Goal: Task Accomplishment & Management: Use online tool/utility

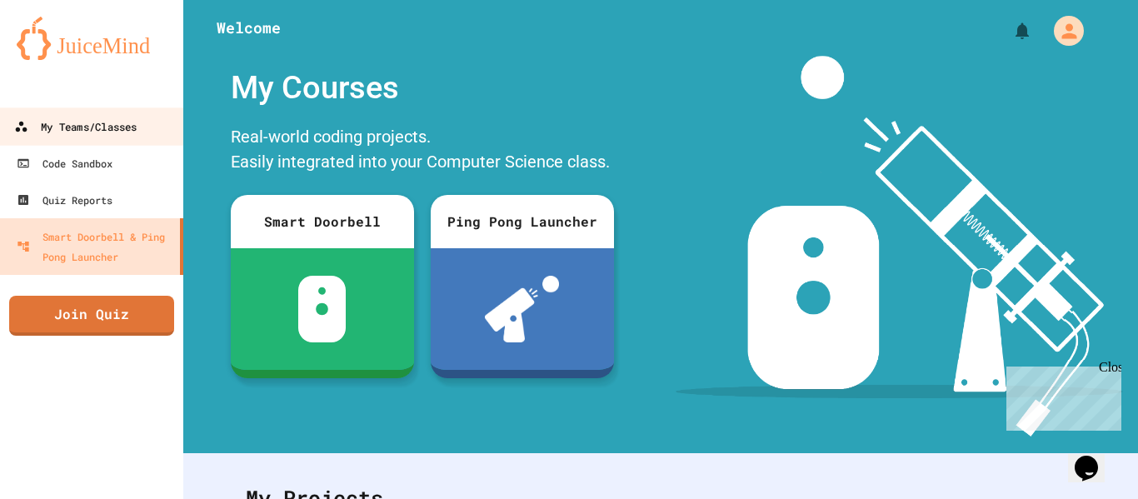
click at [137, 125] on div "My Teams/Classes" at bounding box center [75, 127] width 123 height 21
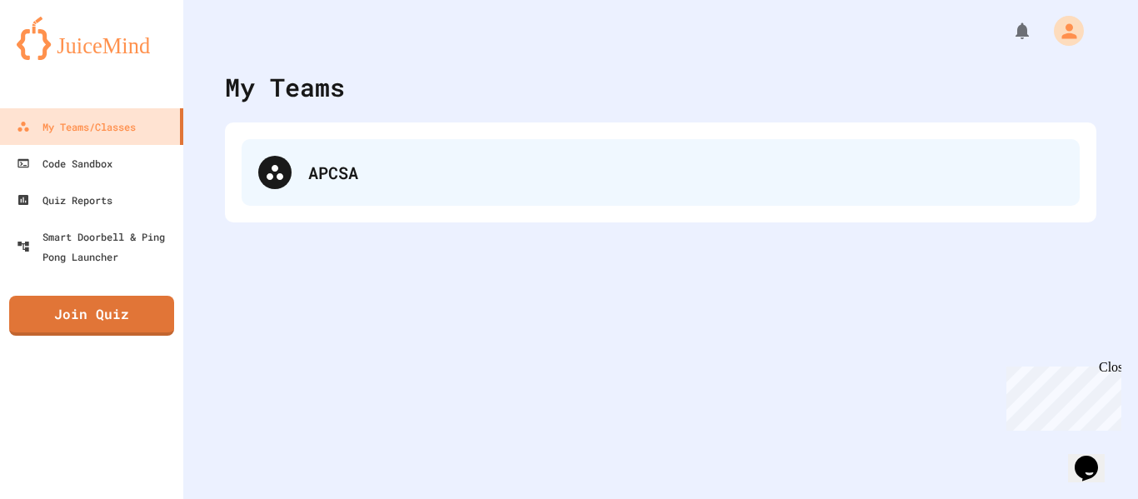
click at [388, 168] on div "APCSA" at bounding box center [685, 172] width 755 height 25
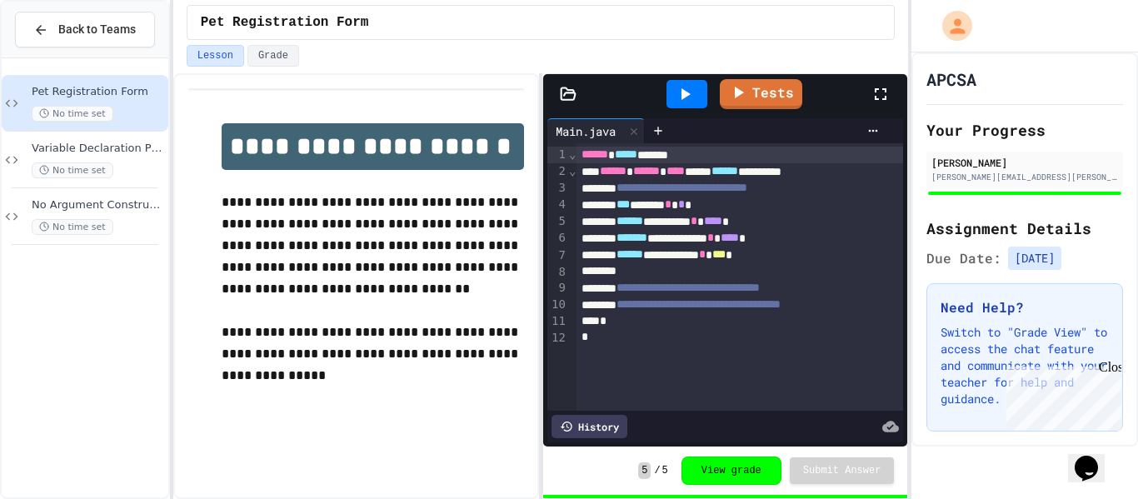
click at [405, 326] on p "**********" at bounding box center [373, 354] width 303 height 65
click at [123, 155] on div "Variable Declaration Practice No time set" at bounding box center [98, 160] width 133 height 37
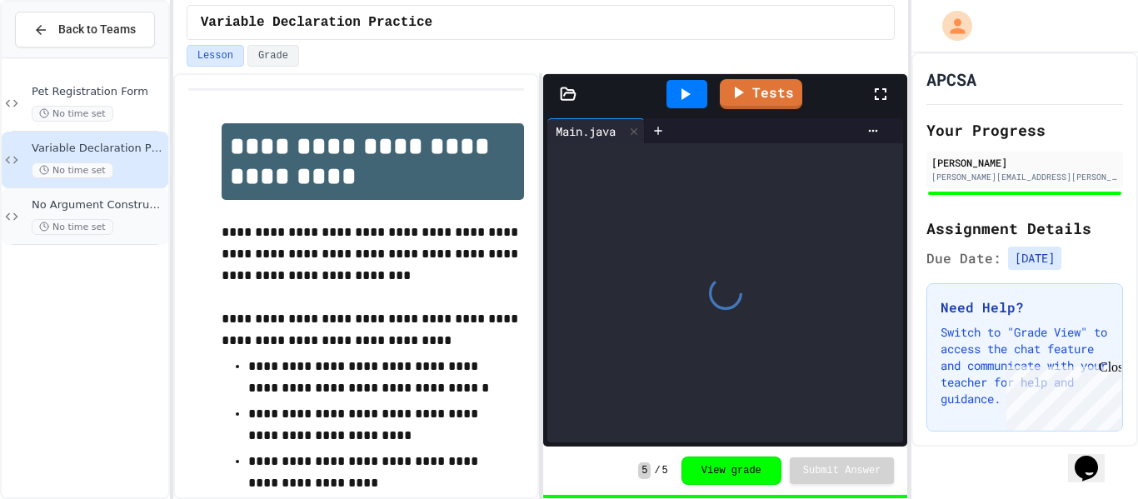
click at [125, 218] on div "No Argument Constructor Practice No time set" at bounding box center [98, 216] width 133 height 37
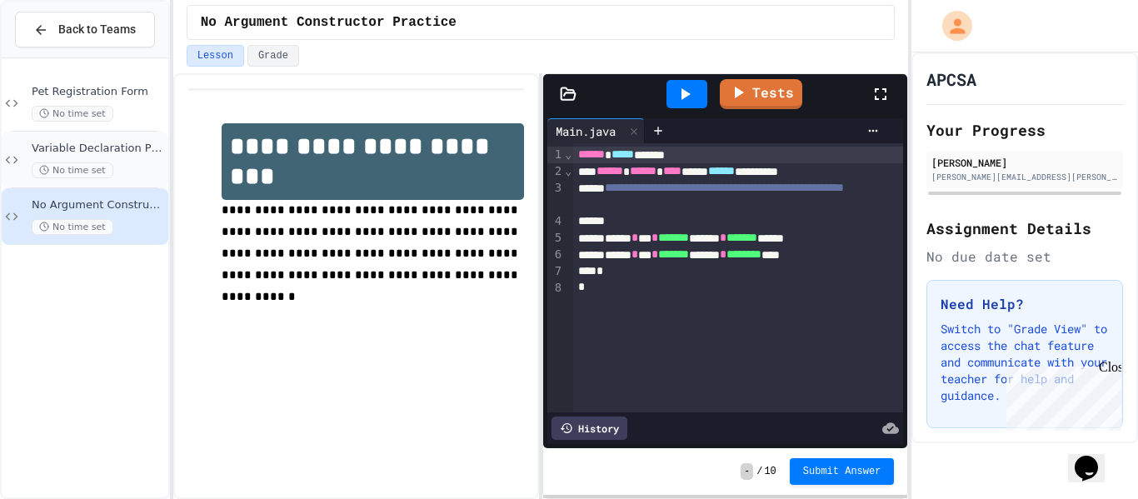
click at [123, 163] on div "No time set" at bounding box center [98, 171] width 133 height 16
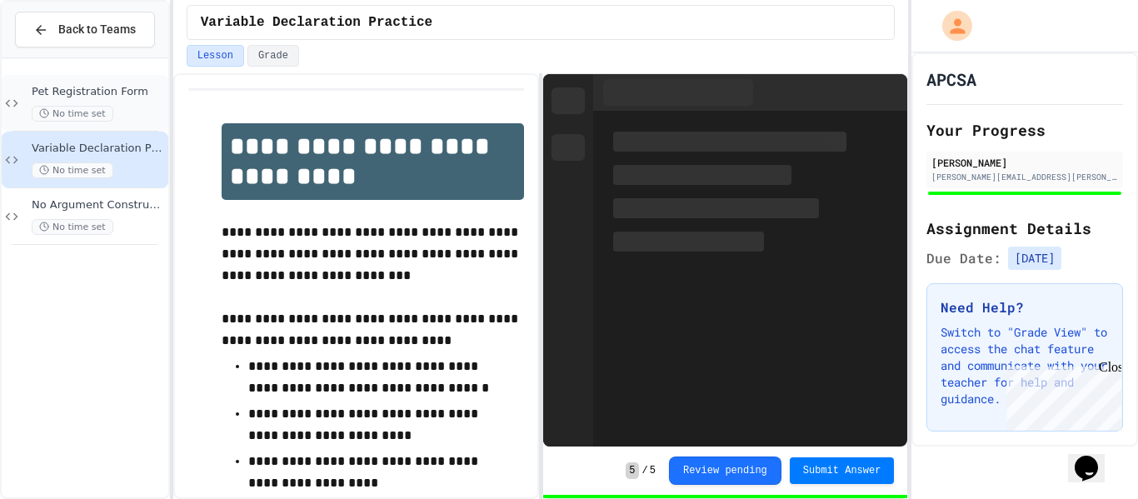
click at [127, 100] on div "Pet Registration Form No time set" at bounding box center [98, 103] width 133 height 37
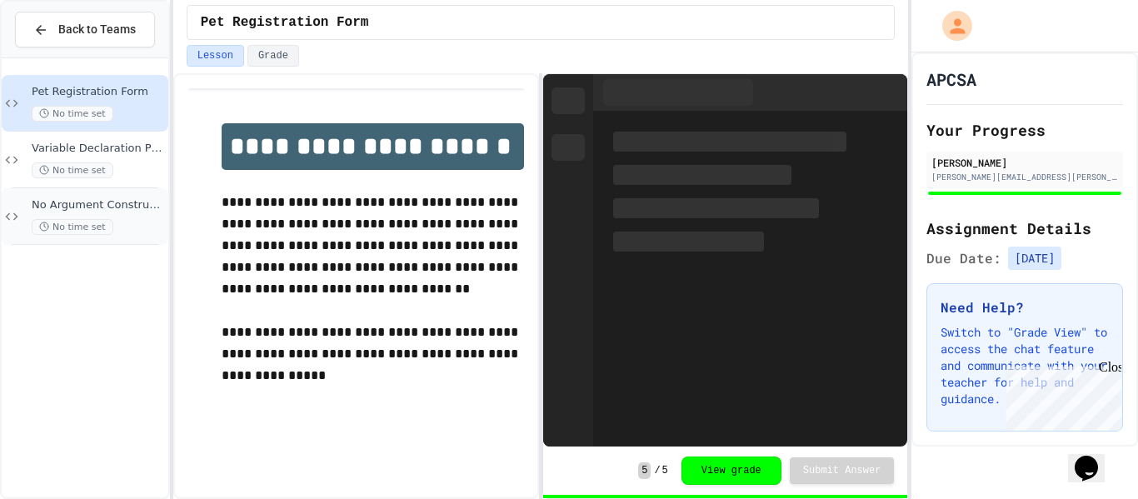
click at [133, 227] on div "No time set" at bounding box center [98, 227] width 133 height 16
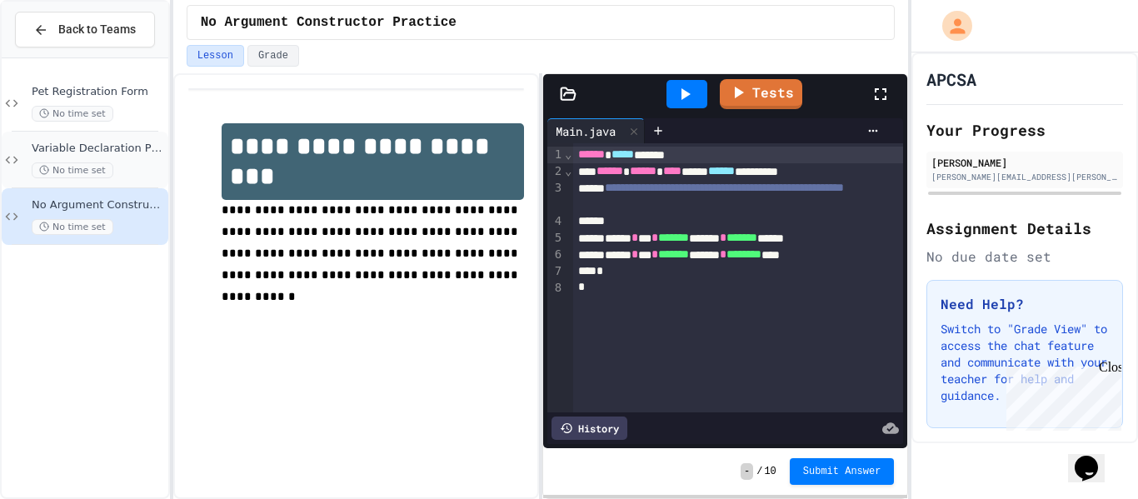
click at [98, 163] on span "No time set" at bounding box center [73, 171] width 82 height 16
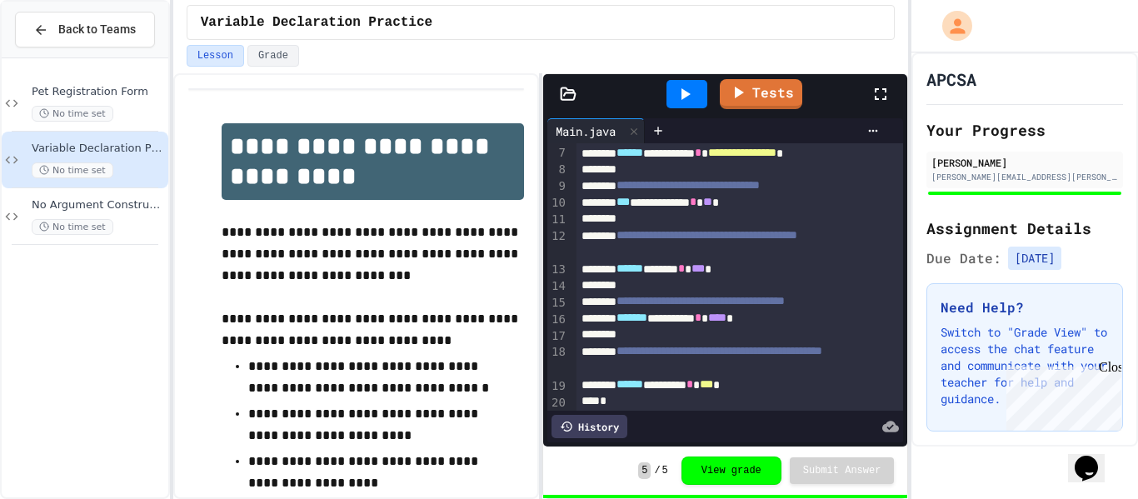
scroll to position [172, 0]
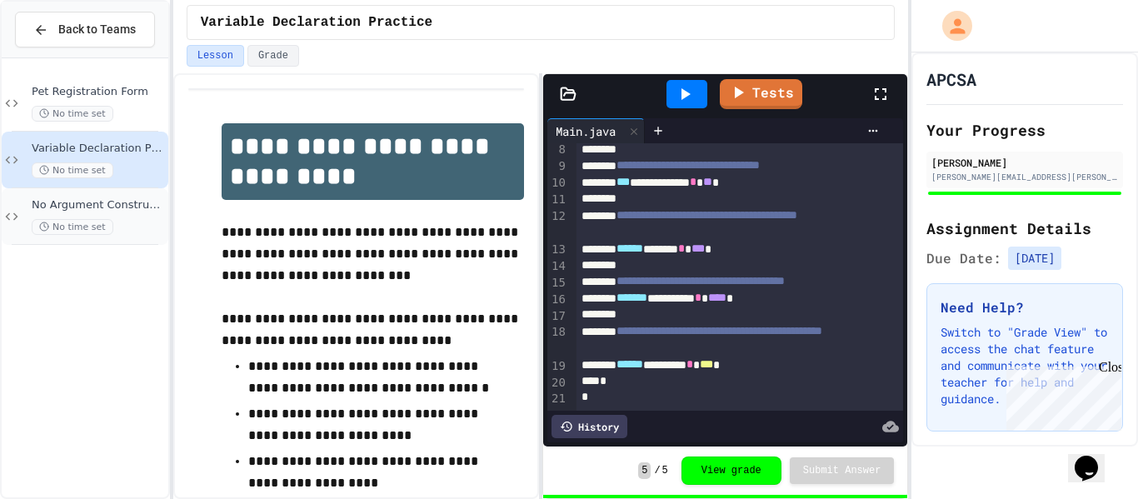
click at [116, 228] on div "No time set" at bounding box center [98, 227] width 133 height 16
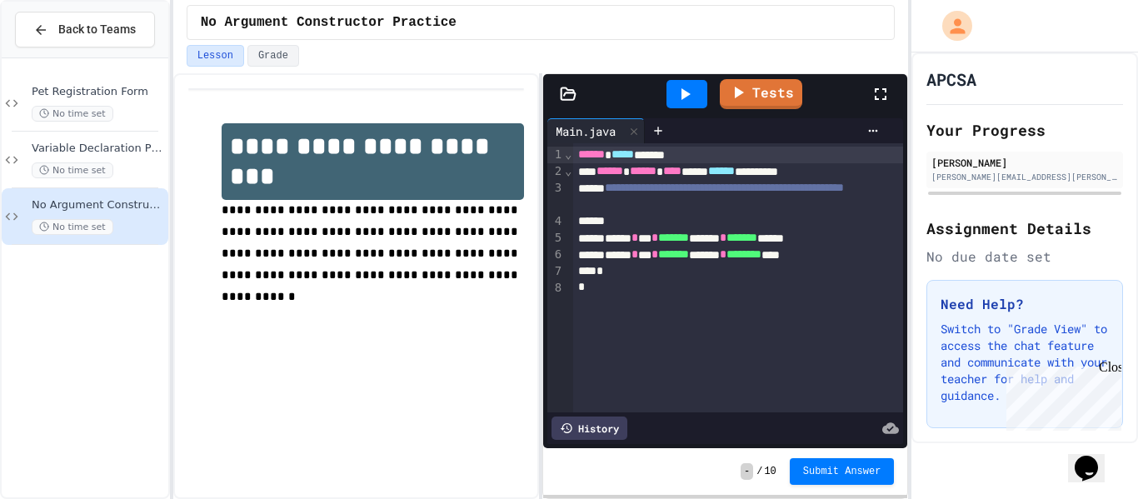
click at [257, 313] on div "**********" at bounding box center [356, 227] width 336 height 240
click at [125, 158] on div "Variable Declaration Practice No time set" at bounding box center [98, 160] width 133 height 37
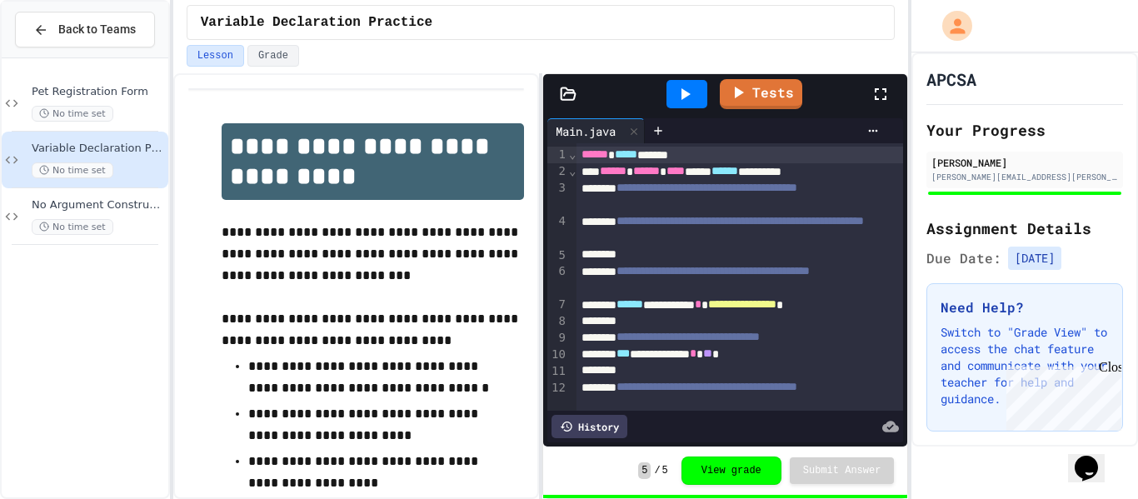
click at [126, 213] on div "No Argument Constructor Practice No time set" at bounding box center [98, 216] width 133 height 37
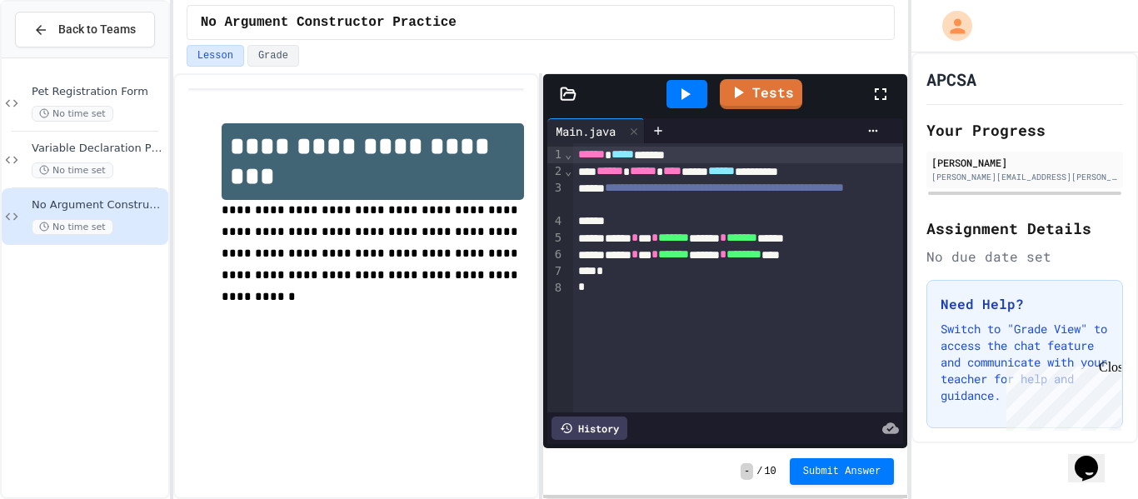
click at [113, 365] on div "Pet Registration Form No time set Variable Declaration Practice No time set No …" at bounding box center [85, 278] width 167 height 426
click at [93, 163] on span "No time set" at bounding box center [73, 171] width 82 height 16
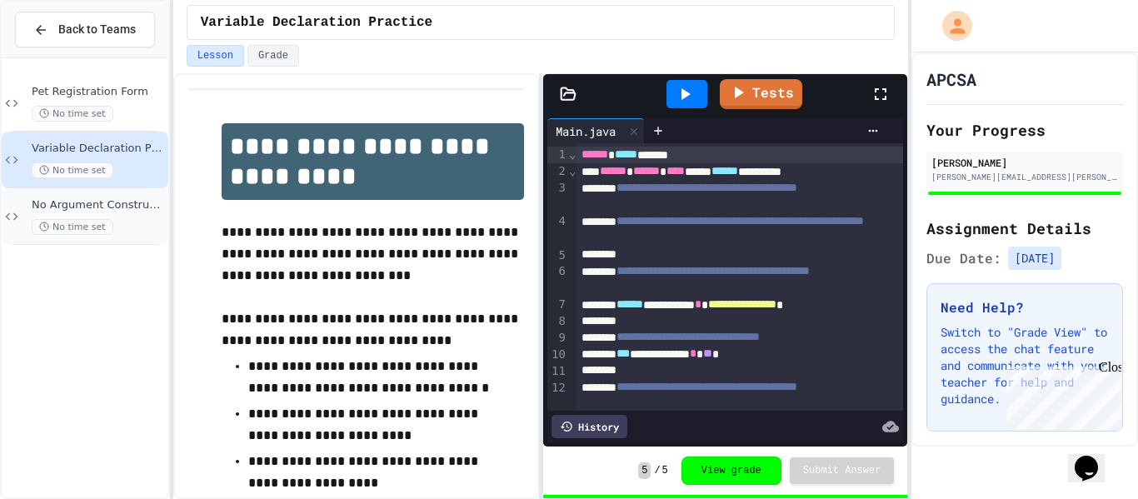
click at [126, 213] on div "No Argument Constructor Practice No time set" at bounding box center [98, 216] width 133 height 37
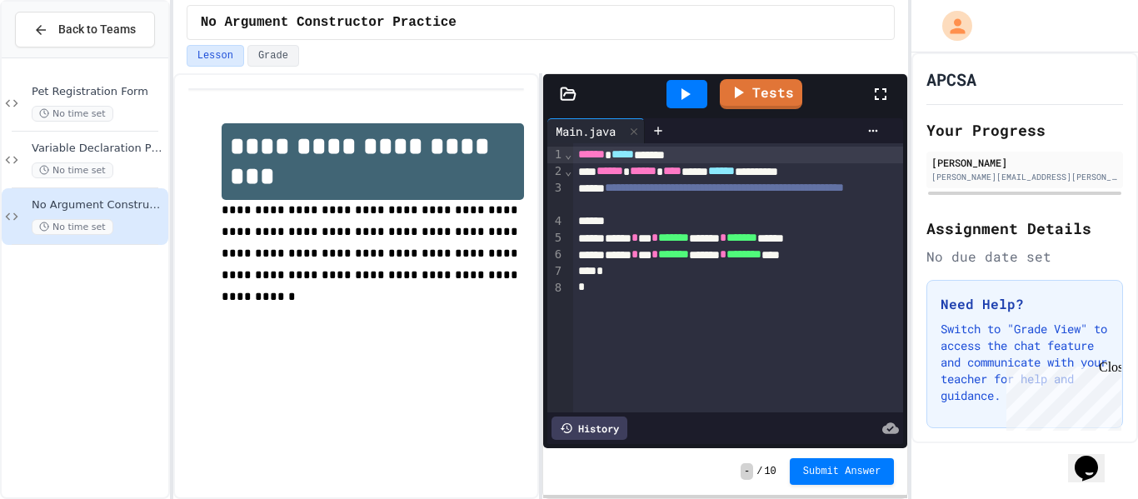
click at [115, 257] on div "Pet Registration Form No time set Variable Declaration Practice No time set No …" at bounding box center [85, 278] width 167 height 426
click at [188, 272] on div "**********" at bounding box center [356, 227] width 336 height 240
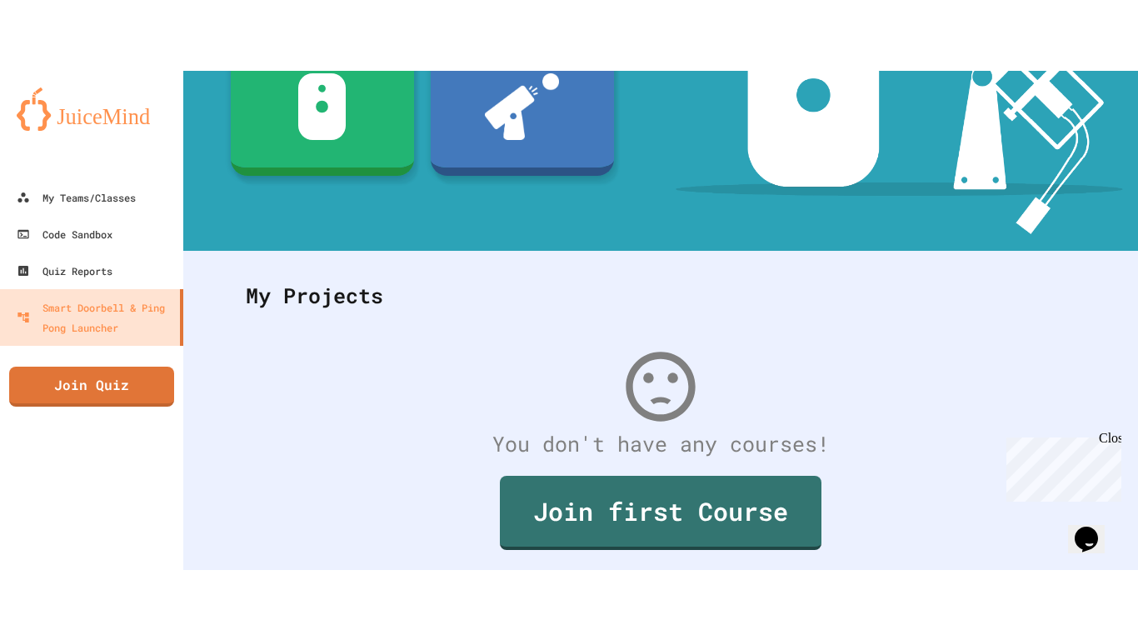
scroll to position [278, 0]
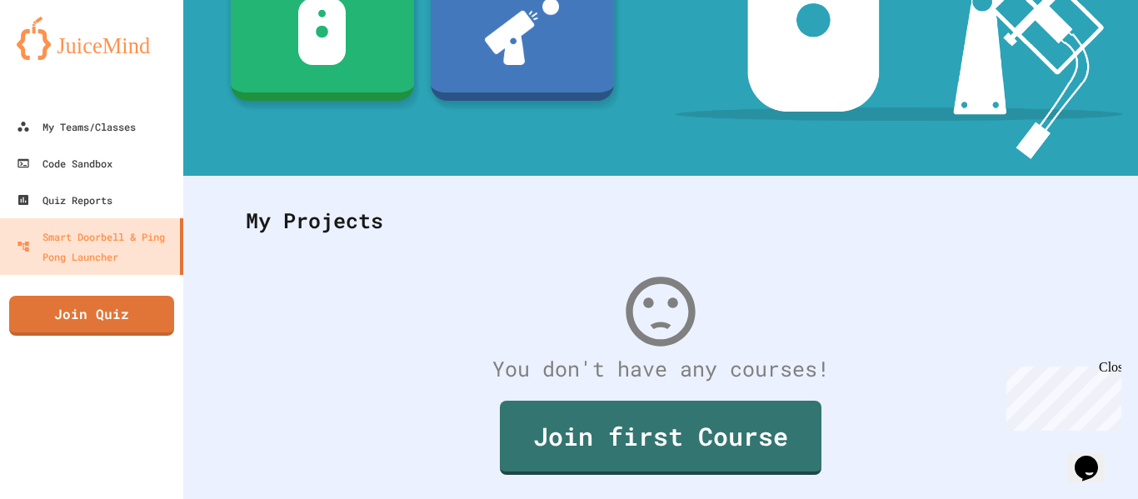
click at [125, 338] on div "My Teams/Classes Code Sandbox Quiz Reports Smart Doorbell & Ping Pong Launcher …" at bounding box center [91, 249] width 183 height 499
click at [128, 323] on link "Join Quiz" at bounding box center [91, 315] width 166 height 42
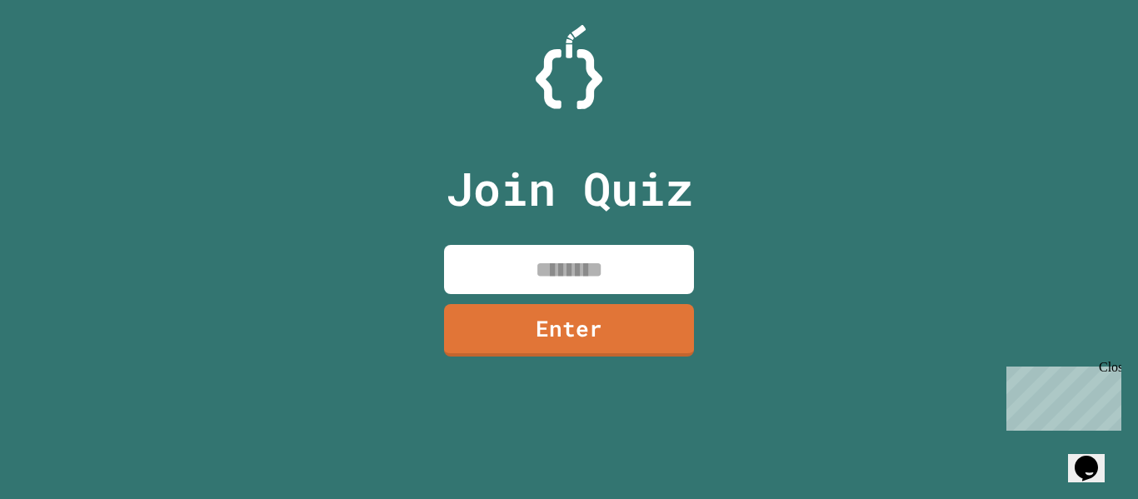
click at [479, 254] on input at bounding box center [569, 269] width 250 height 49
type input "********"
click at [553, 327] on link "Enter" at bounding box center [569, 328] width 250 height 55
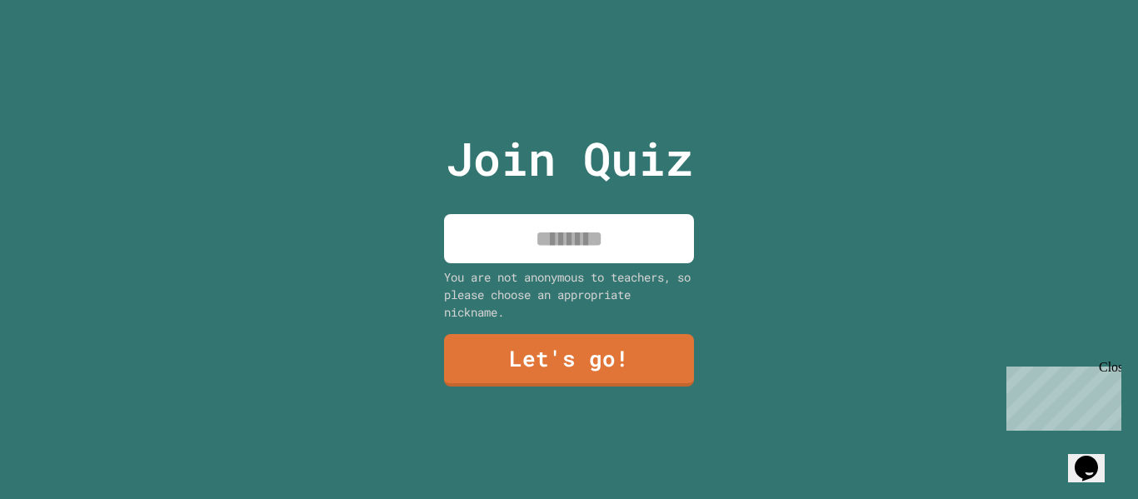
click at [613, 248] on input at bounding box center [569, 238] width 250 height 49
type input "******"
click at [643, 360] on link "Let's go!" at bounding box center [569, 359] width 250 height 55
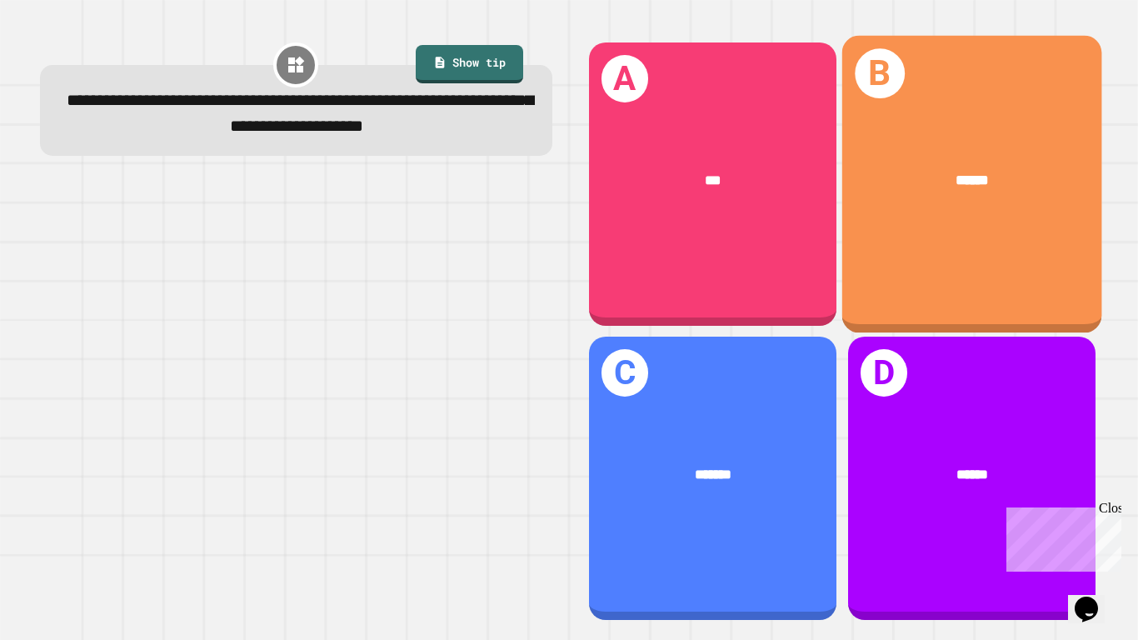
click at [1094, 148] on div "******" at bounding box center [972, 179] width 260 height 79
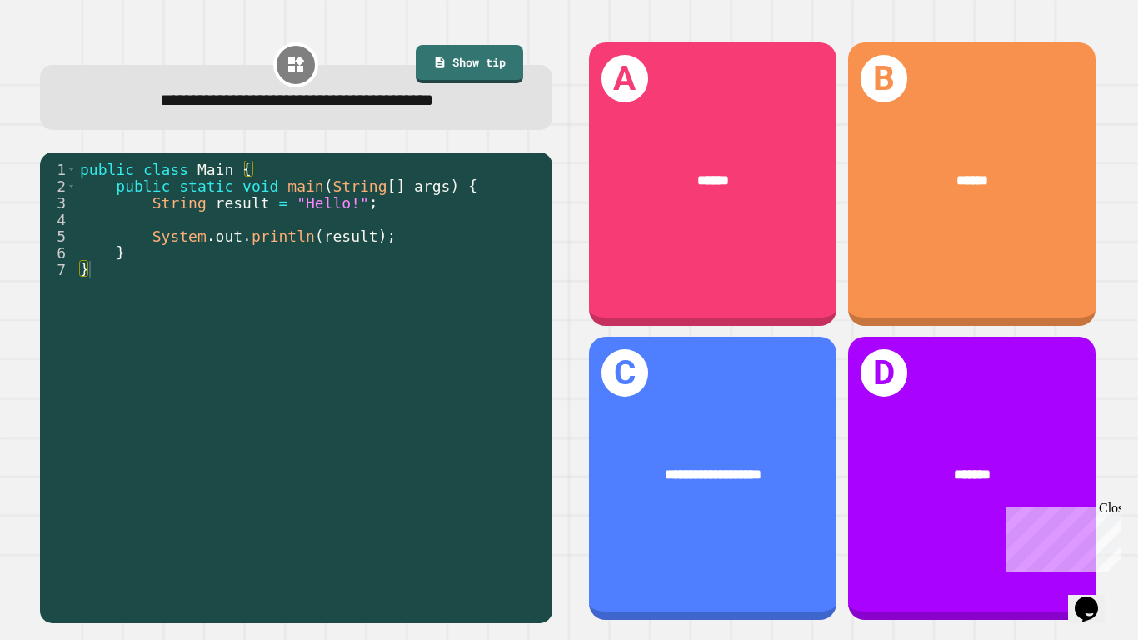
click at [732, 275] on div "A ******" at bounding box center [713, 184] width 248 height 283
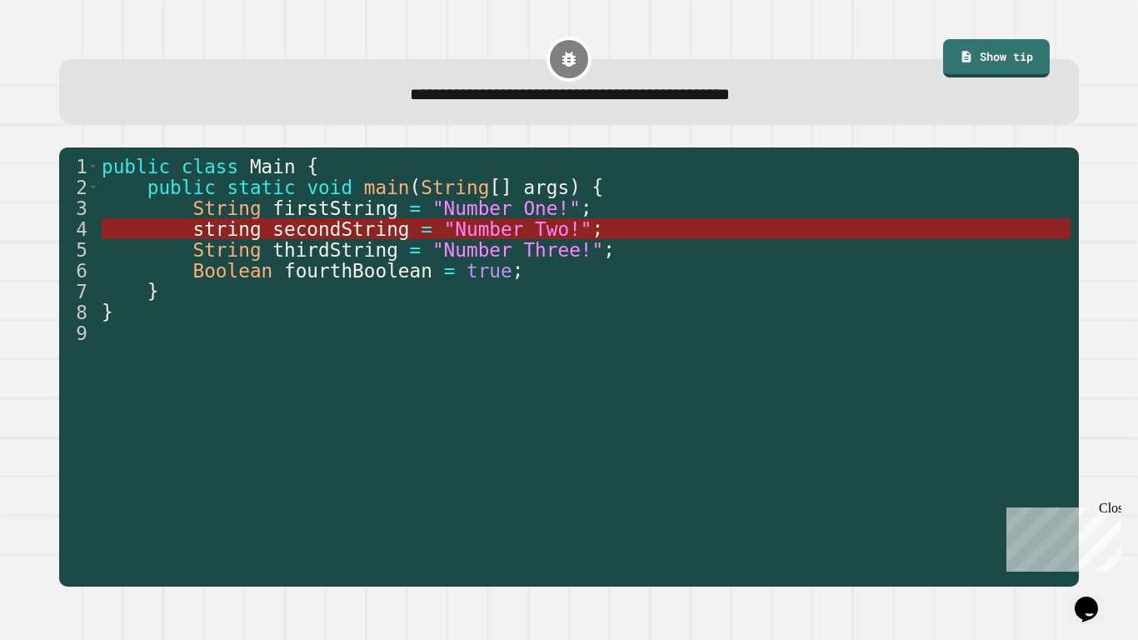
click at [345, 233] on span "secondString" at bounding box center [341, 229] width 137 height 22
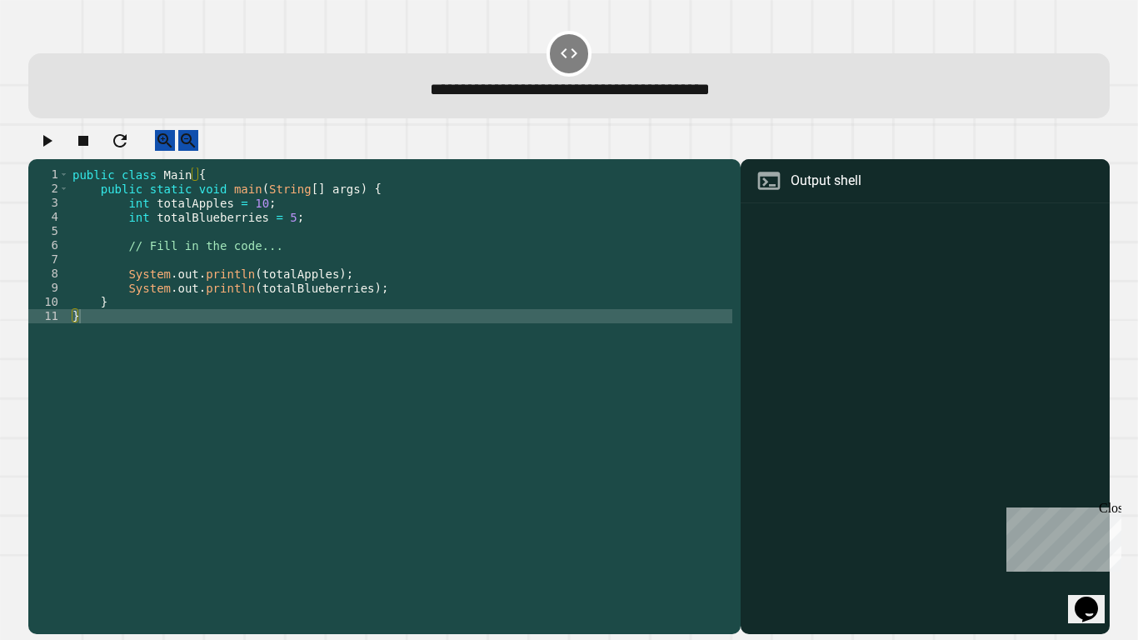
click at [412, 395] on div "public class Main { public static void main ( String [ ] args ) { int totalAppl…" at bounding box center [400, 394] width 663 height 453
click at [277, 241] on div "public class Main { public static void main ( String [ ] args ) { int totalAppl…" at bounding box center [400, 394] width 663 height 453
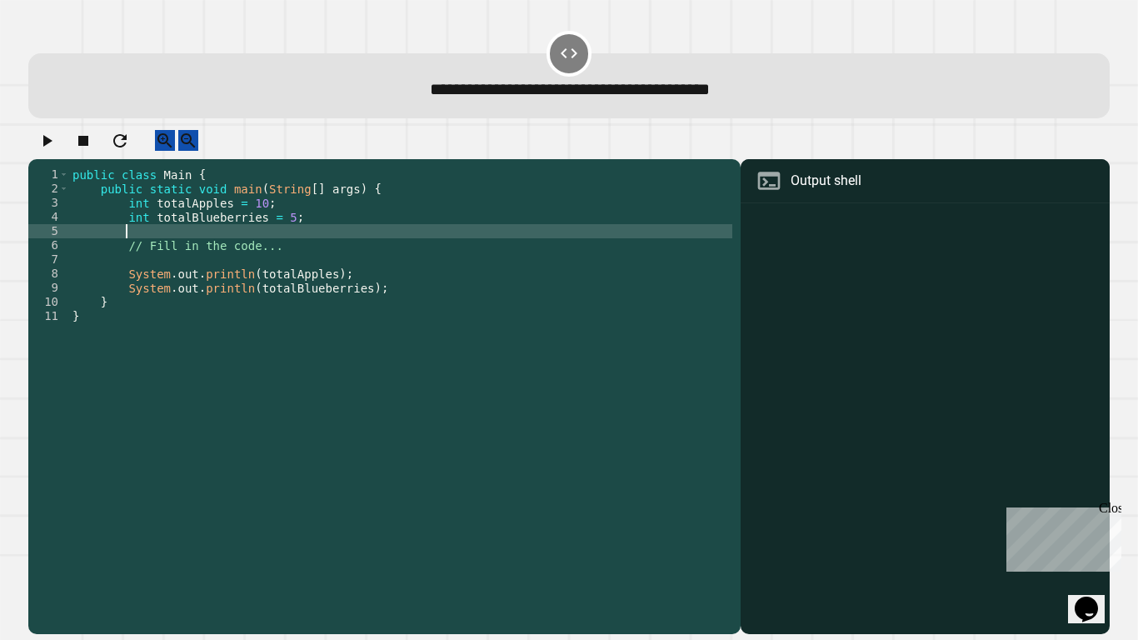
click at [288, 228] on div "public class Main { public static void main ( String [ ] args ) { int totalAppl…" at bounding box center [400, 394] width 663 height 453
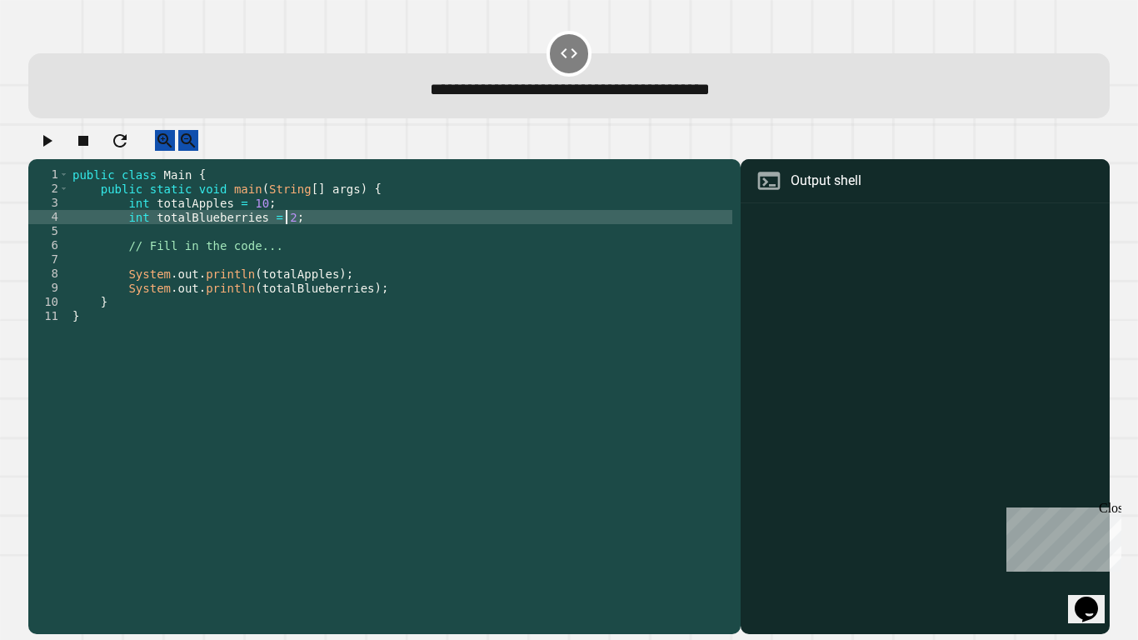
scroll to position [0, 28]
type textarea "**********"
click at [927, 332] on div at bounding box center [925, 421] width 353 height 427
click at [790, 203] on div "Output shell" at bounding box center [925, 181] width 369 height 44
click at [362, 307] on div "public class Main { public static void main ( String [ ] args ) { int totalAppl…" at bounding box center [400, 394] width 663 height 453
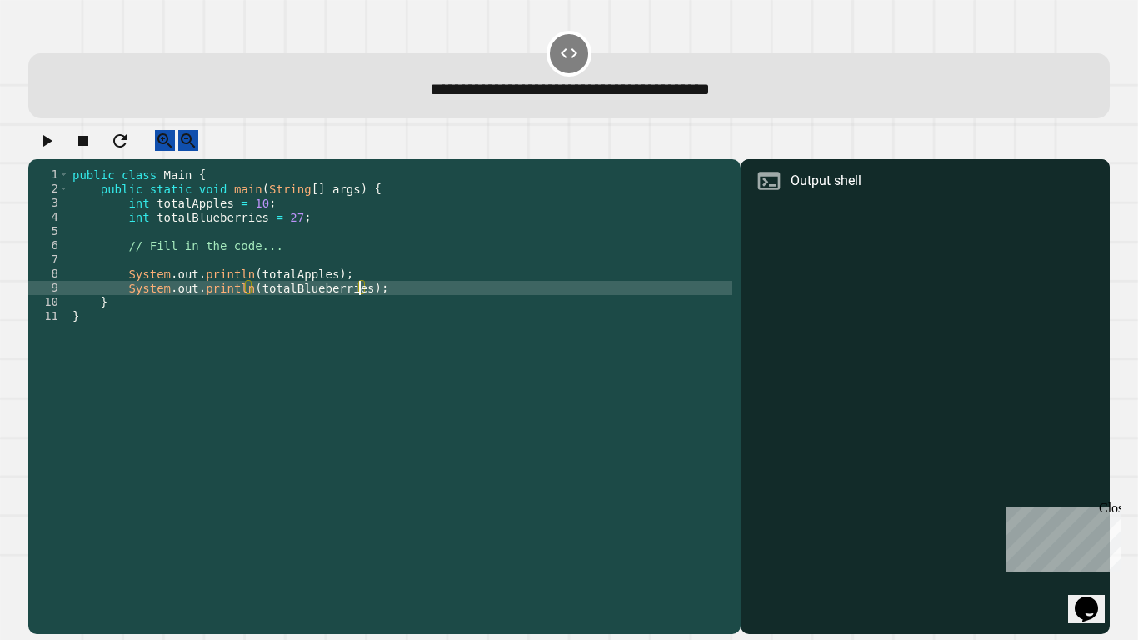
click at [47, 149] on icon "button" at bounding box center [47, 141] width 20 height 20
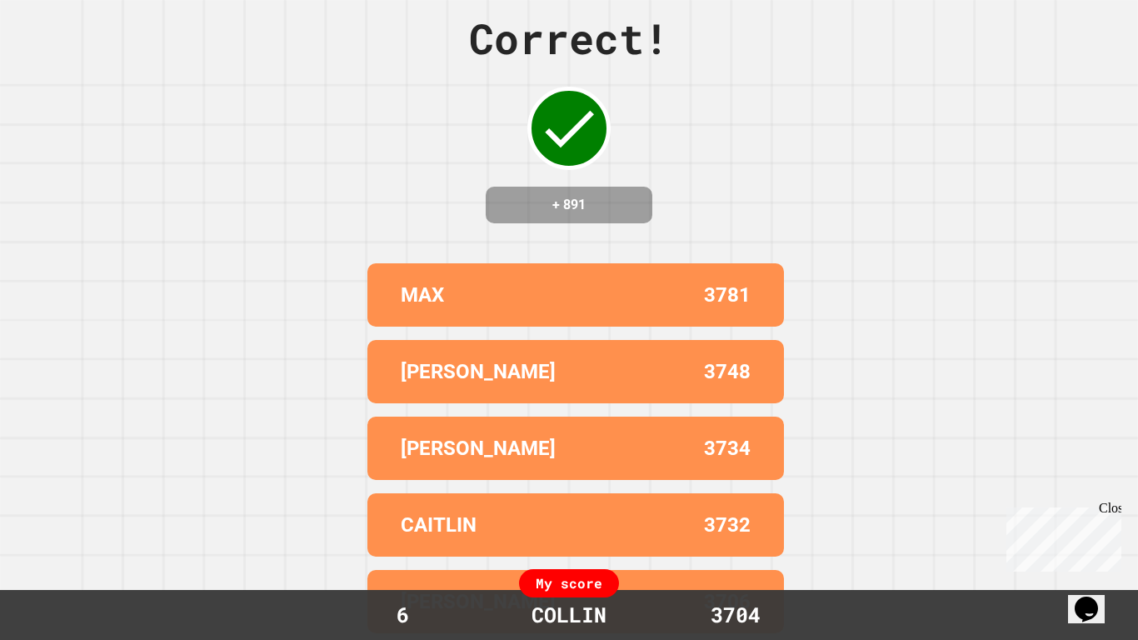
scroll to position [0, 0]
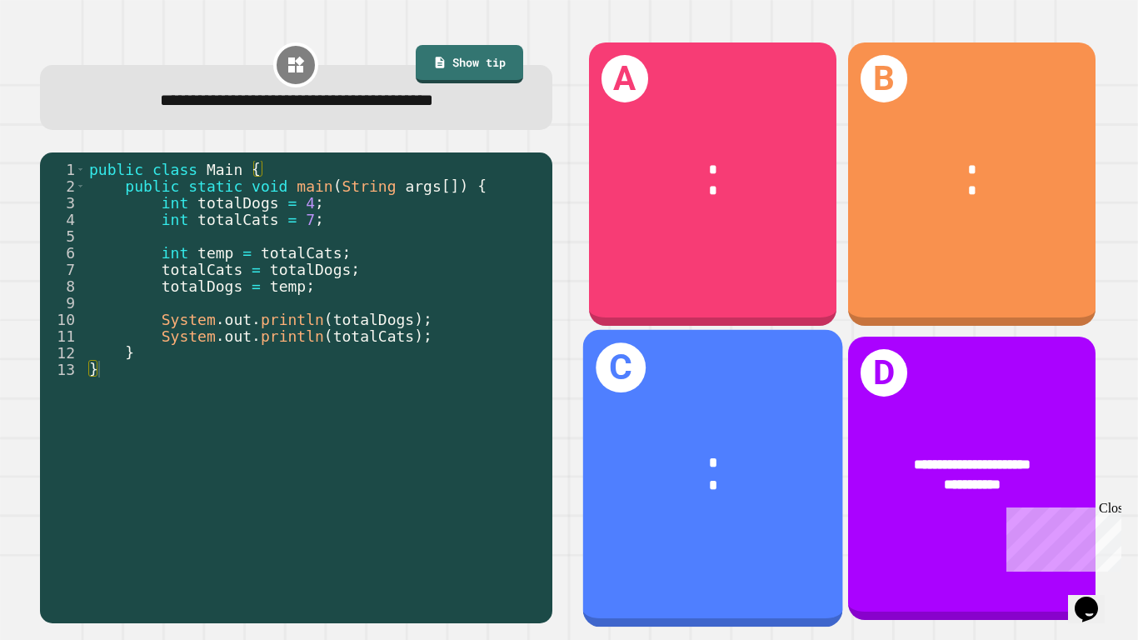
click at [658, 467] on div "*" at bounding box center [714, 464] width 202 height 22
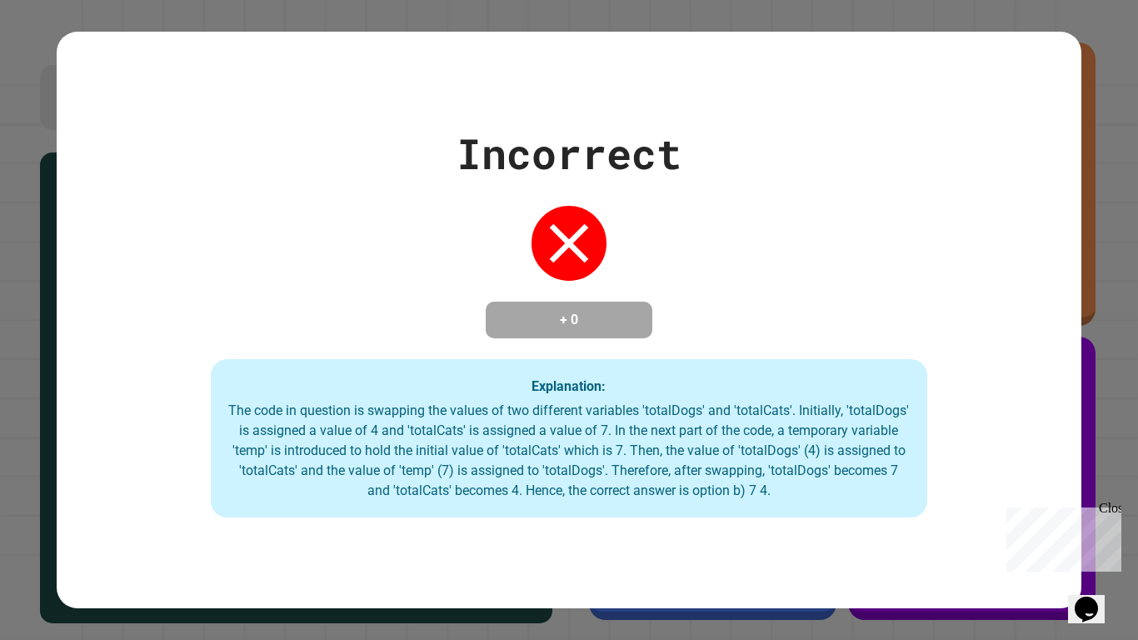
click at [658, 467] on div "The code in question is swapping the values of two different variables 'totalDo…" at bounding box center [570, 451] width 684 height 100
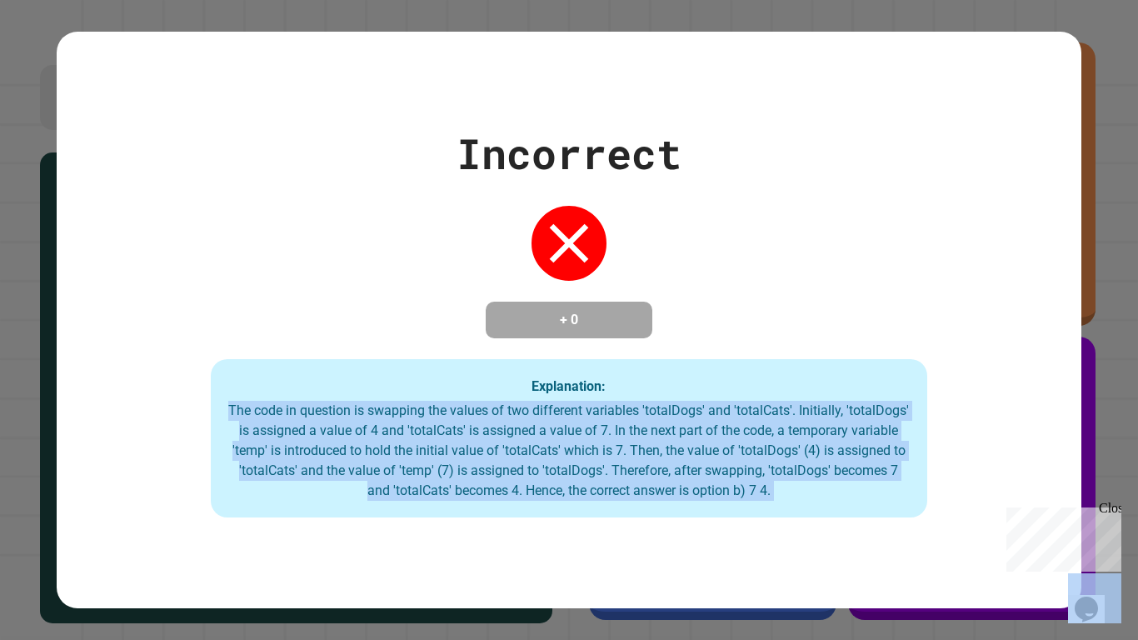
click at [658, 467] on div "The code in question is swapping the values of two different variables 'totalDo…" at bounding box center [570, 451] width 684 height 100
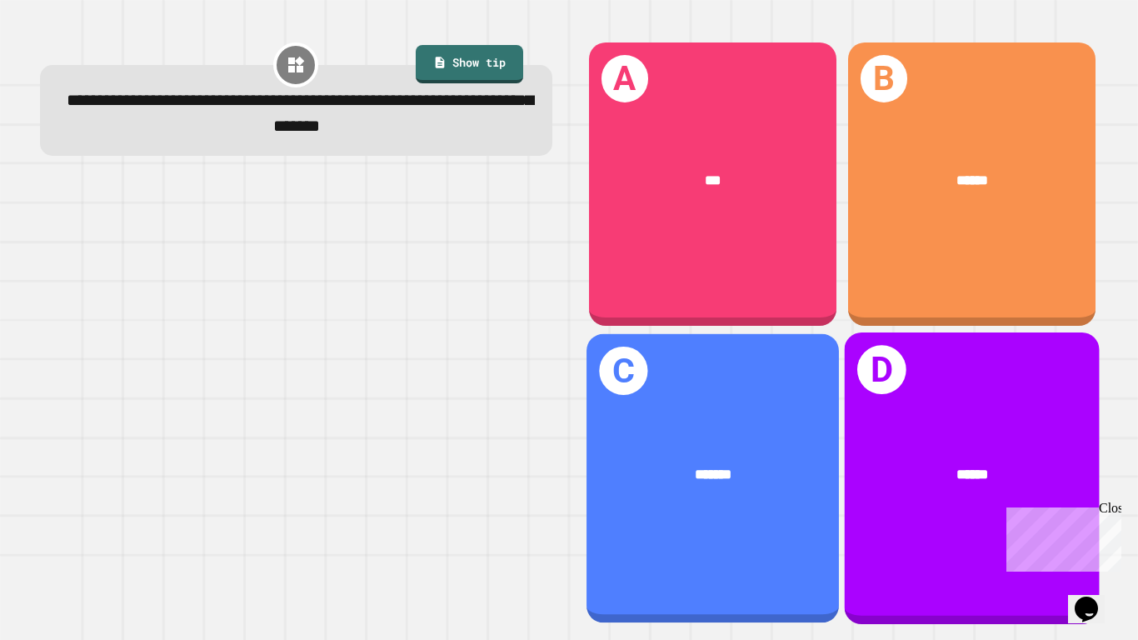
click at [753, 436] on div "*******" at bounding box center [713, 475] width 253 height 78
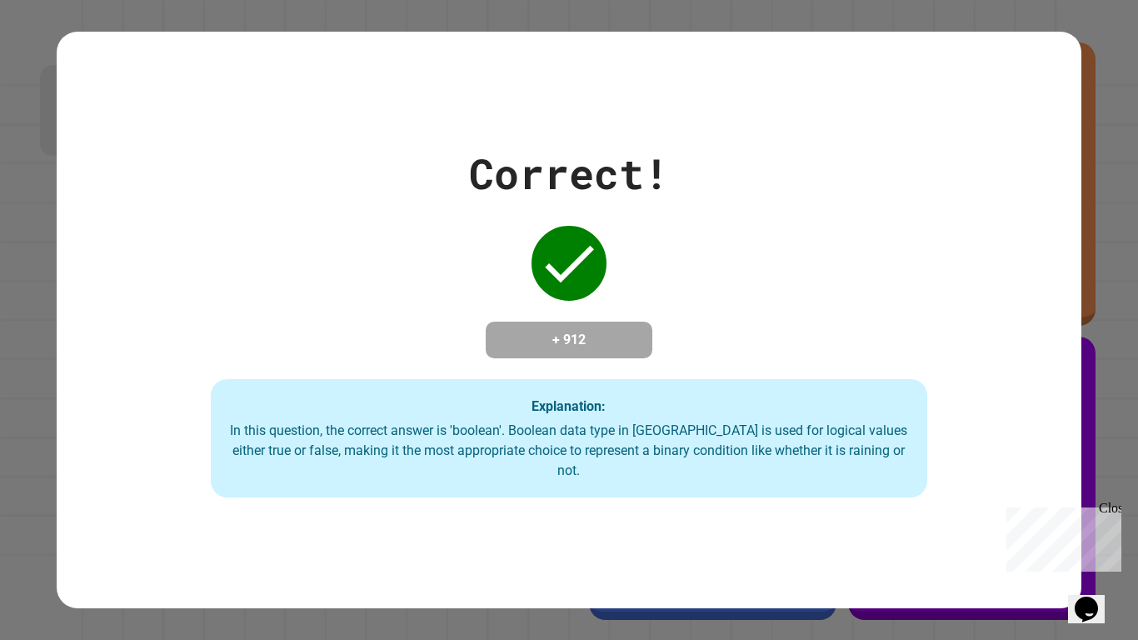
click at [1098, 498] on icon "Chat widget" at bounding box center [1086, 609] width 23 height 25
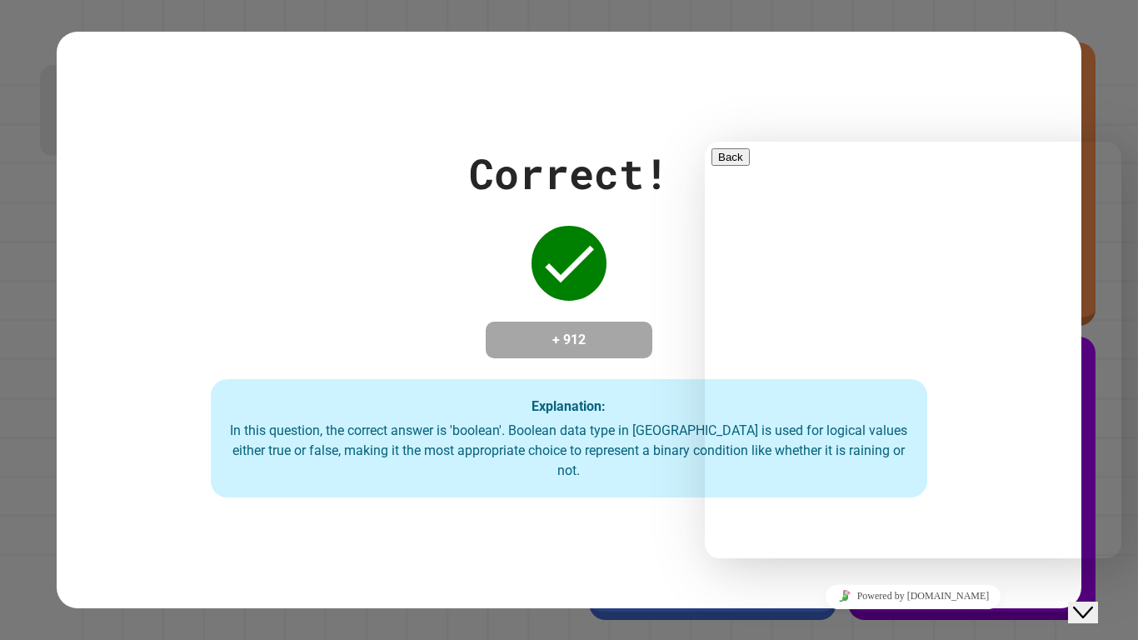
click at [1097, 498] on button "Close Chat This icon closes the chat window." at bounding box center [1083, 613] width 30 height 22
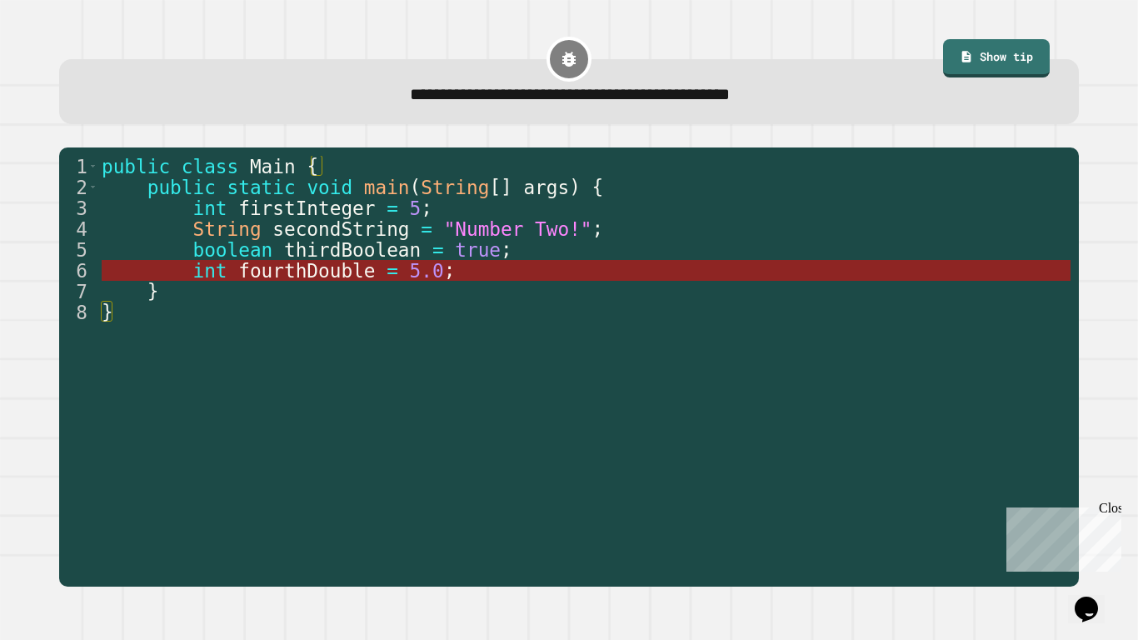
click at [249, 278] on span "fourthDouble" at bounding box center [306, 271] width 137 height 22
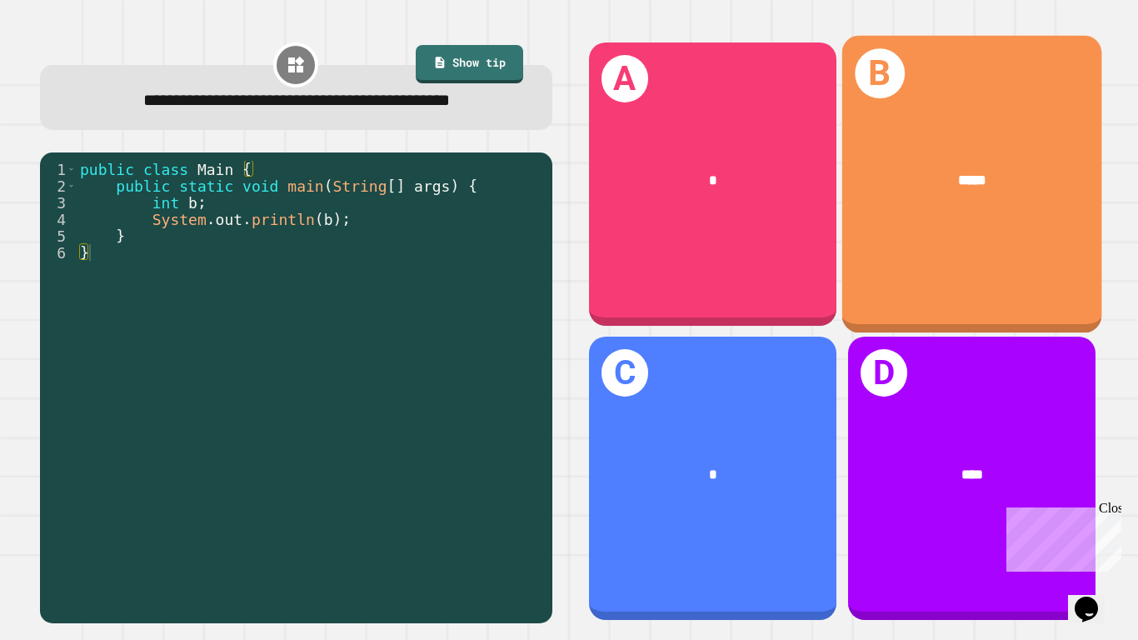
click at [952, 167] on div "*****" at bounding box center [972, 179] width 260 height 79
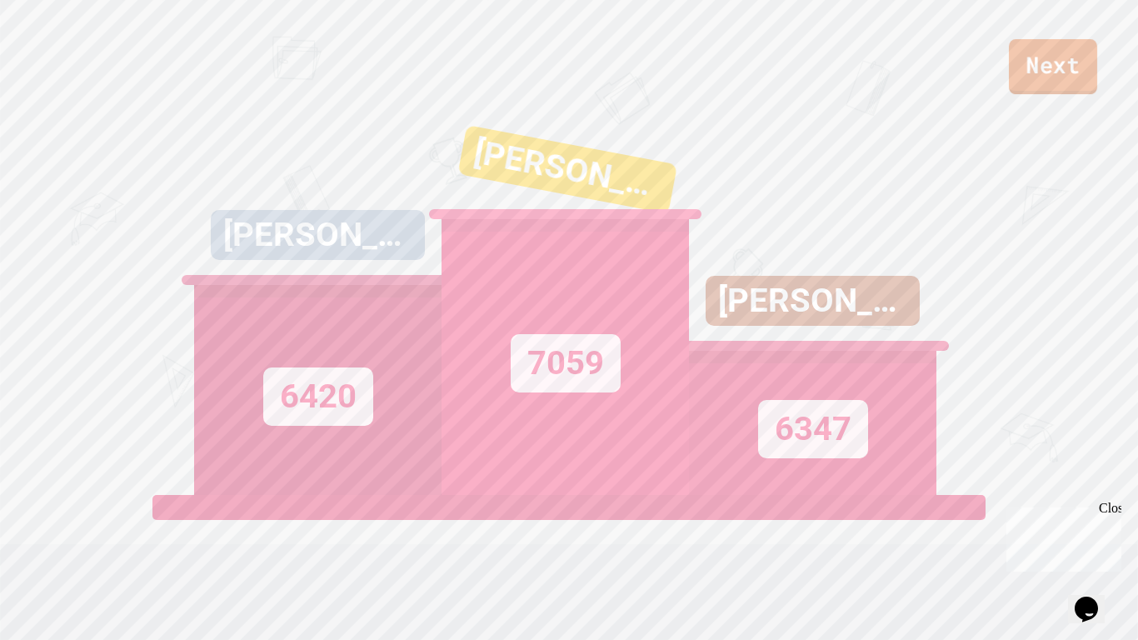
click at [1025, 78] on link "Next" at bounding box center [1053, 66] width 88 height 55
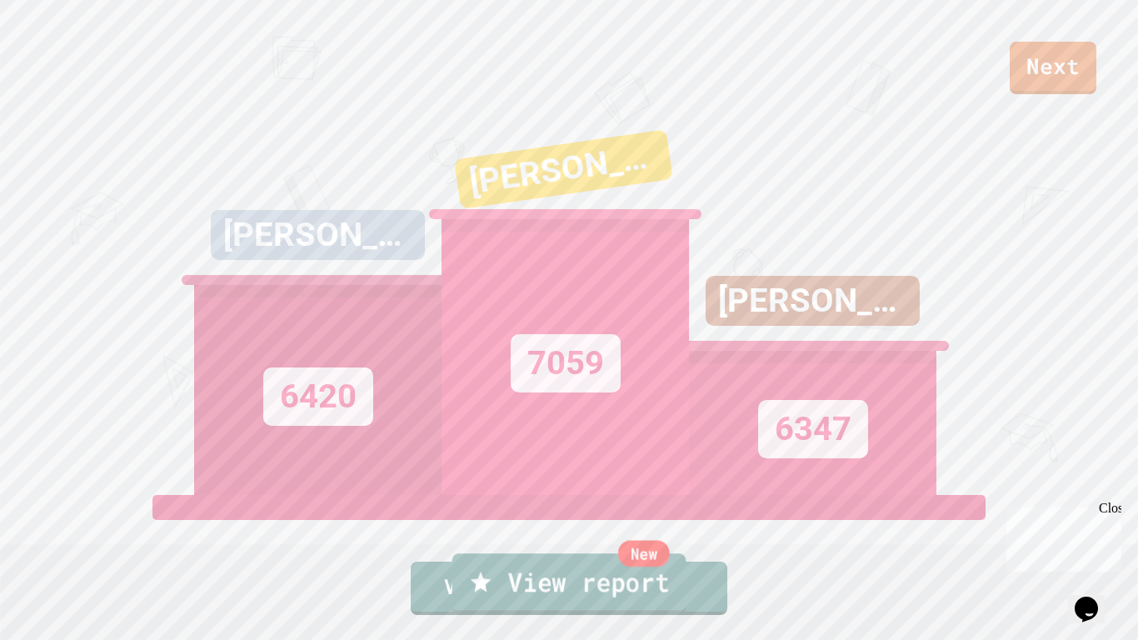
click at [569, 498] on link "New View report" at bounding box center [570, 583] width 234 height 60
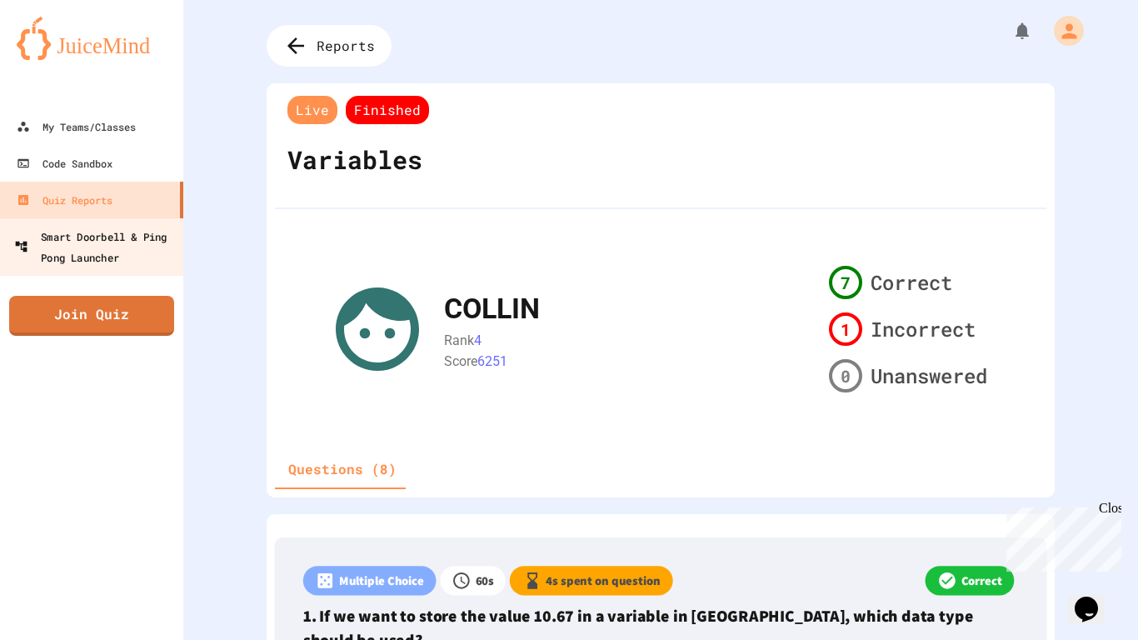
click at [130, 253] on div "Smart Doorbell & Ping Pong Launcher" at bounding box center [96, 246] width 165 height 41
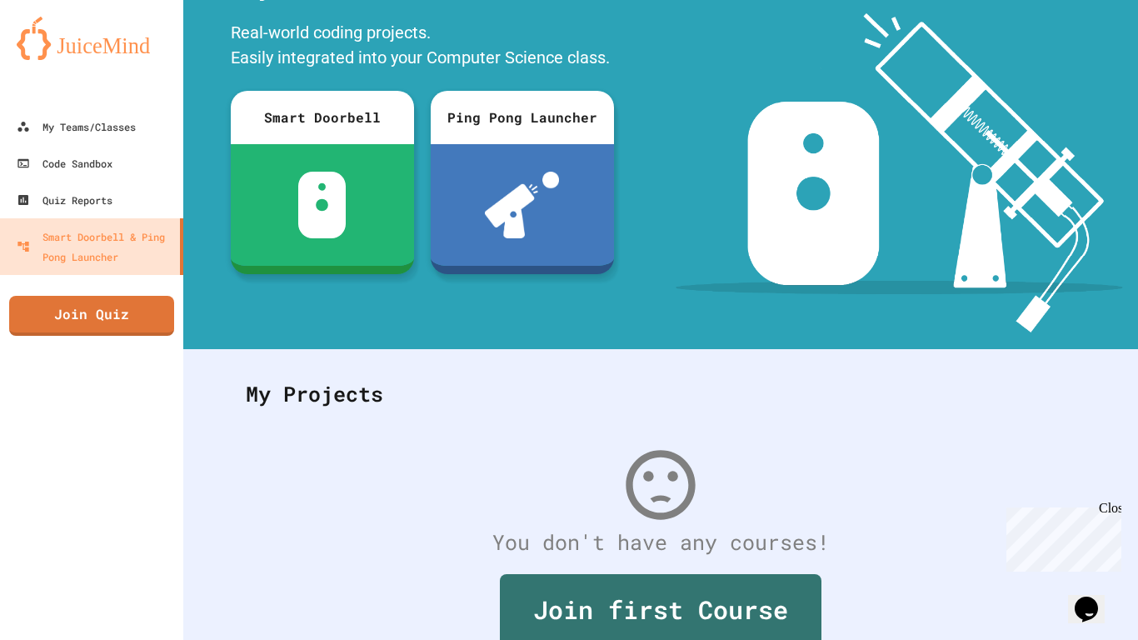
scroll to position [105, 0]
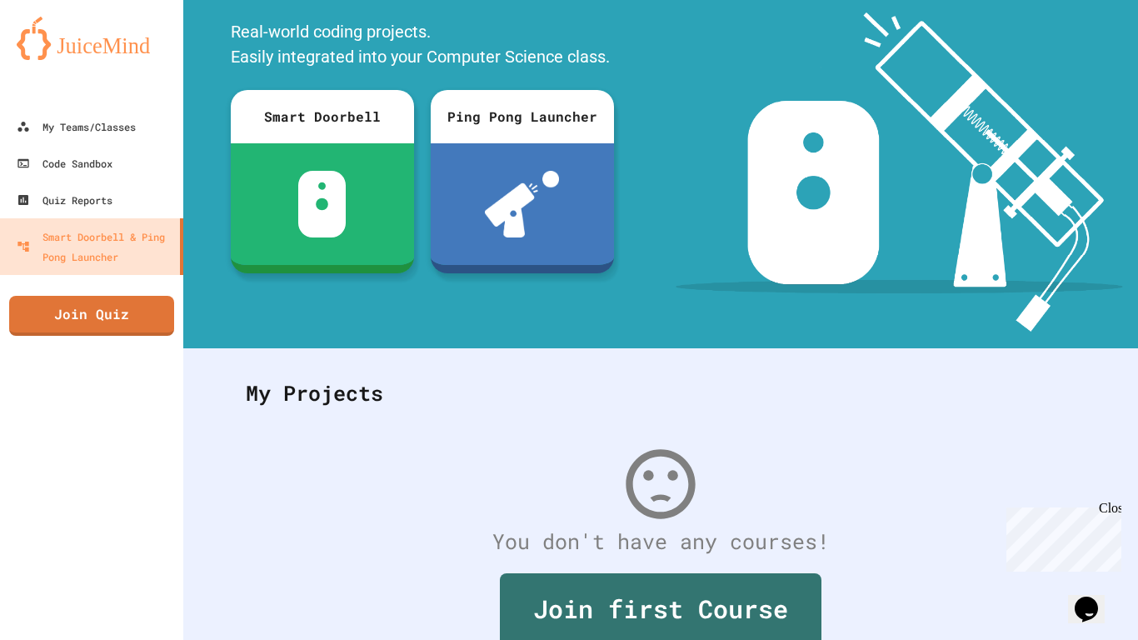
click at [118, 102] on div at bounding box center [91, 91] width 183 height 33
click at [122, 117] on div "My Teams/Classes" at bounding box center [75, 127] width 123 height 21
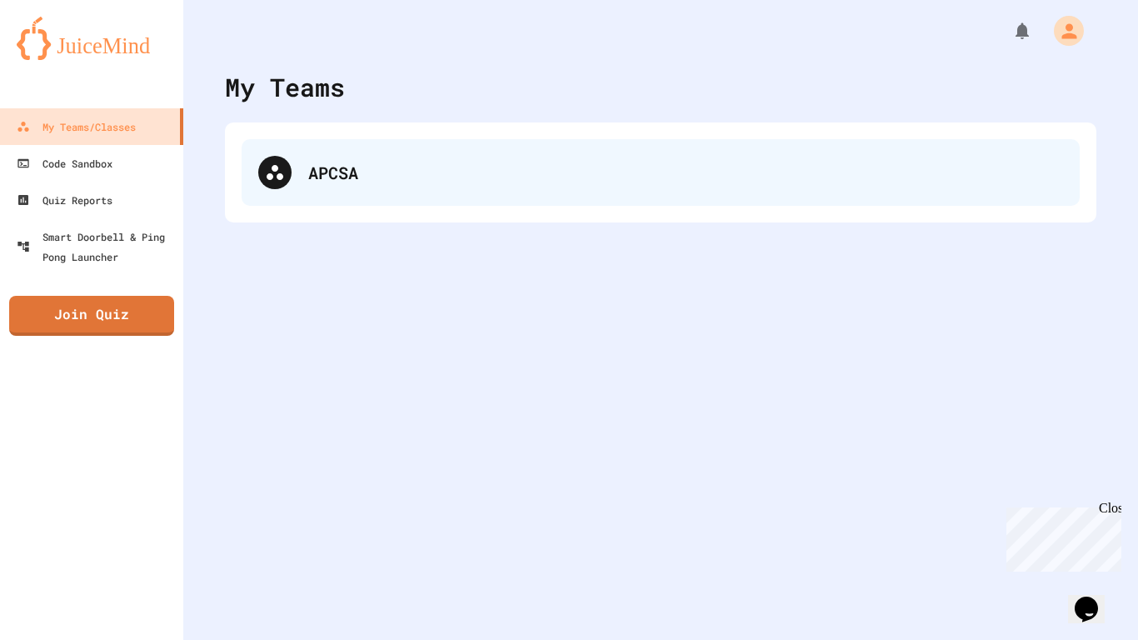
click at [271, 191] on div "APCSA" at bounding box center [661, 172] width 838 height 67
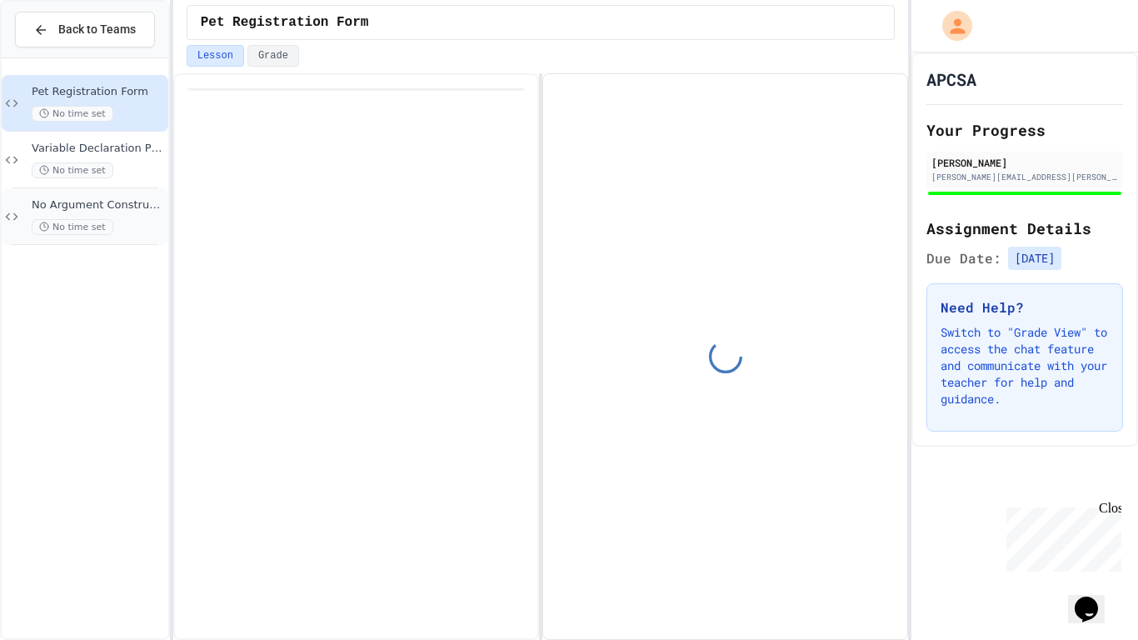
click at [103, 221] on span "No time set" at bounding box center [73, 227] width 82 height 16
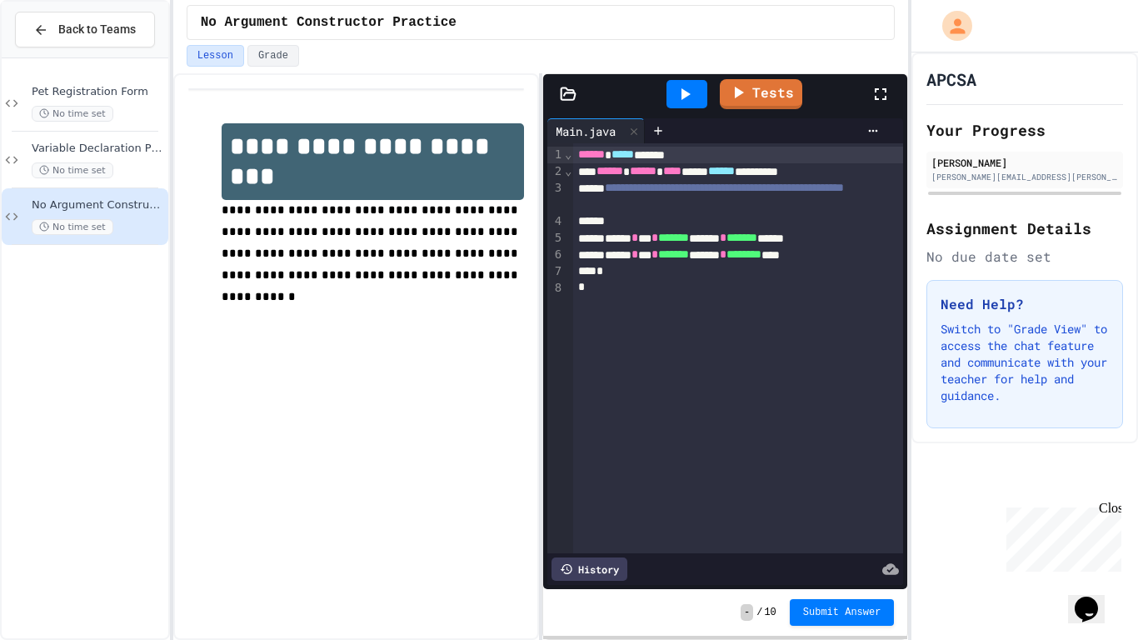
click at [885, 93] on icon at bounding box center [881, 94] width 20 height 20
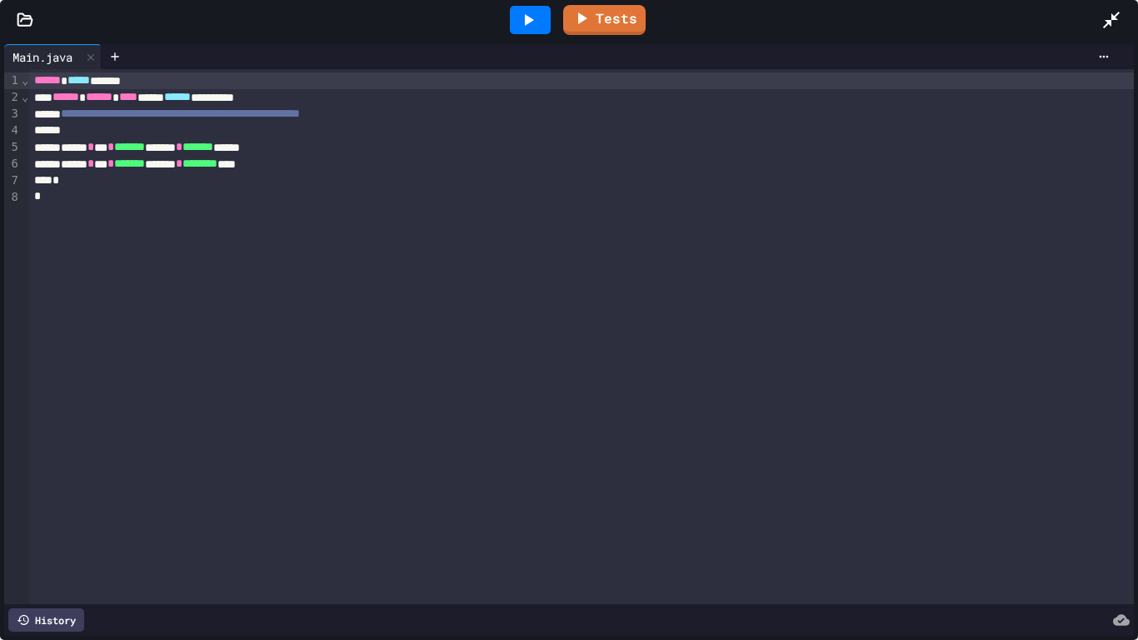
click at [540, 296] on div "**********" at bounding box center [581, 336] width 1105 height 535
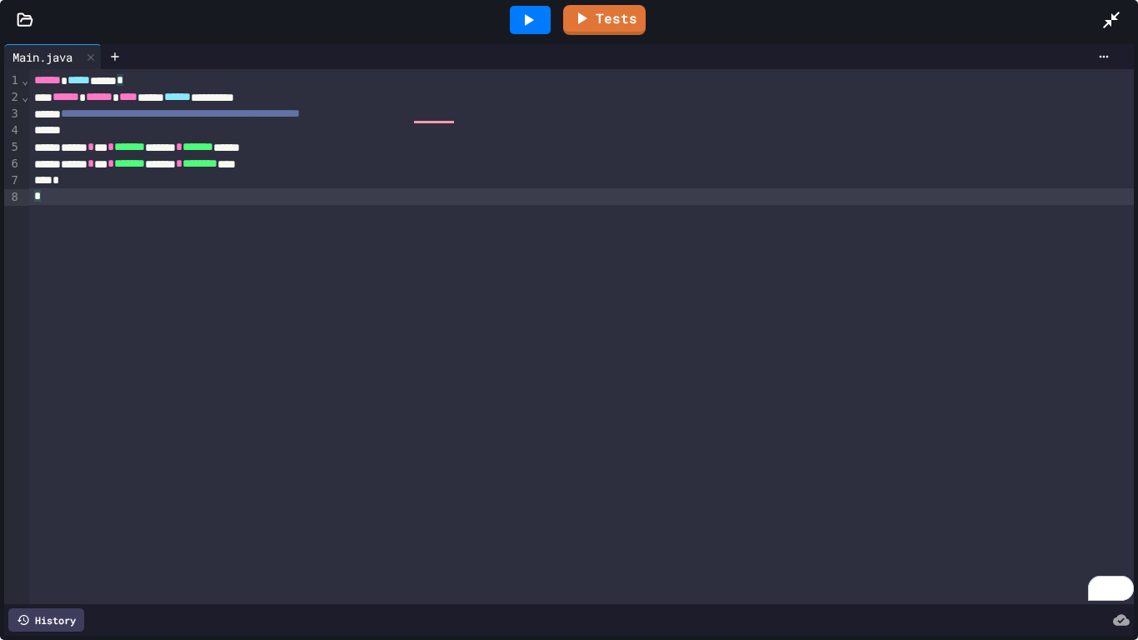
click at [1118, 20] on icon at bounding box center [1112, 20] width 20 height 20
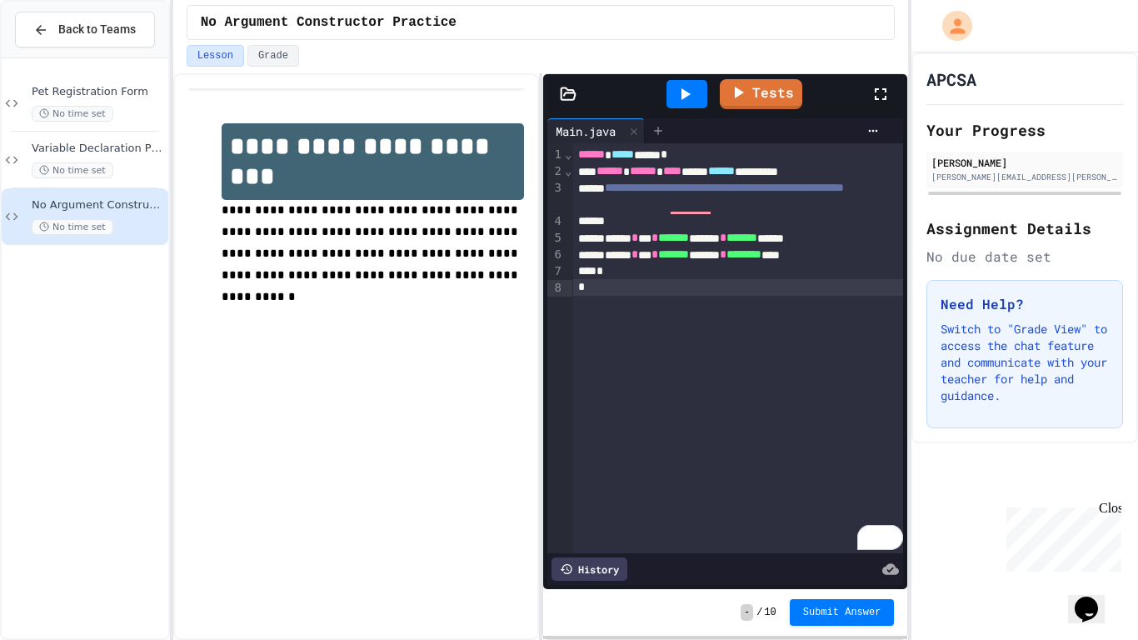
click at [663, 135] on icon at bounding box center [658, 130] width 13 height 13
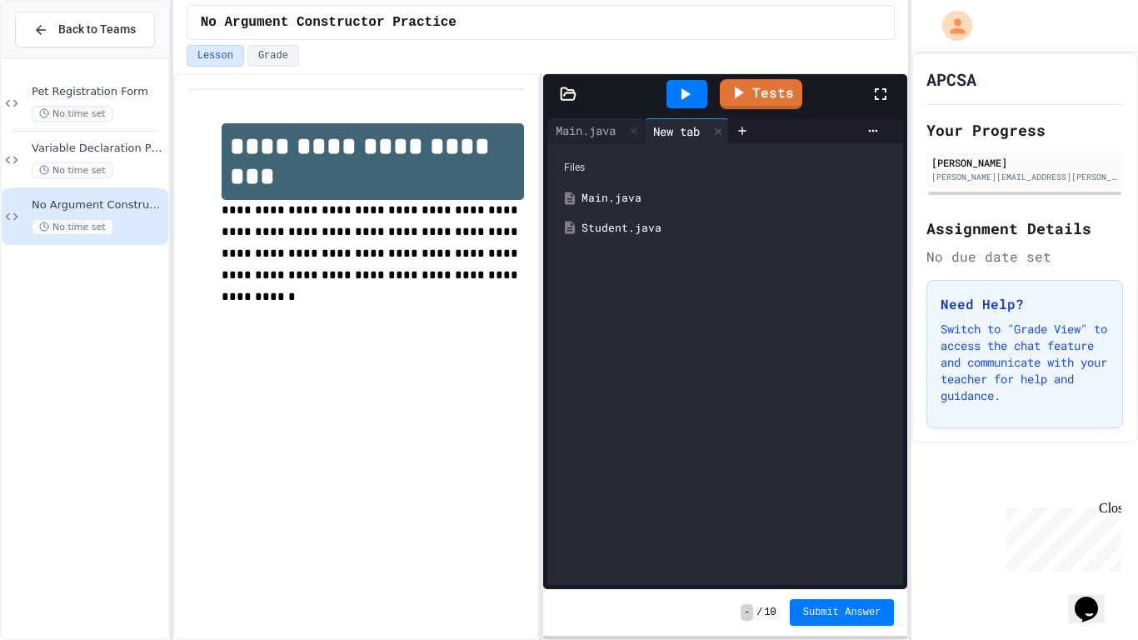
click at [884, 100] on icon at bounding box center [881, 94] width 20 height 20
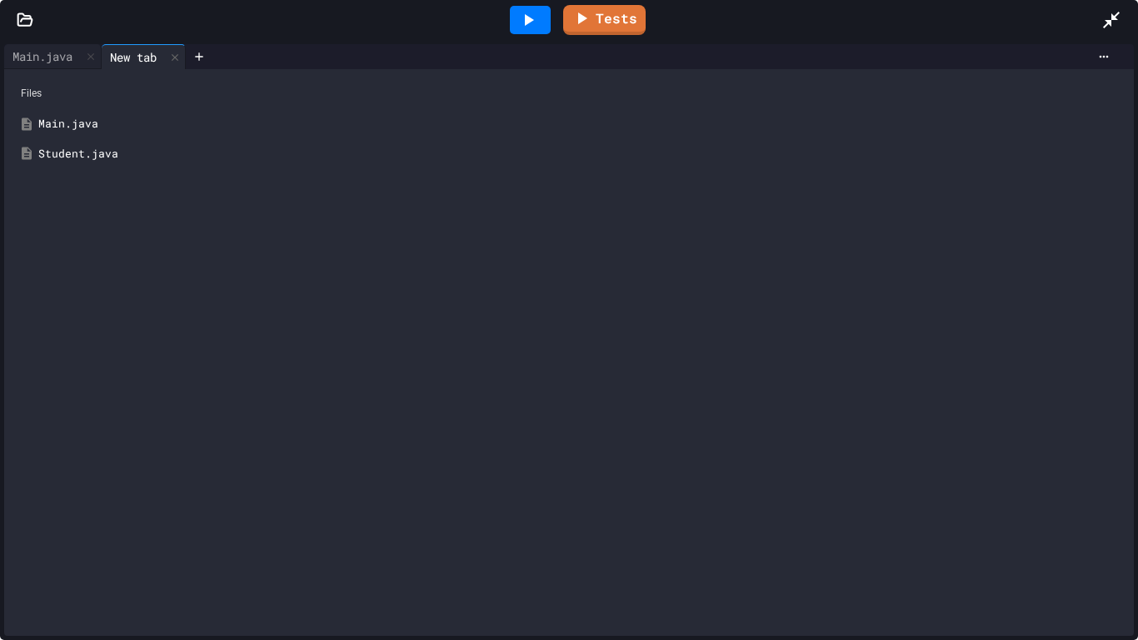
click at [102, 156] on div "Student.java" at bounding box center [581, 154] width 1086 height 17
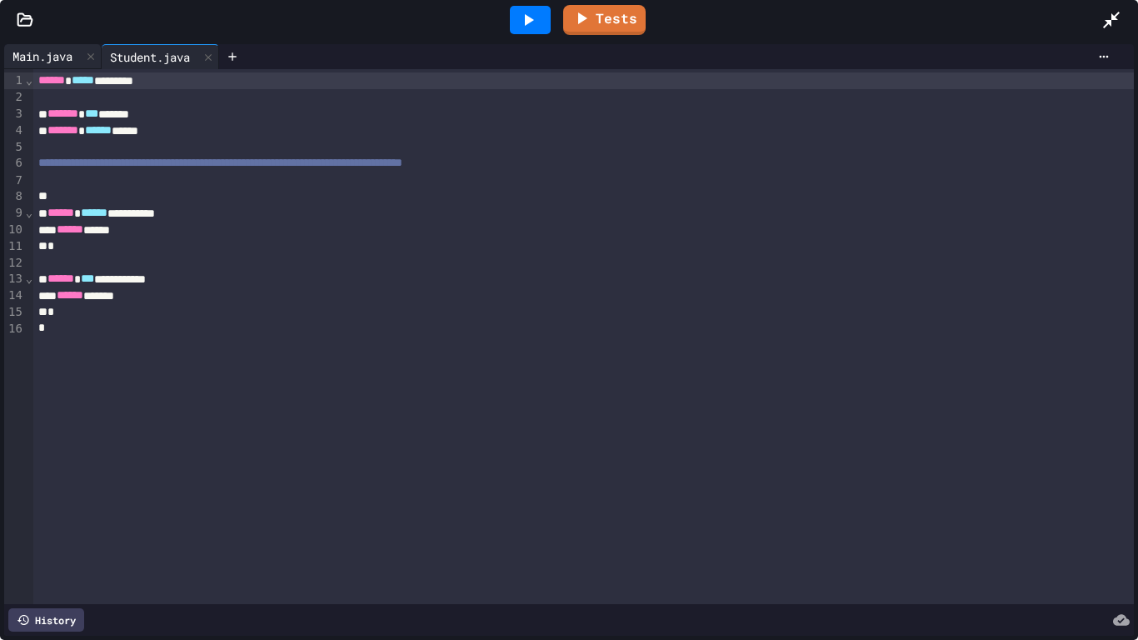
click at [28, 59] on div "Main.java" at bounding box center [42, 57] width 77 height 18
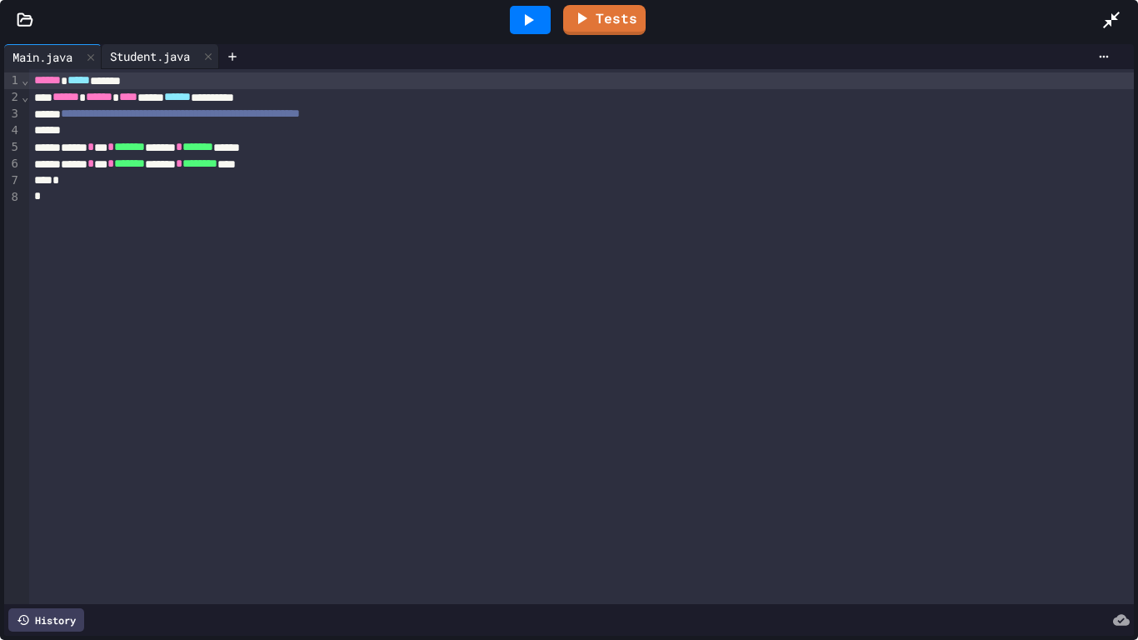
click at [147, 53] on div "Student.java" at bounding box center [150, 57] width 97 height 18
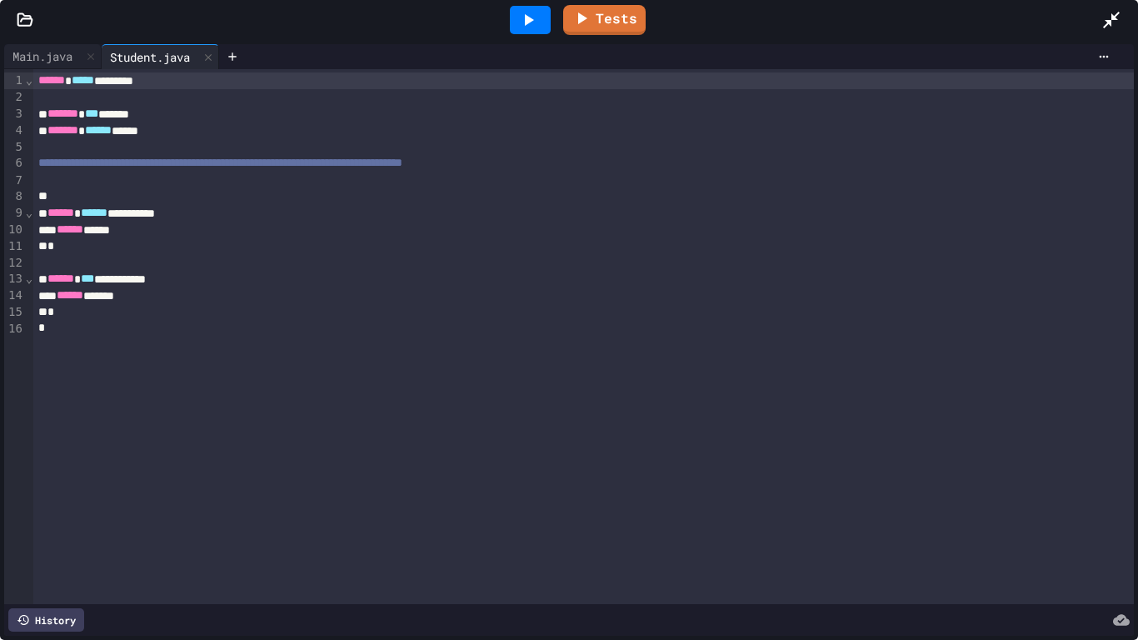
click at [138, 248] on div "*" at bounding box center [584, 246] width 1102 height 17
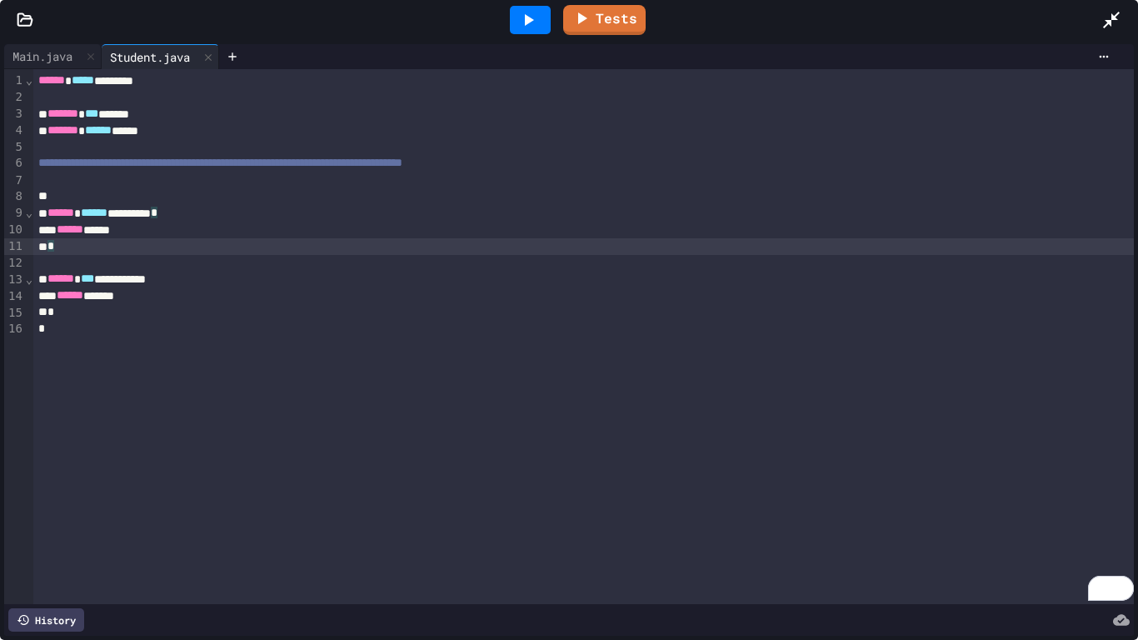
click at [149, 249] on div "*" at bounding box center [584, 246] width 1102 height 17
click at [149, 258] on div "To enrich screen reader interactions, please activate Accessibility in Grammarl…" at bounding box center [584, 263] width 1102 height 17
click at [146, 243] on div "*" at bounding box center [584, 246] width 1102 height 17
click at [1112, 24] on icon at bounding box center [1112, 20] width 20 height 20
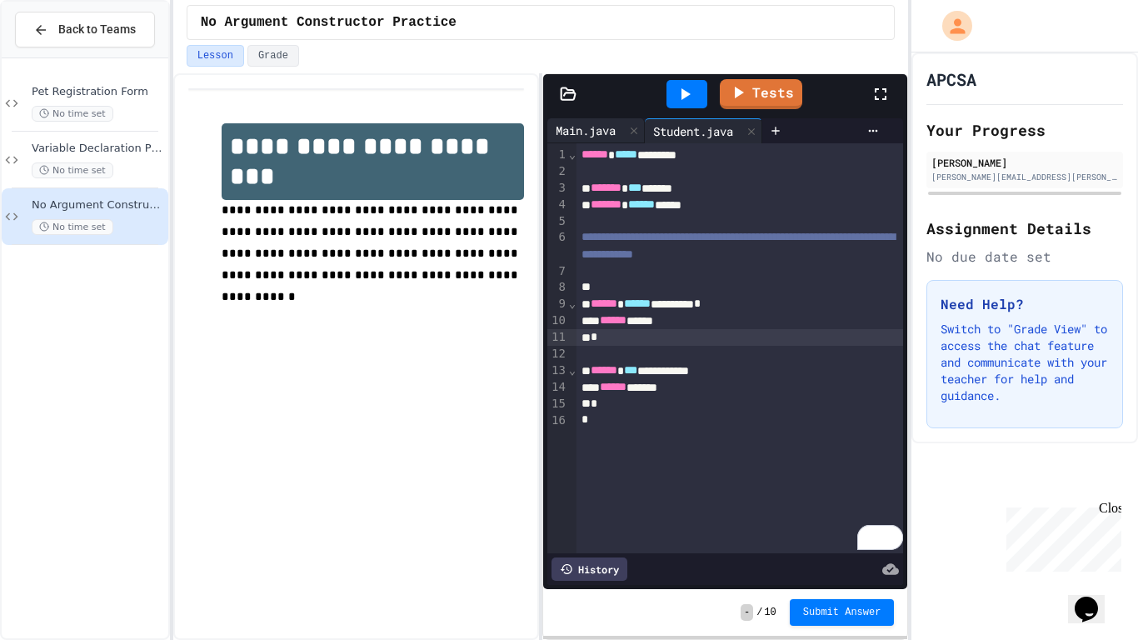
click at [595, 128] on div "Main.java" at bounding box center [586, 131] width 77 height 18
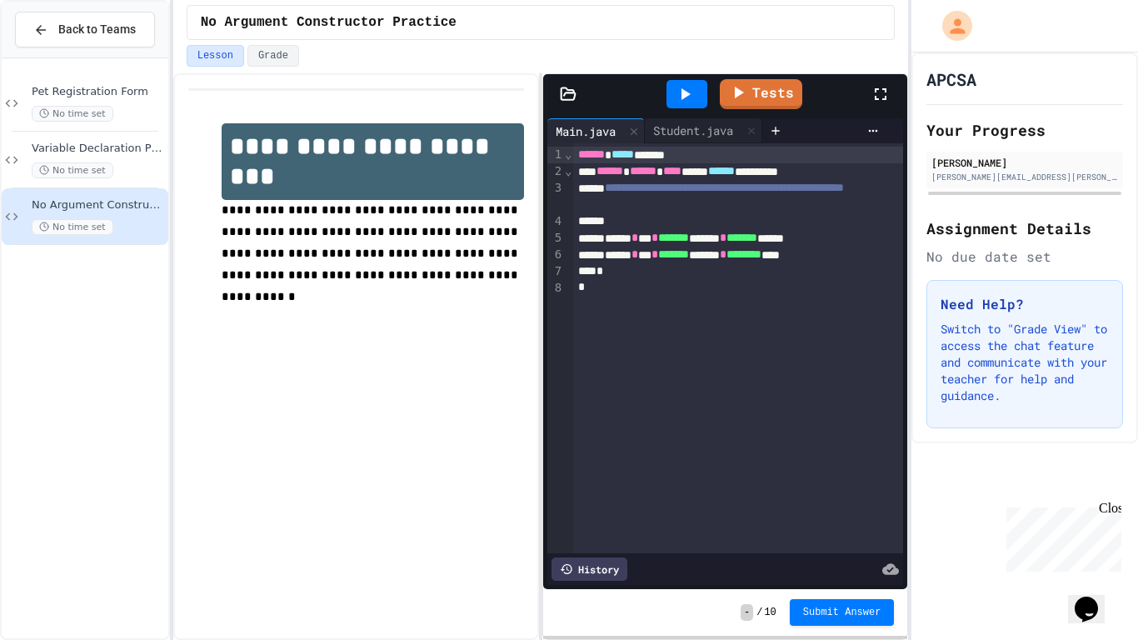
click at [778, 327] on div "**********" at bounding box center [738, 348] width 331 height 410
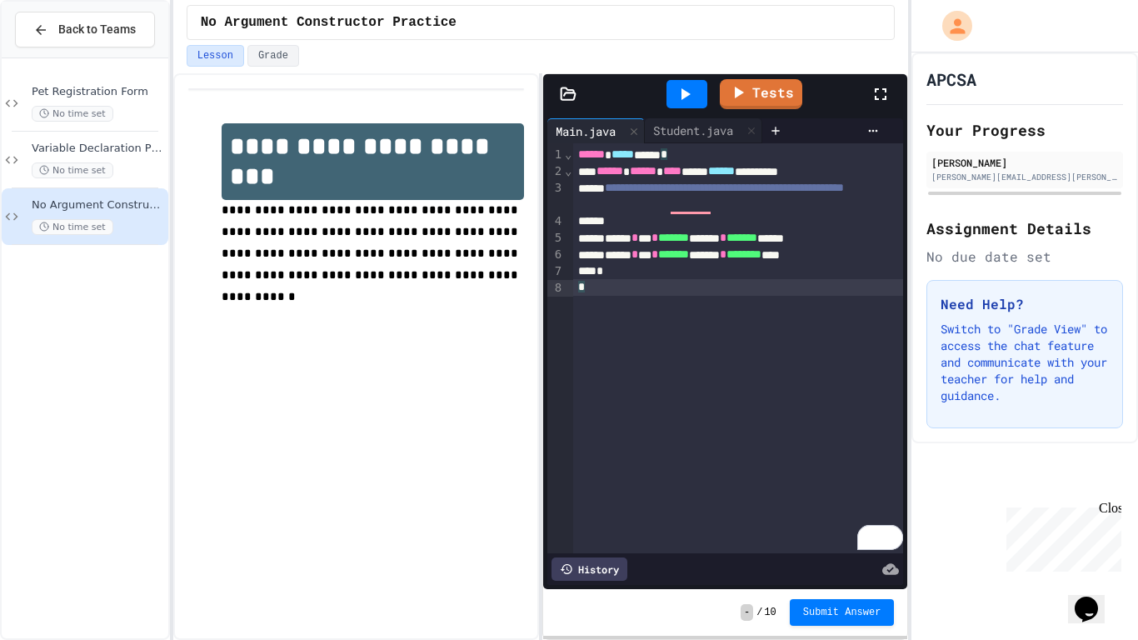
click at [639, 222] on div "To enrich screen reader interactions, please activate Accessibility in Grammarl…" at bounding box center [738, 221] width 331 height 17
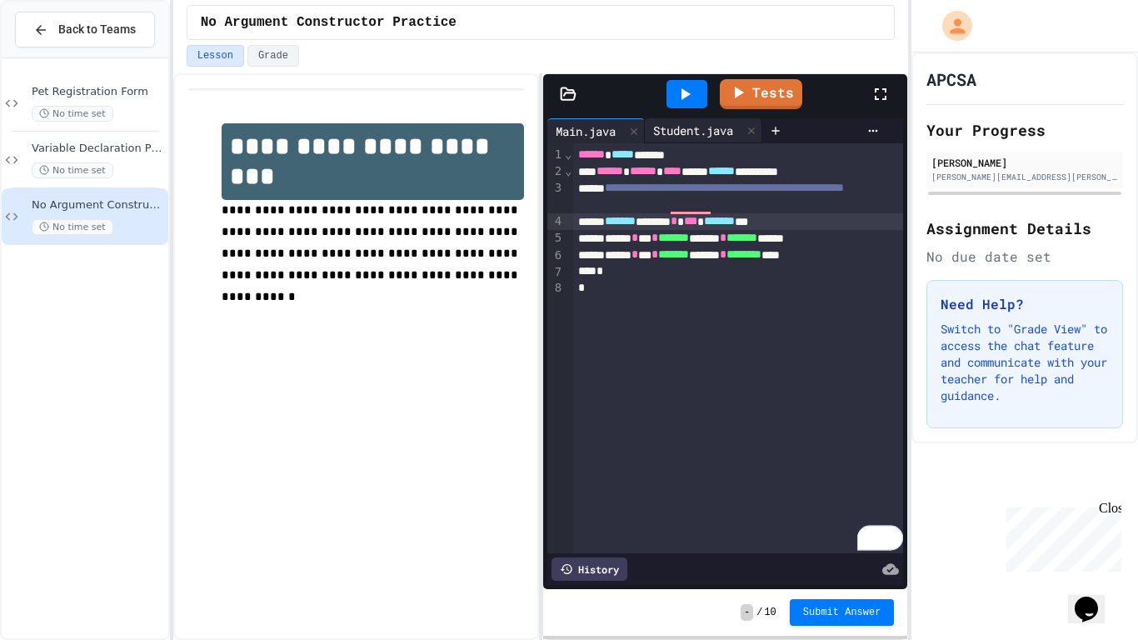
click at [683, 129] on div "Student.java" at bounding box center [693, 131] width 97 height 18
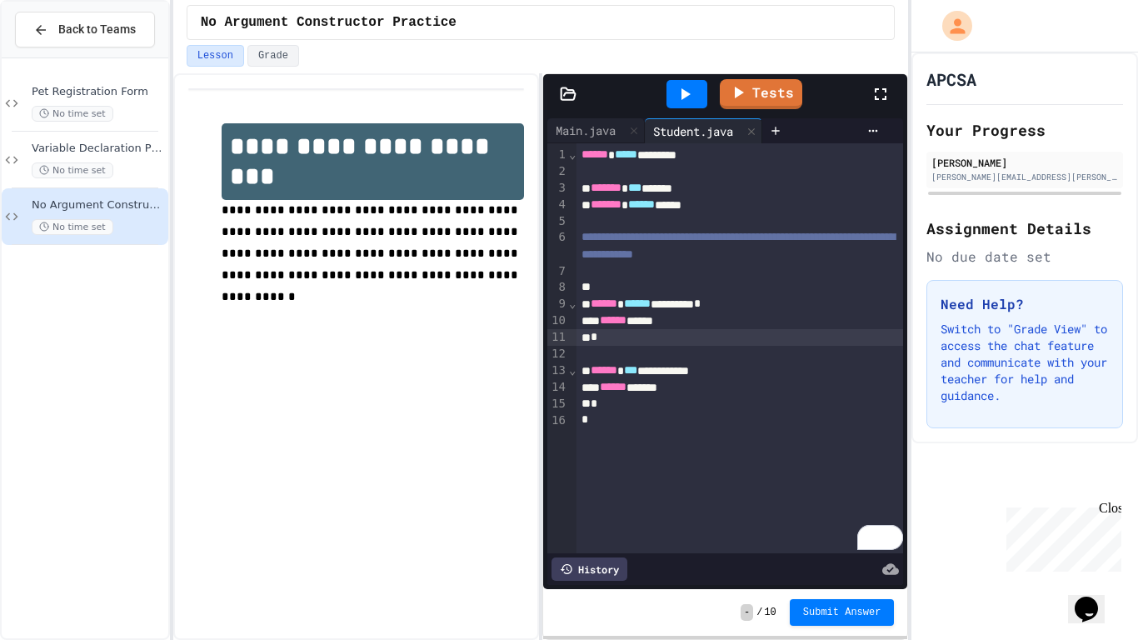
click at [665, 341] on div "*" at bounding box center [741, 337] width 328 height 17
click at [655, 348] on div "To enrich screen reader interactions, please activate Accessibility in Grammarl…" at bounding box center [741, 354] width 328 height 17
click at [638, 281] on div "To enrich screen reader interactions, please activate Accessibility in Grammarl…" at bounding box center [741, 287] width 328 height 17
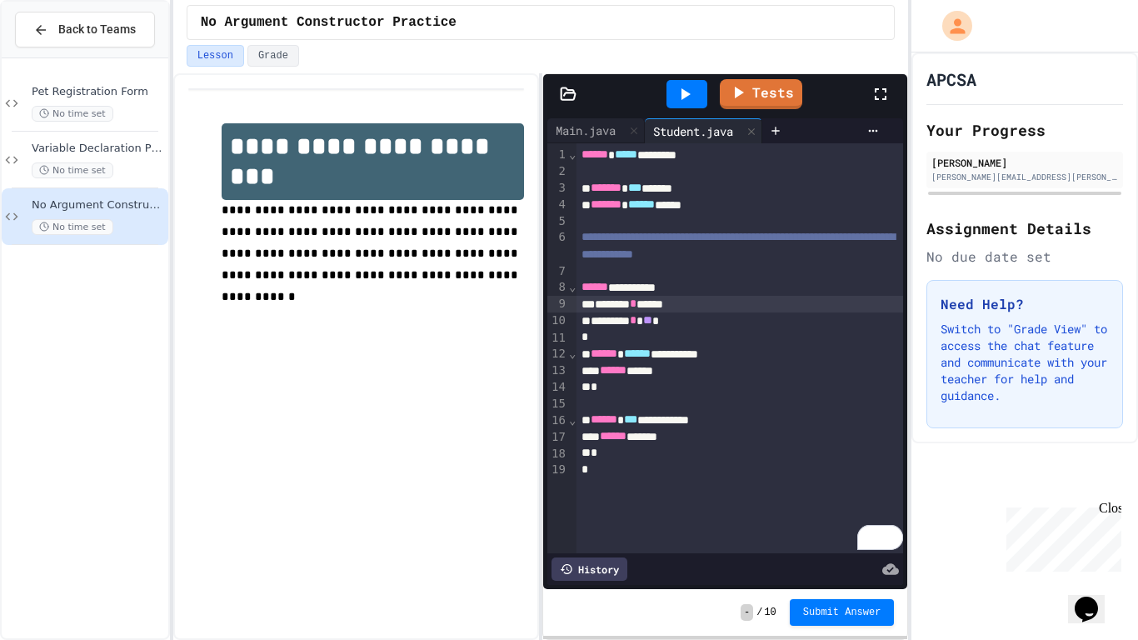
click at [683, 88] on icon at bounding box center [685, 94] width 20 height 20
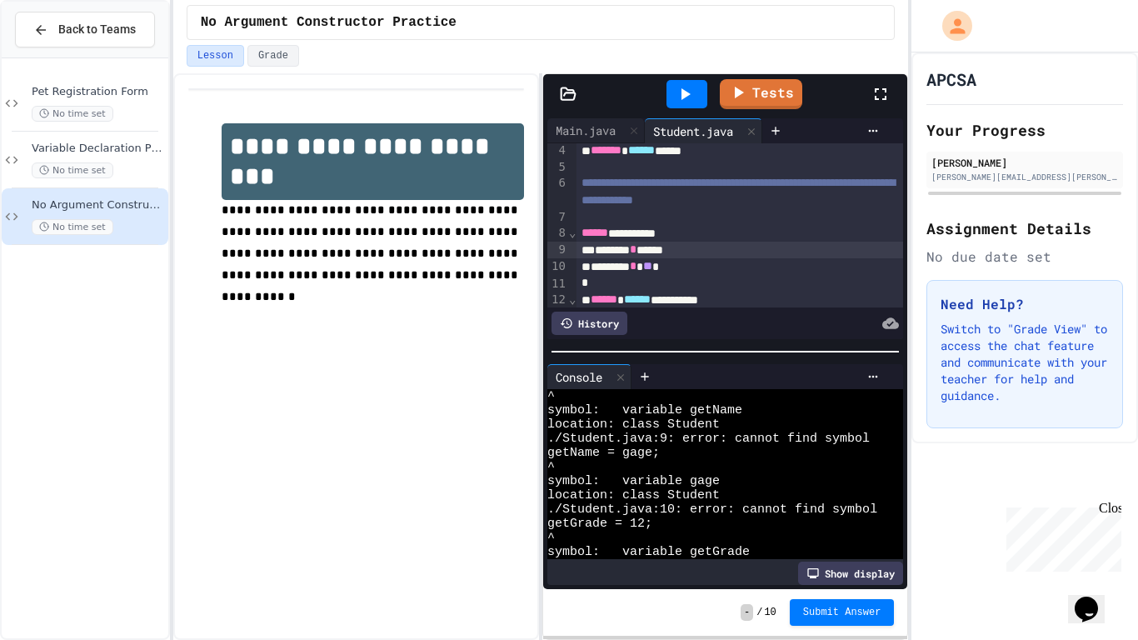
scroll to position [73, 0]
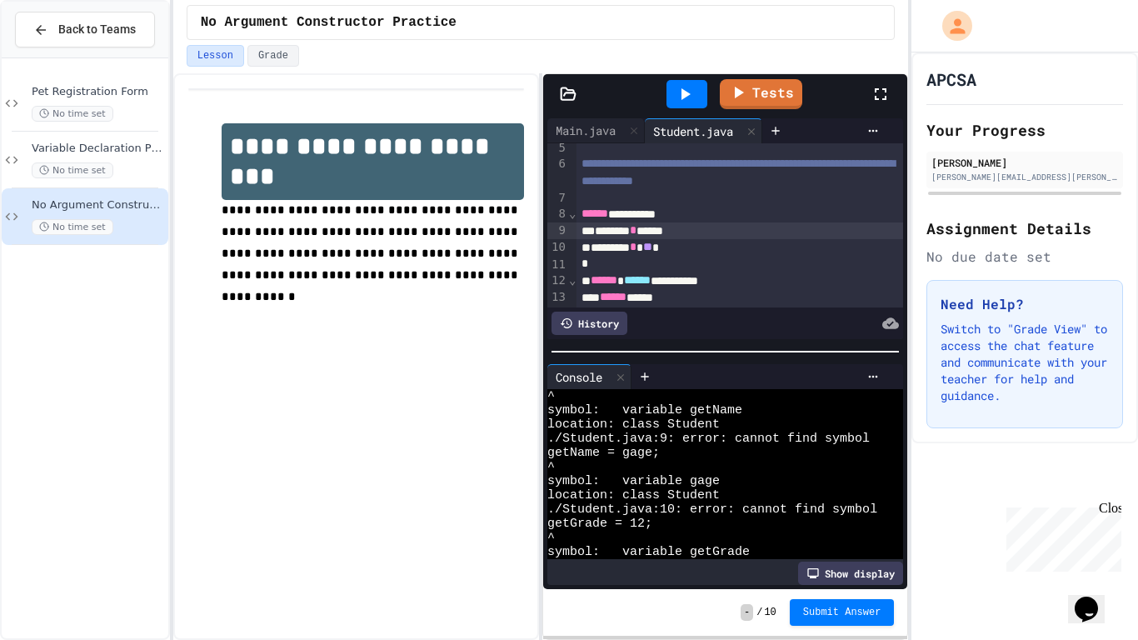
click at [671, 230] on div "******* * *****" at bounding box center [741, 231] width 328 height 17
click at [693, 95] on icon at bounding box center [685, 94] width 20 height 20
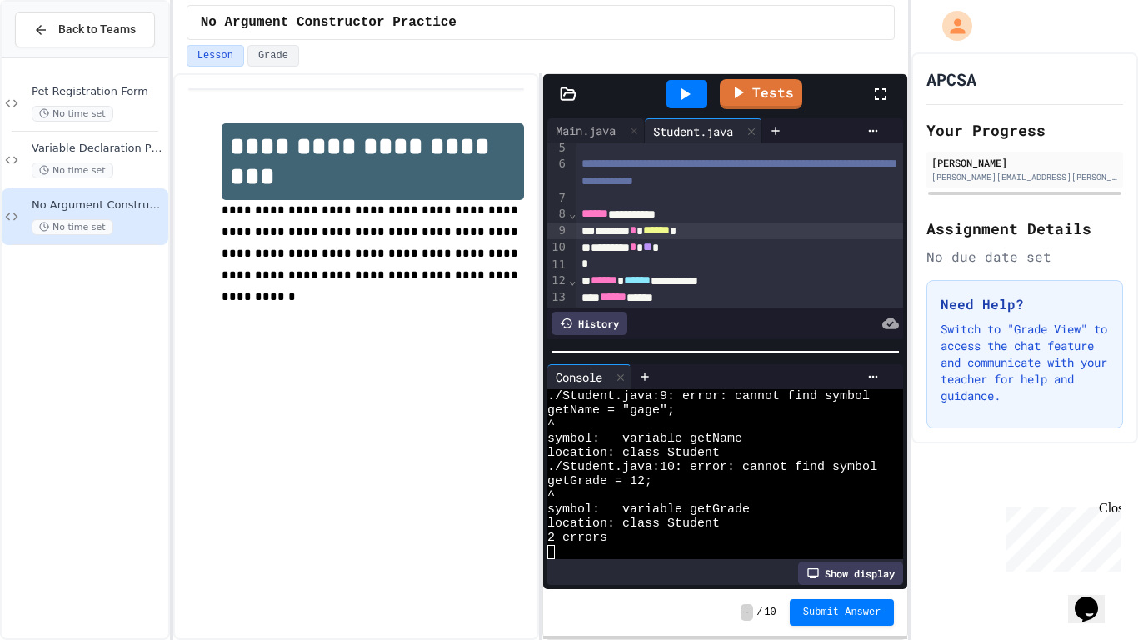
scroll to position [94, 0]
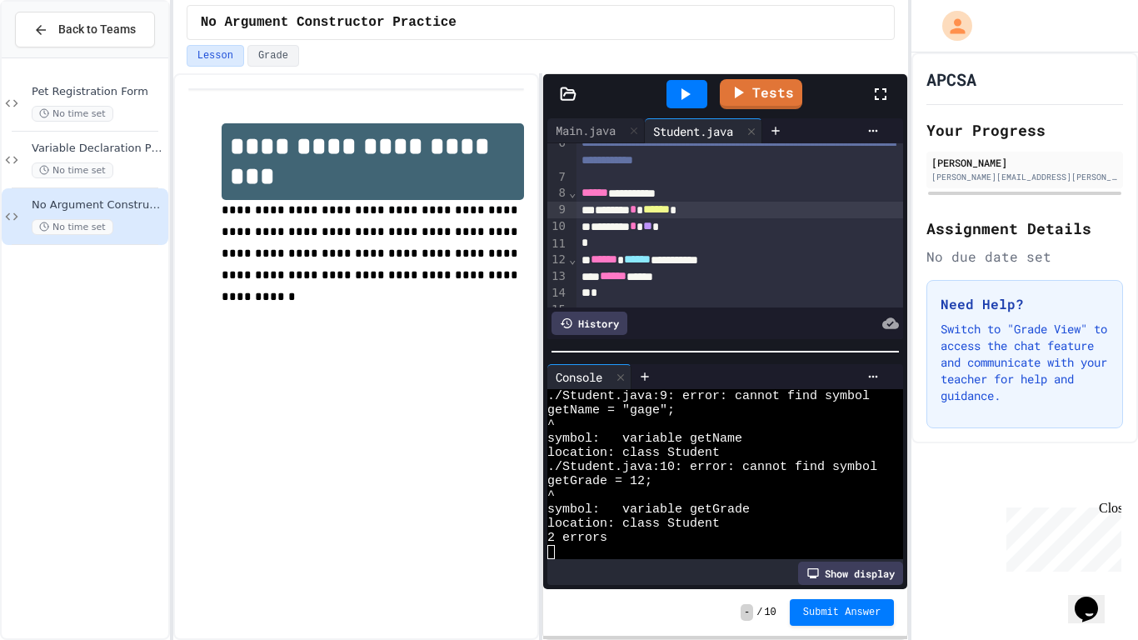
click at [622, 210] on div "******* * ****** *" at bounding box center [741, 210] width 328 height 17
click at [623, 222] on div "******** * ** *" at bounding box center [741, 226] width 328 height 17
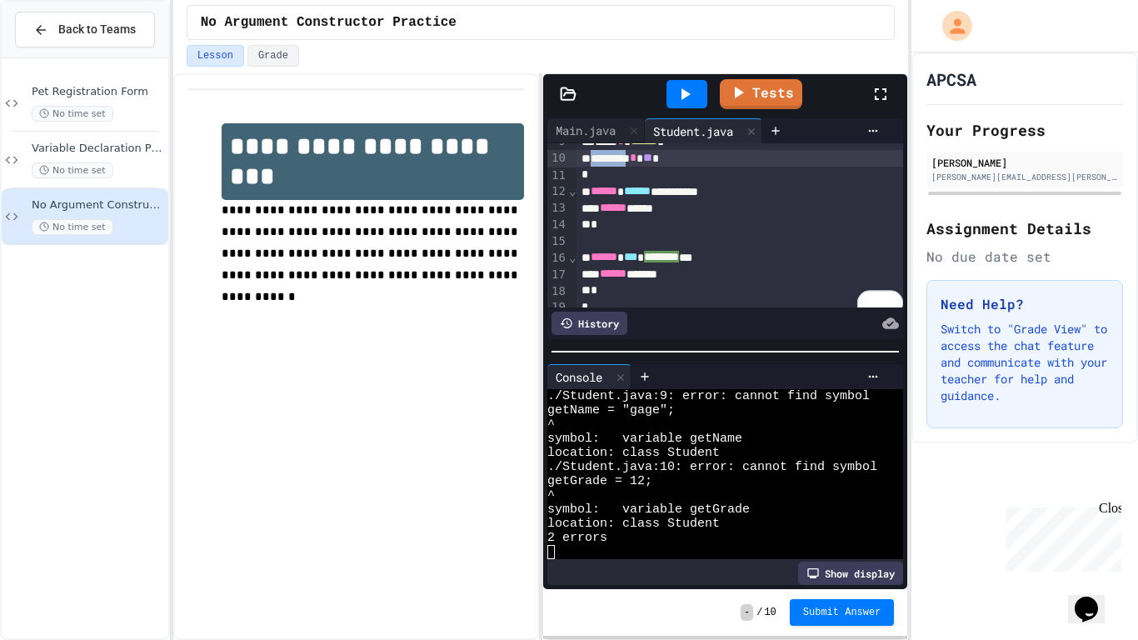
scroll to position [167, 0]
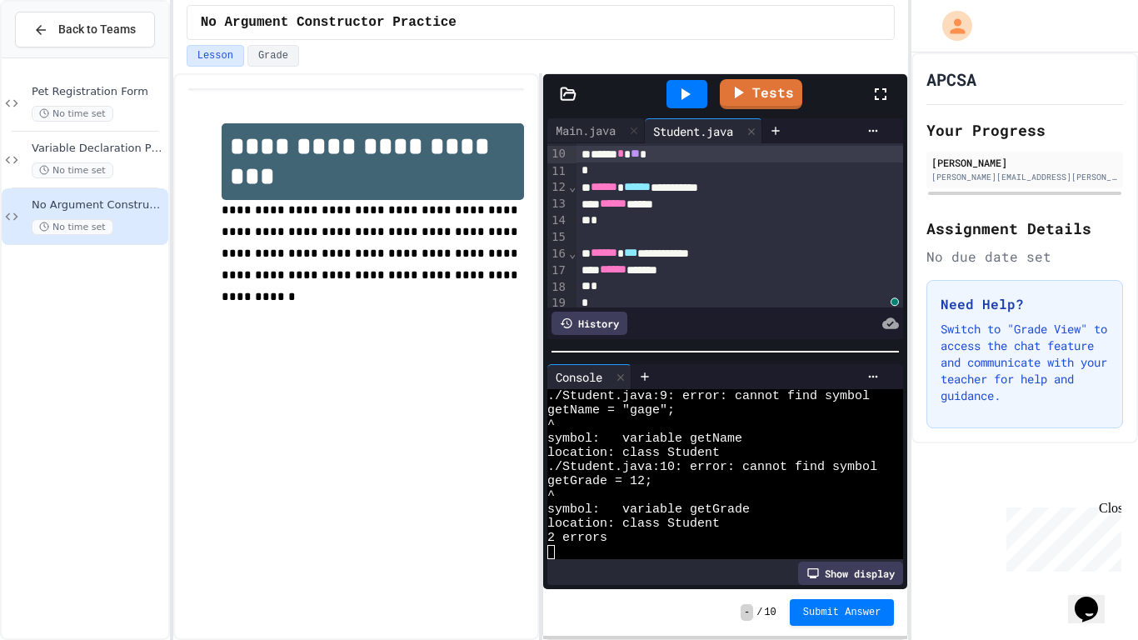
click at [697, 95] on div at bounding box center [687, 94] width 41 height 28
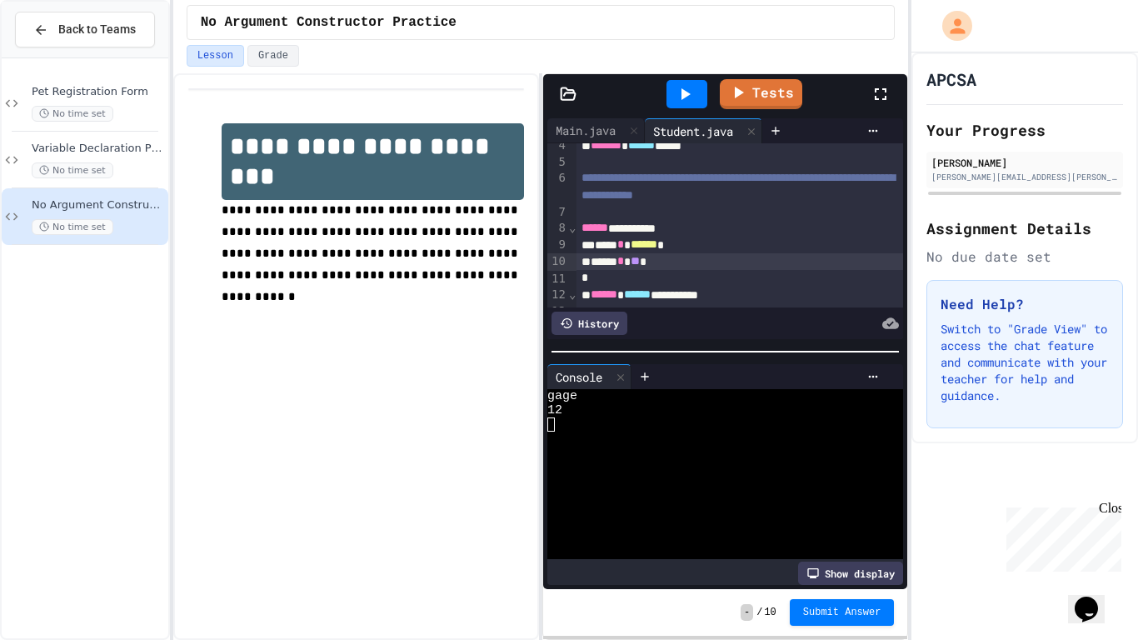
scroll to position [58, 0]
click at [761, 89] on link "Tests" at bounding box center [761, 93] width 82 height 32
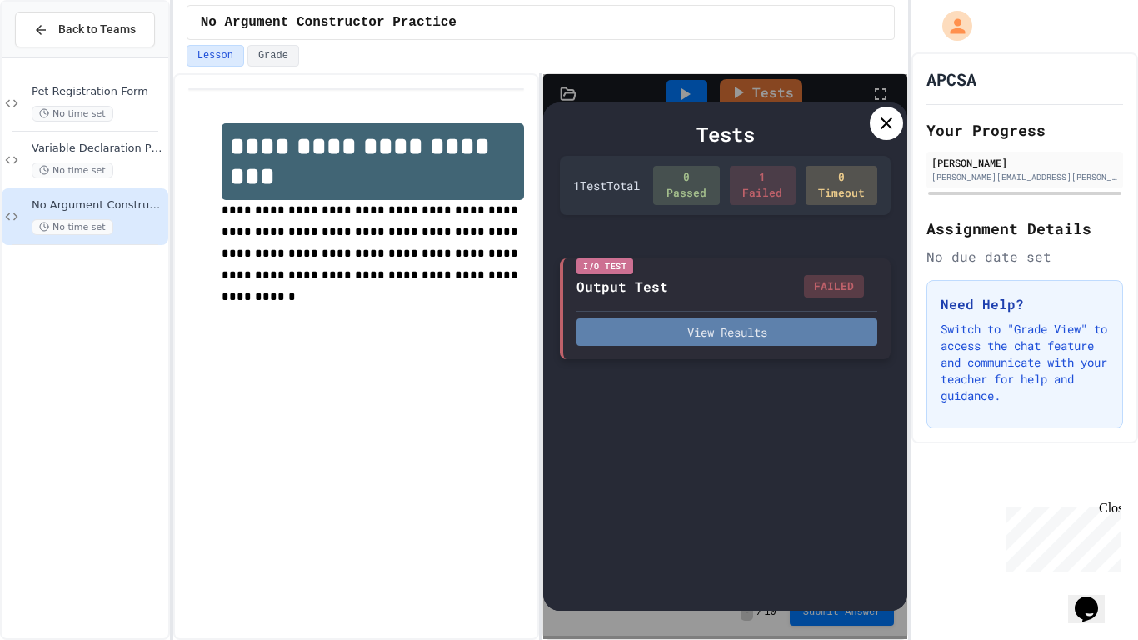
click at [738, 340] on button "View Results" at bounding box center [727, 332] width 301 height 28
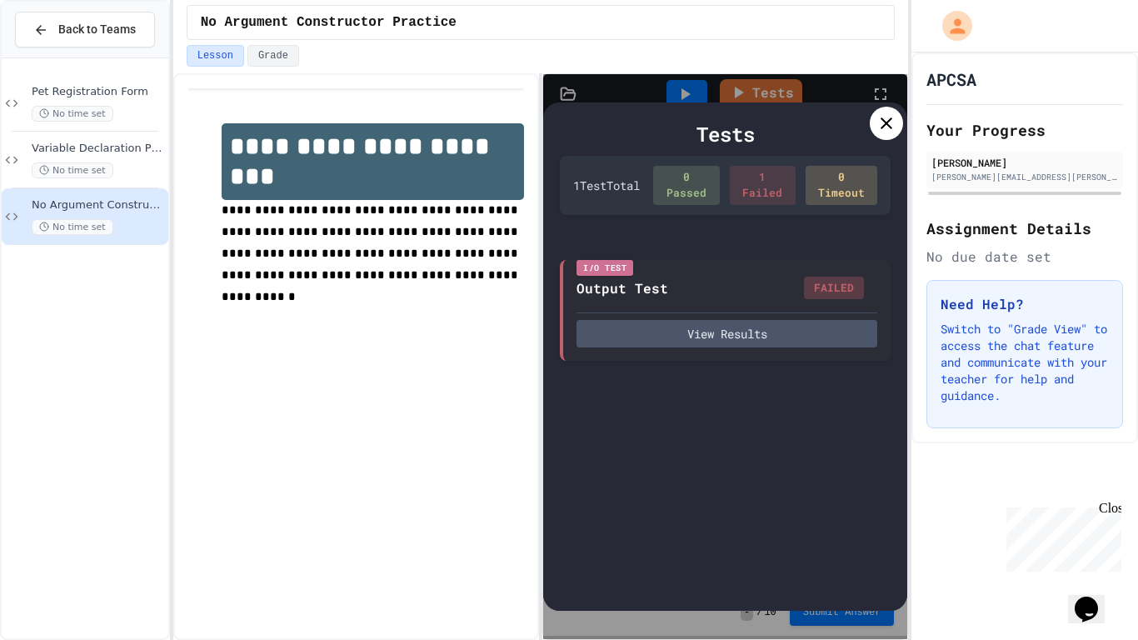
click at [890, 128] on icon at bounding box center [887, 123] width 20 height 20
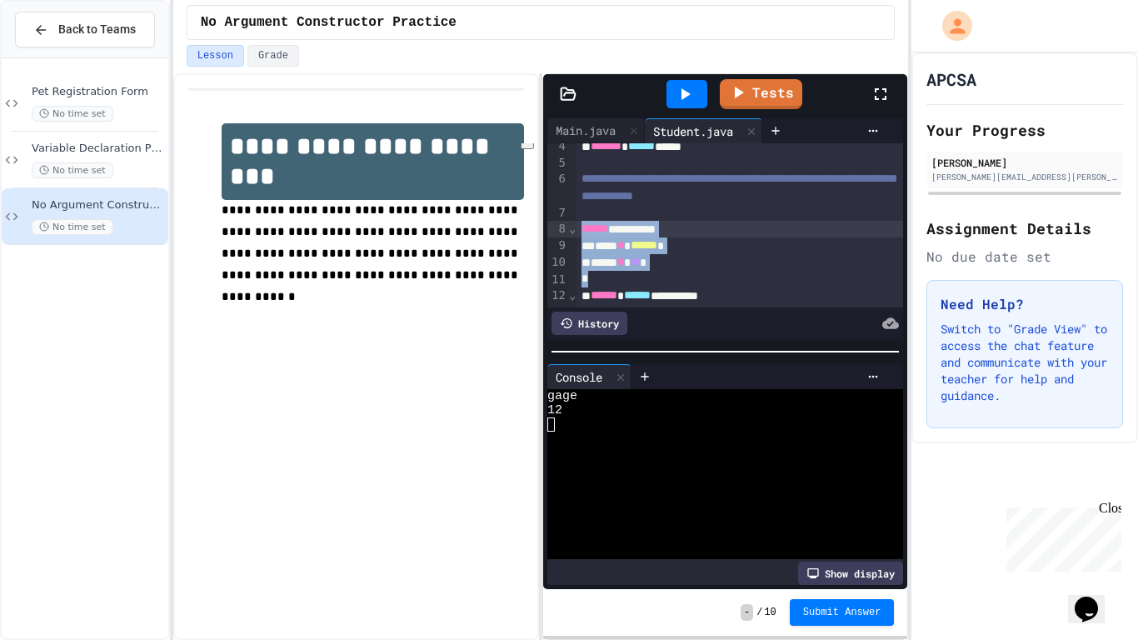
drag, startPoint x: 636, startPoint y: 281, endPoint x: 581, endPoint y: 233, distance: 73.2
click at [581, 233] on div "**********" at bounding box center [741, 254] width 328 height 338
click at [693, 95] on icon at bounding box center [685, 94] width 20 height 20
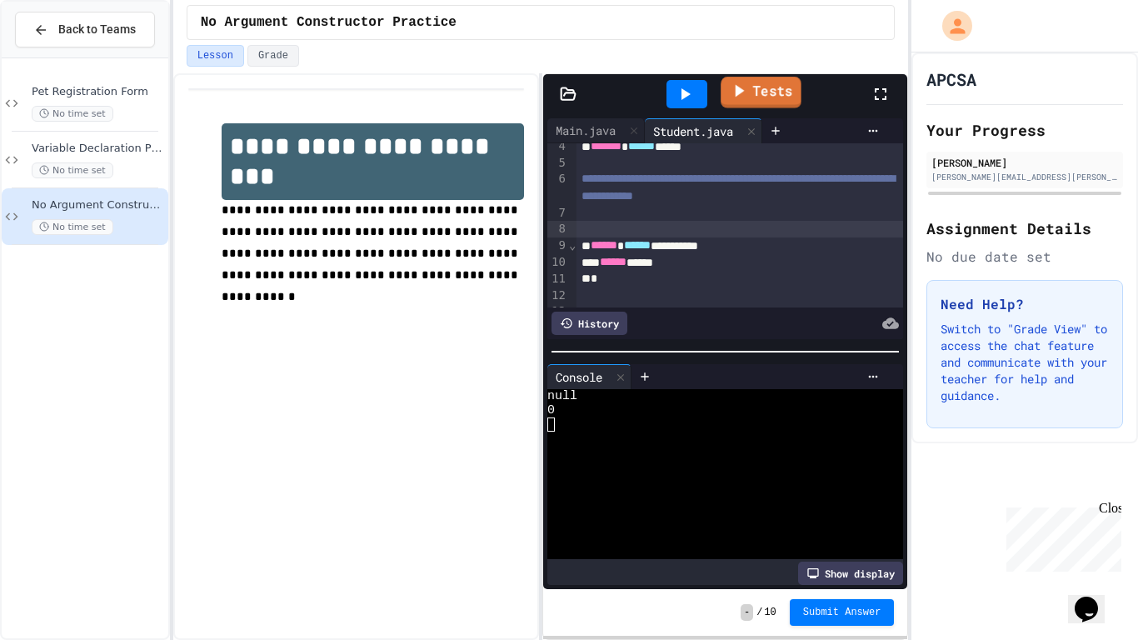
click at [758, 97] on link "Tests" at bounding box center [761, 93] width 81 height 32
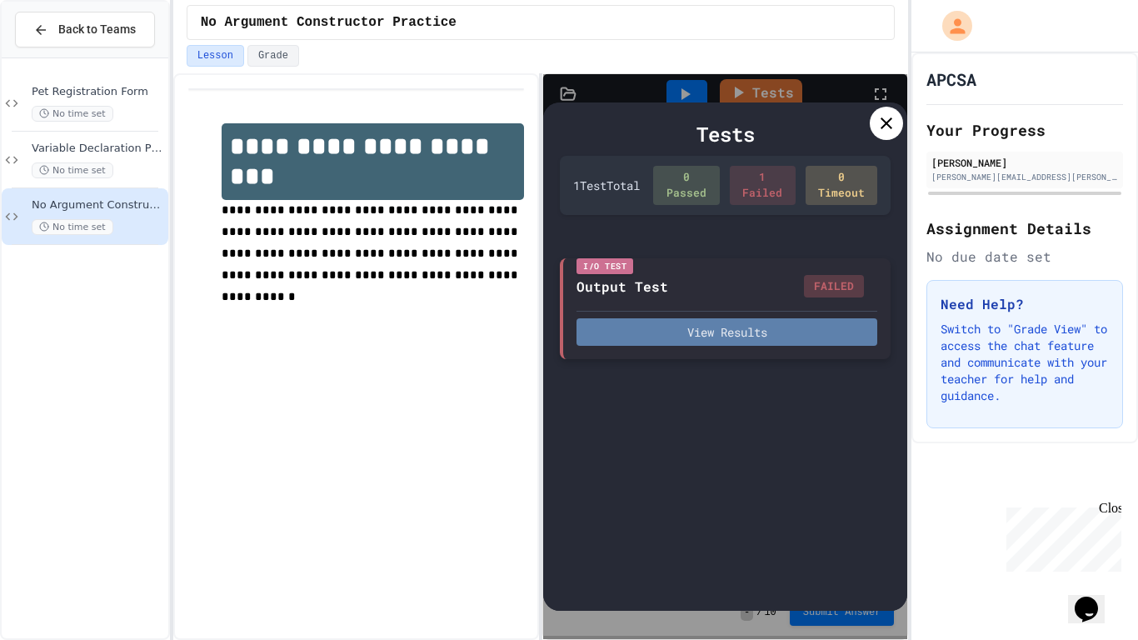
click at [723, 336] on button "View Results" at bounding box center [727, 332] width 301 height 28
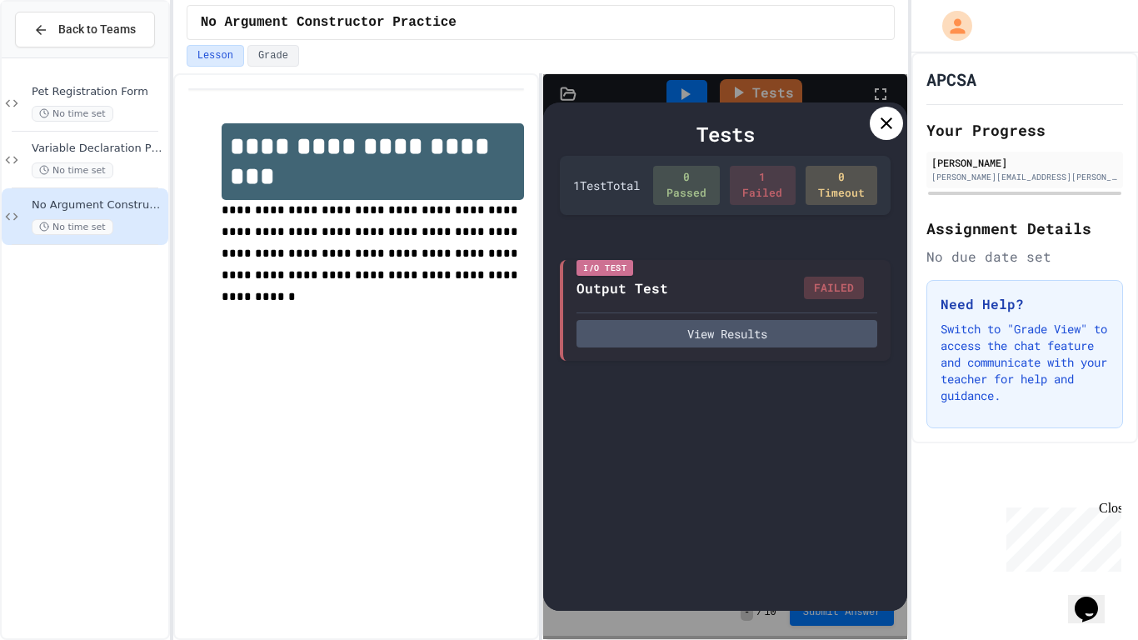
click at [888, 135] on div at bounding box center [886, 123] width 33 height 33
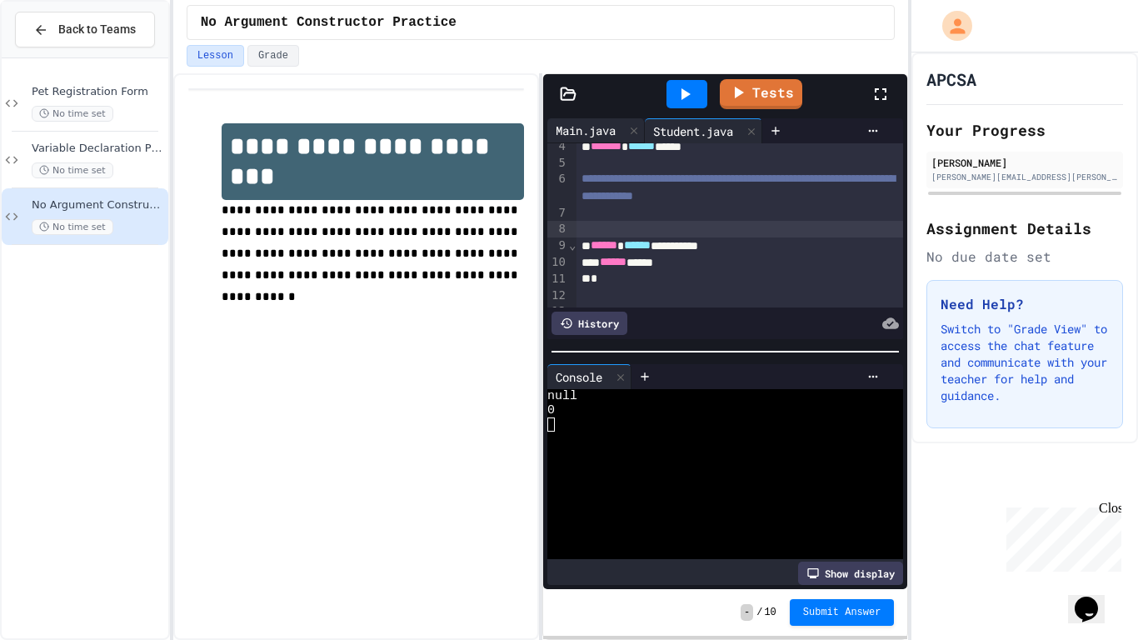
click at [613, 133] on div "Main.java" at bounding box center [586, 131] width 77 height 18
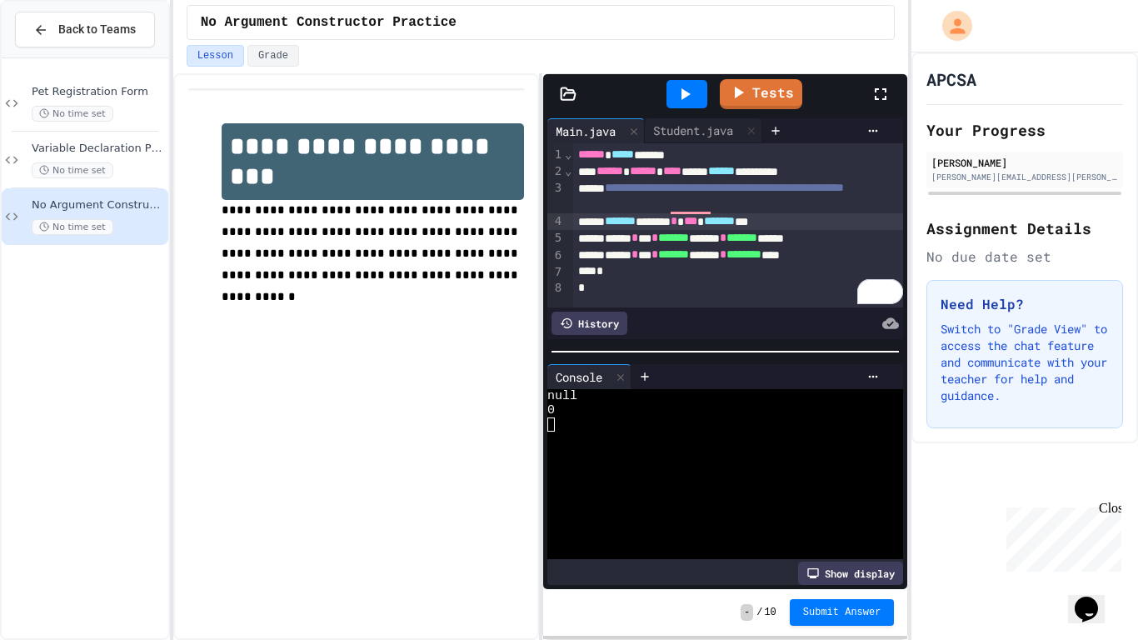
click at [820, 223] on div "******* ****** * *** ******* ***" at bounding box center [738, 221] width 331 height 17
click at [679, 125] on div "Student.java" at bounding box center [693, 131] width 97 height 18
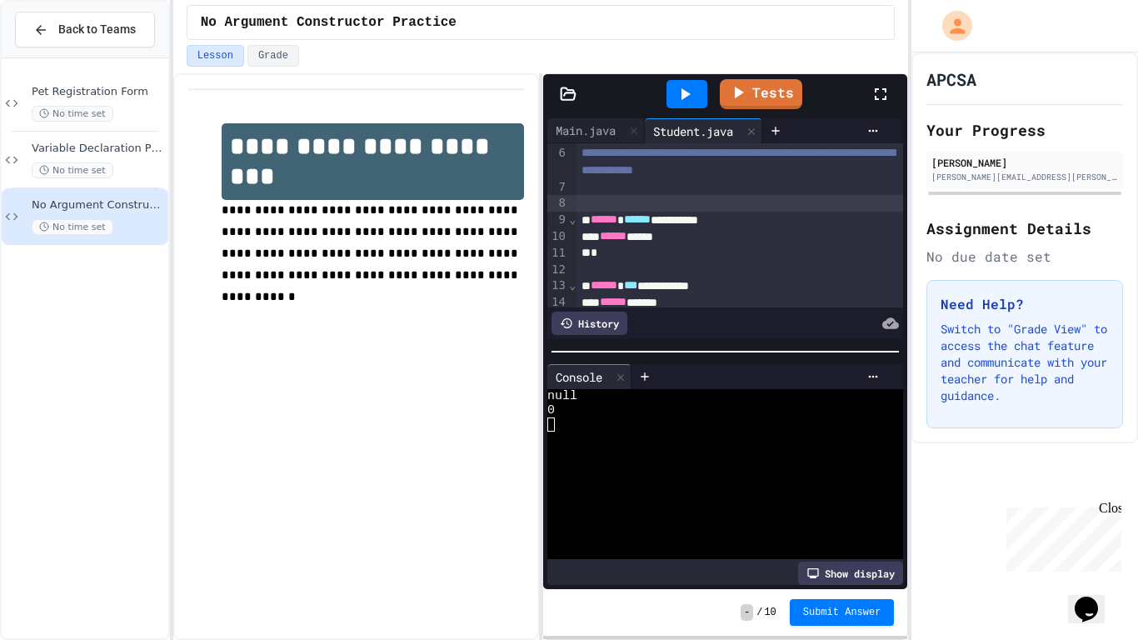
scroll to position [0, 0]
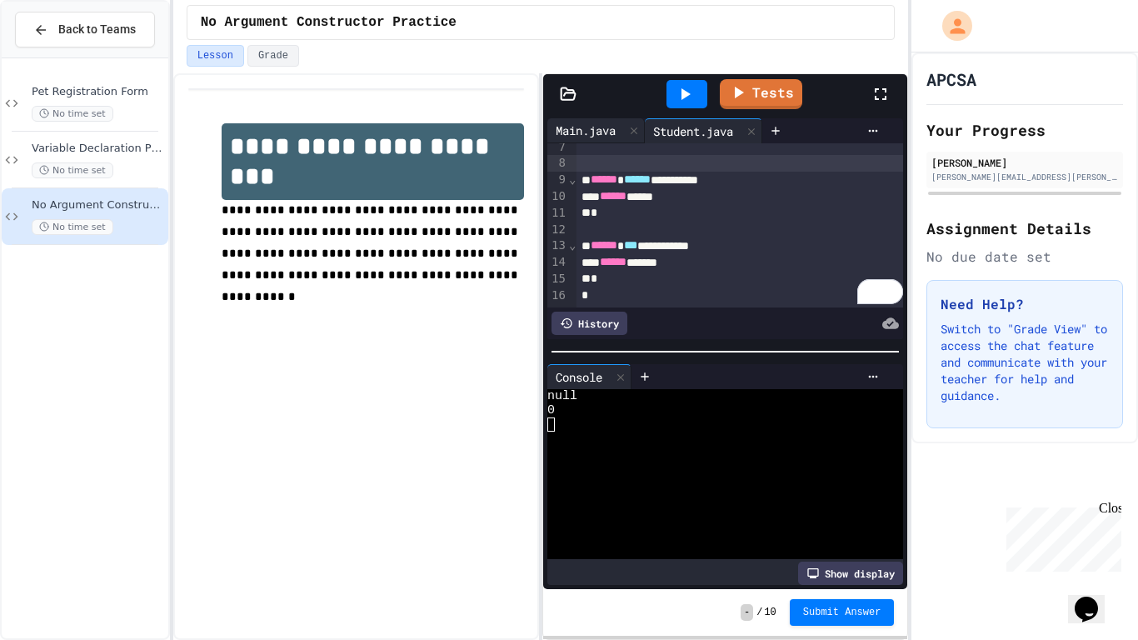
click at [597, 124] on div "Main.java" at bounding box center [586, 131] width 77 height 18
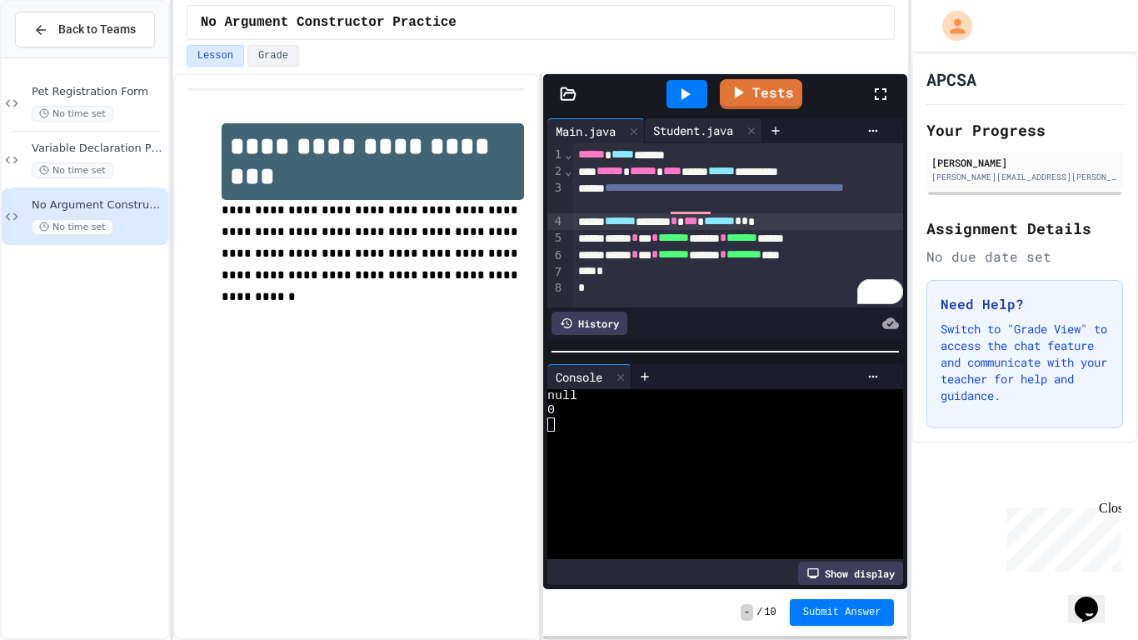
click at [691, 133] on div "Student.java" at bounding box center [693, 131] width 97 height 18
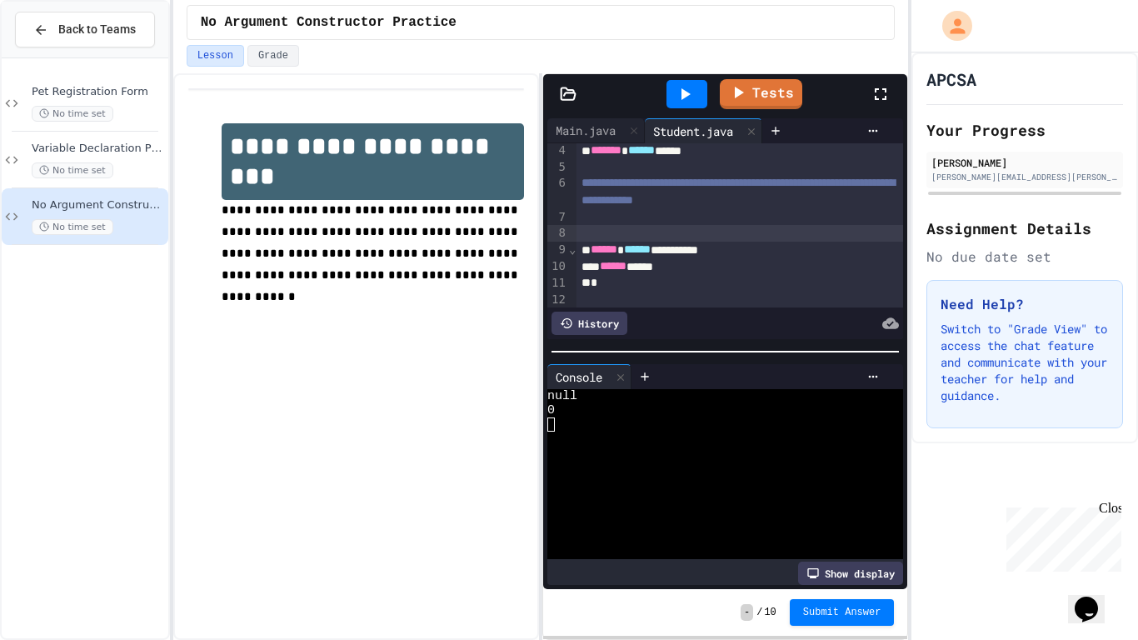
scroll to position [73, 0]
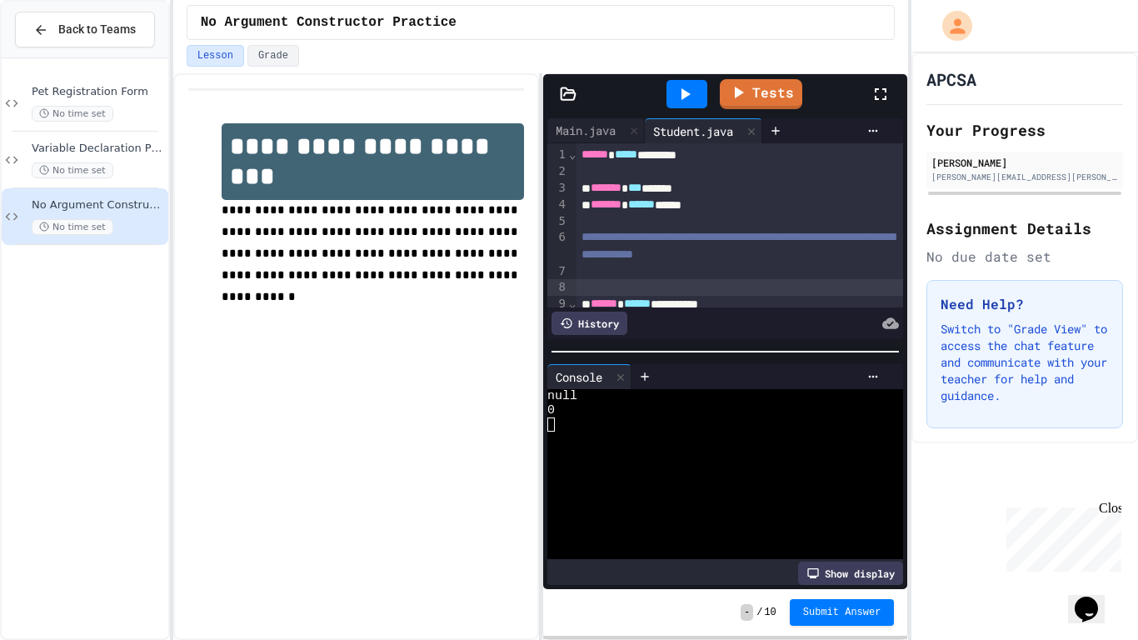
click at [578, 117] on div "**********" at bounding box center [725, 228] width 364 height 229
click at [583, 128] on div "Main.java" at bounding box center [586, 131] width 77 height 18
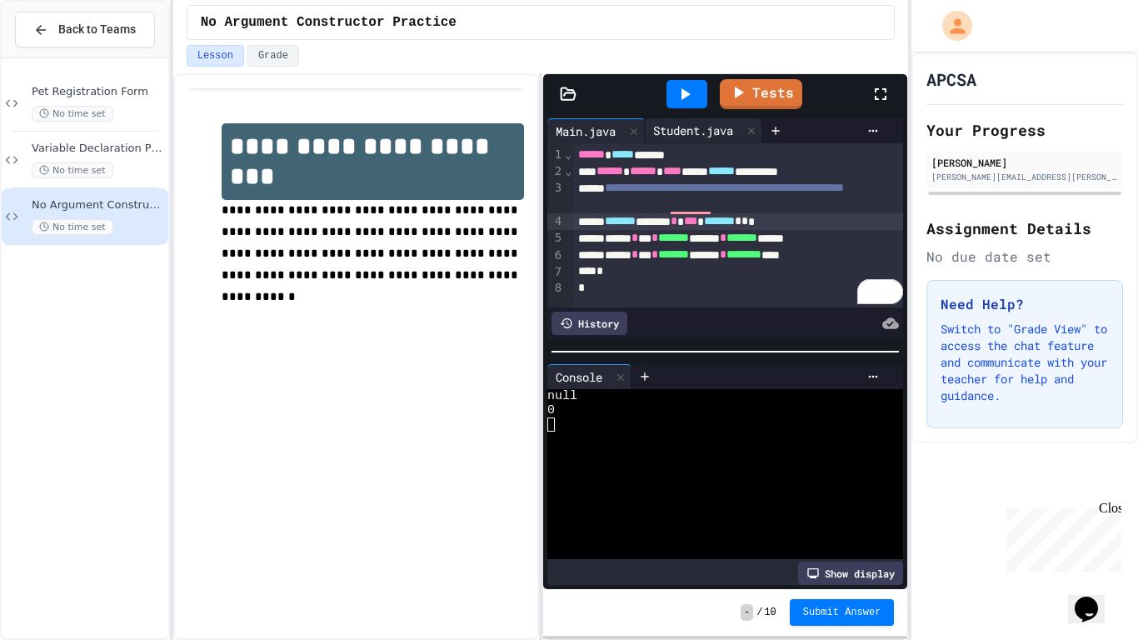
click at [696, 124] on div "Student.java" at bounding box center [693, 131] width 97 height 18
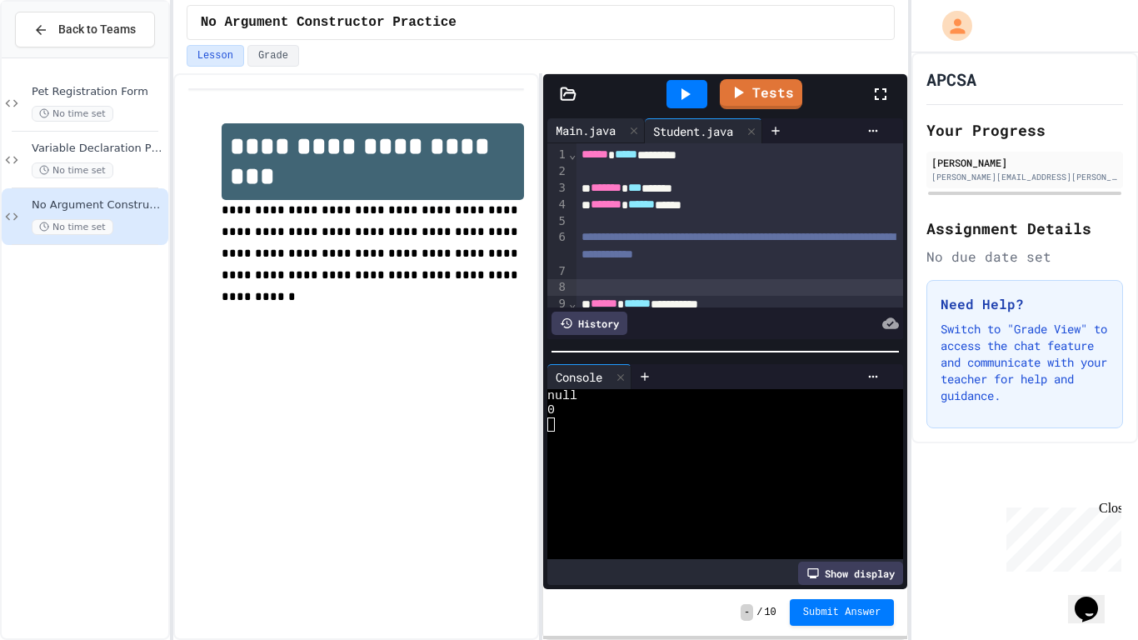
click at [582, 134] on div "Main.java" at bounding box center [586, 131] width 77 height 18
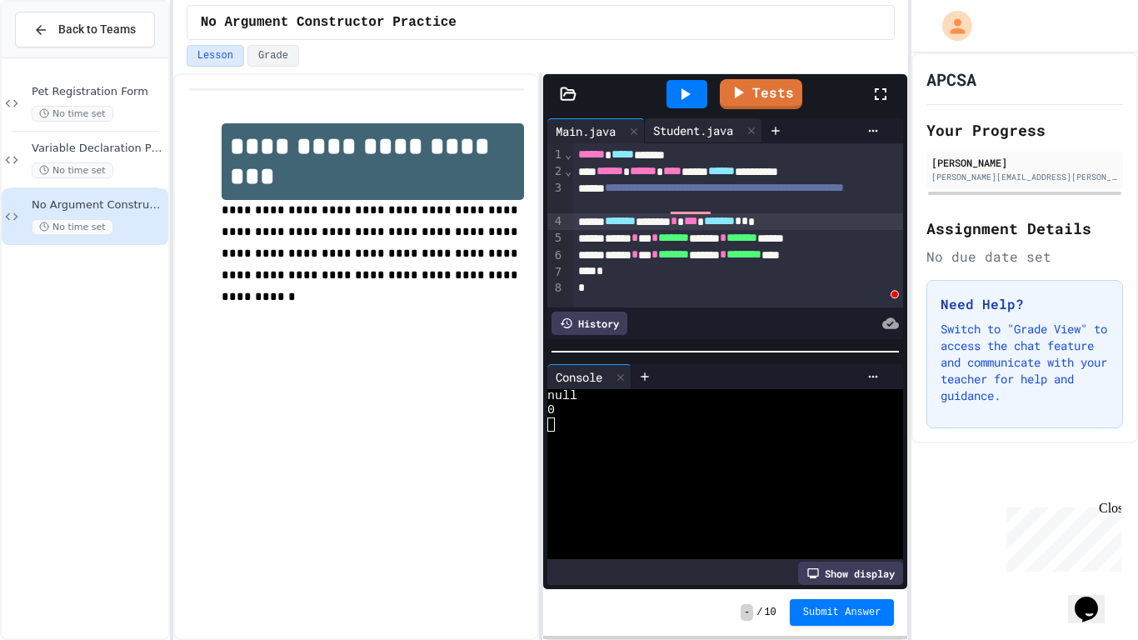
click at [660, 133] on div "Student.java" at bounding box center [693, 131] width 97 height 18
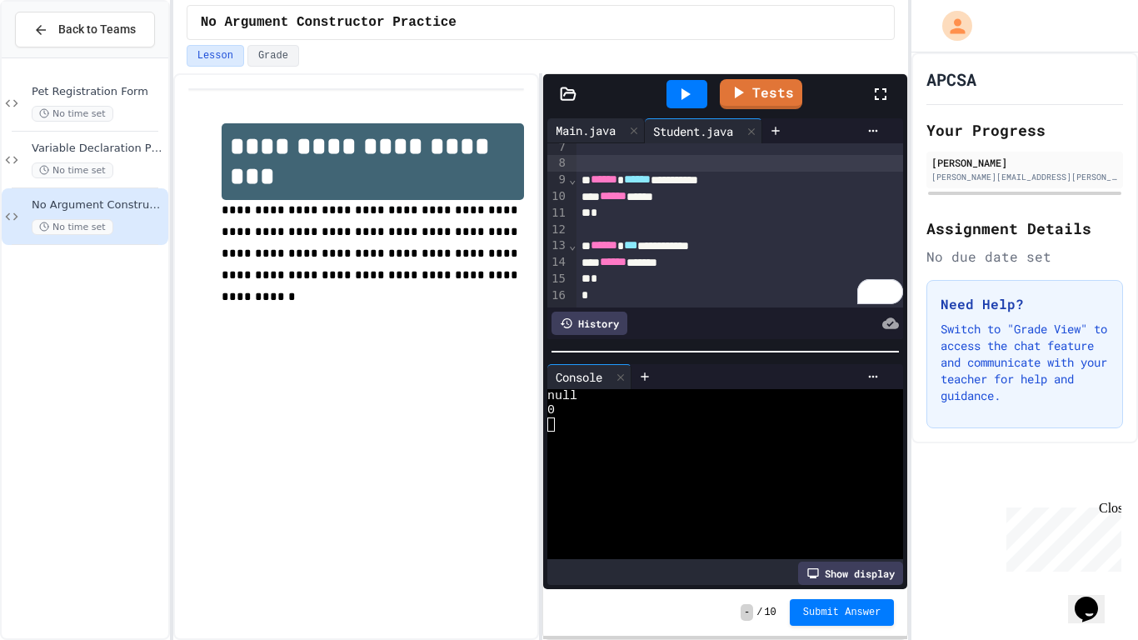
click at [587, 128] on div "Main.java" at bounding box center [586, 131] width 77 height 18
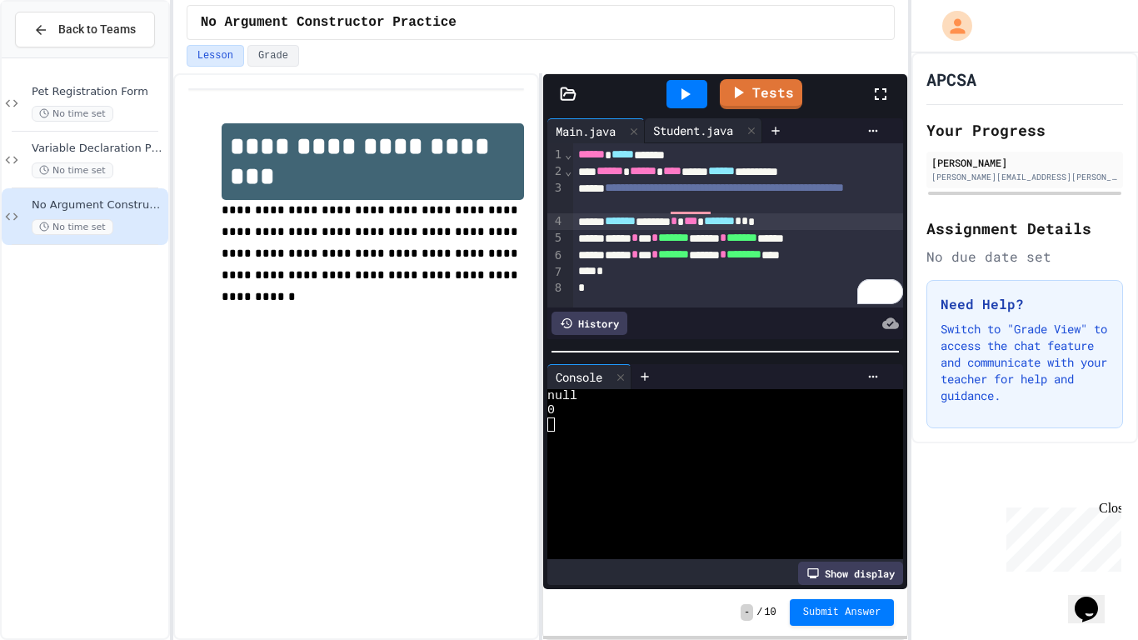
click at [684, 133] on div "Student.java" at bounding box center [693, 131] width 97 height 18
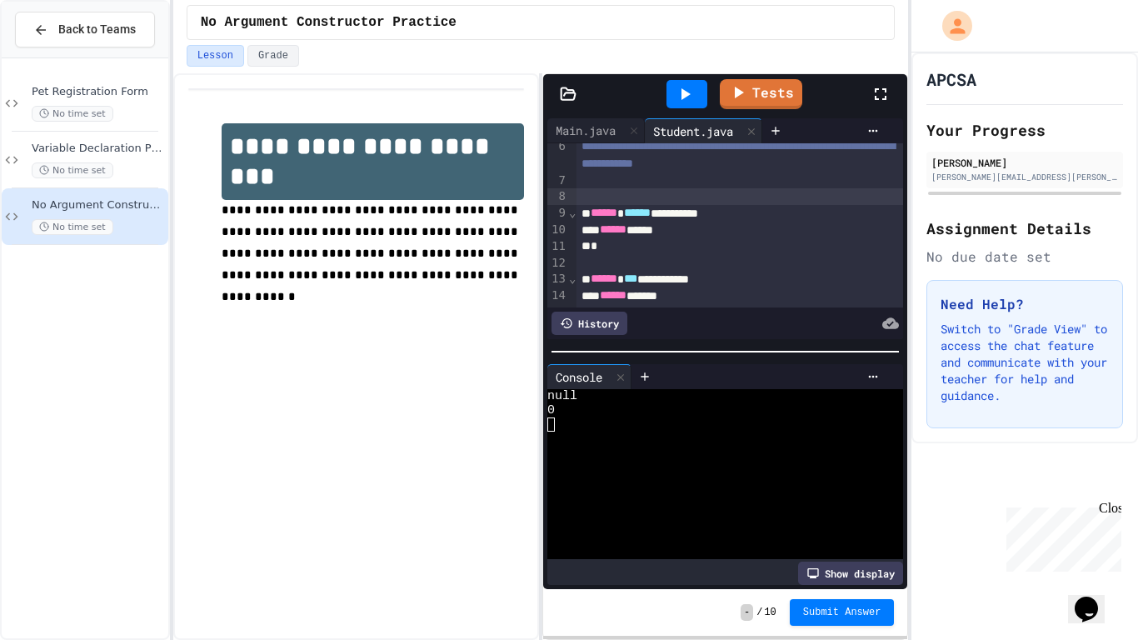
click at [786, 198] on div "To enrich screen reader interactions, please activate Accessibility in Grammarl…" at bounding box center [741, 196] width 328 height 17
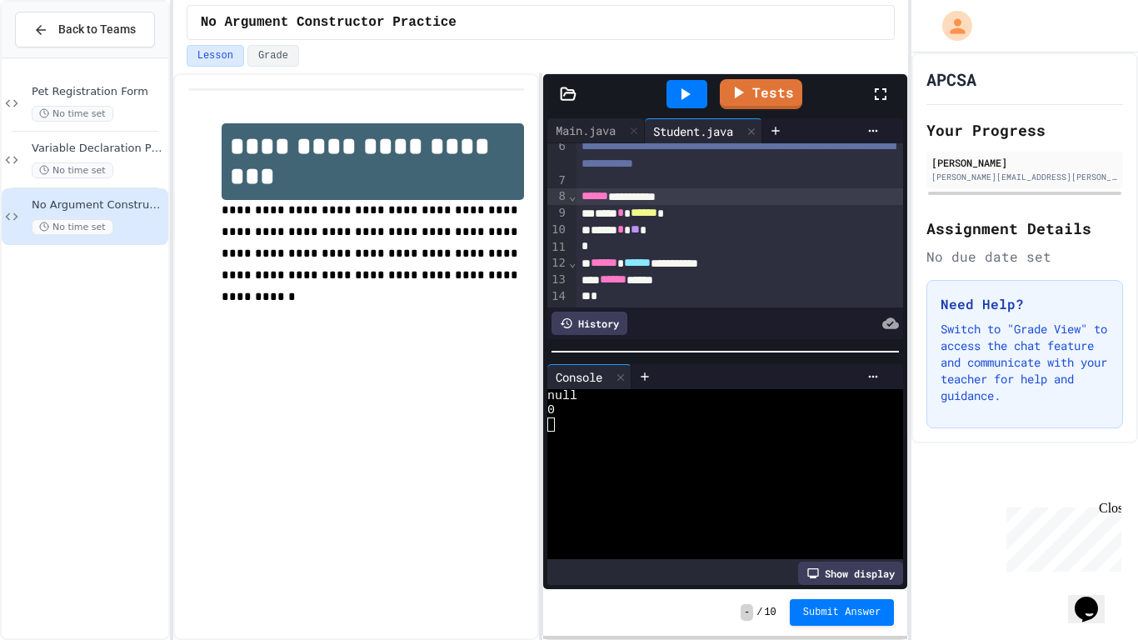
click at [653, 188] on div "**********" at bounding box center [741, 196] width 328 height 17
click at [776, 213] on div "No synonyms found" at bounding box center [704, 222] width 153 height 18
click at [811, 223] on div "***** * ** *" at bounding box center [741, 231] width 328 height 17
click at [772, 216] on div "**** * ****** *" at bounding box center [741, 213] width 328 height 17
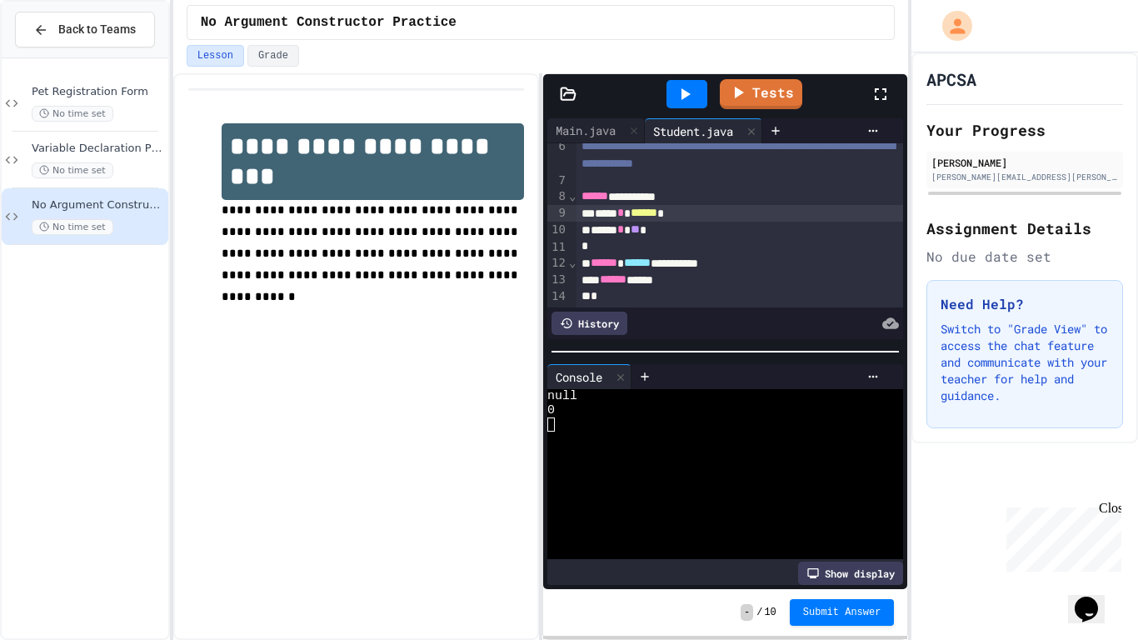
click at [658, 209] on span "******" at bounding box center [644, 213] width 27 height 12
click at [640, 231] on span "**" at bounding box center [635, 229] width 9 height 12
click at [703, 232] on div "***** * * *" at bounding box center [741, 230] width 328 height 17
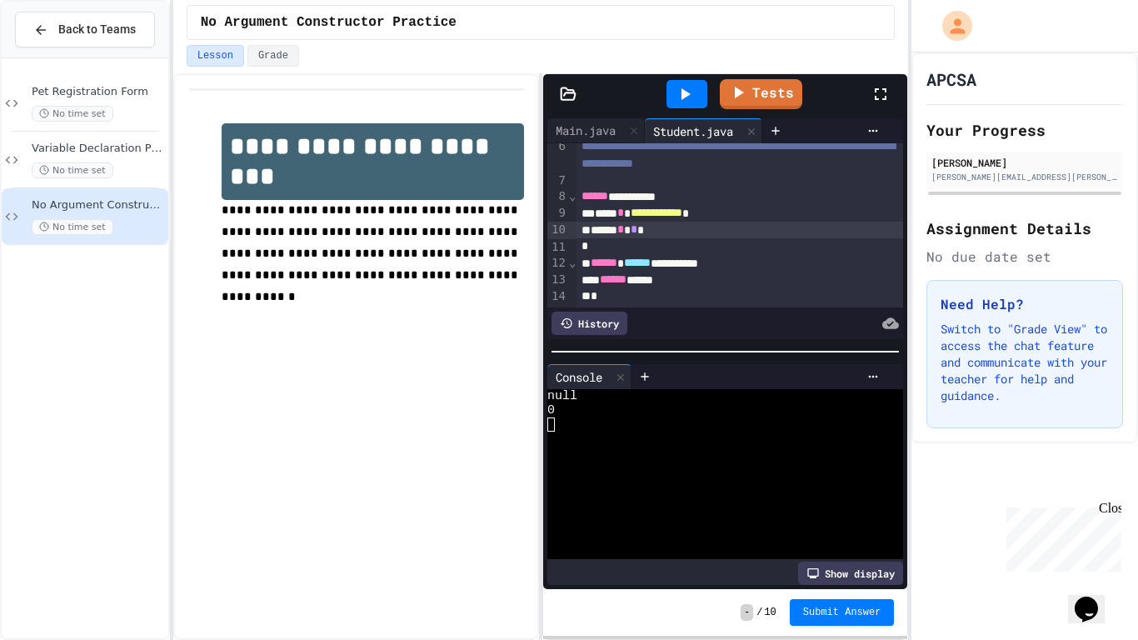
click at [678, 94] on icon at bounding box center [685, 94] width 20 height 20
click at [758, 96] on link "Tests" at bounding box center [761, 93] width 82 height 32
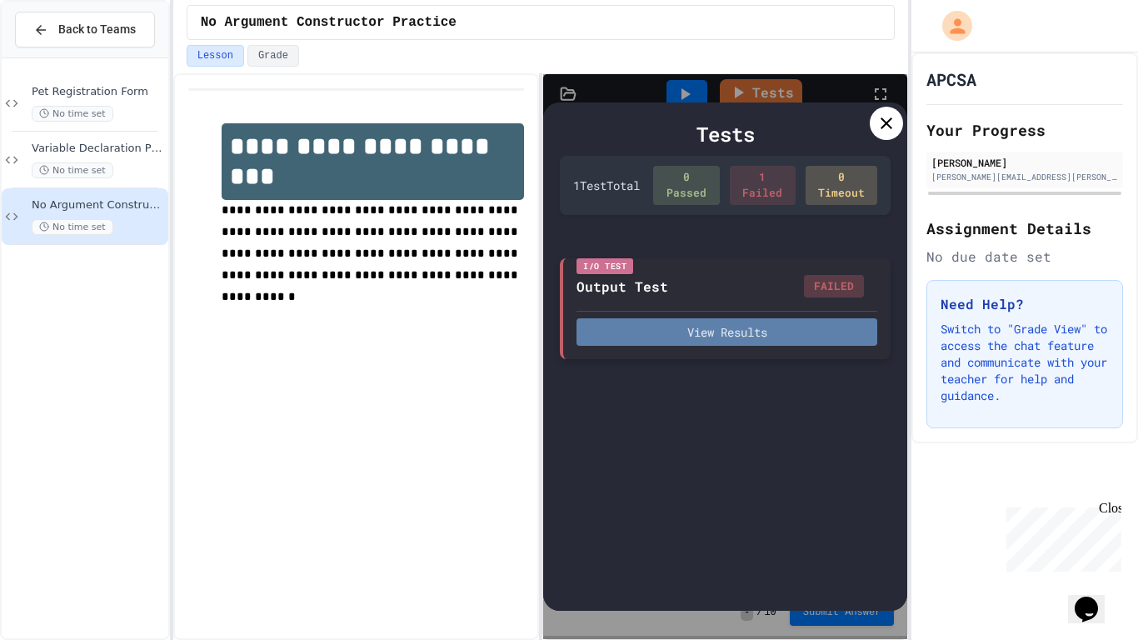
click at [771, 327] on button "View Results" at bounding box center [727, 332] width 301 height 28
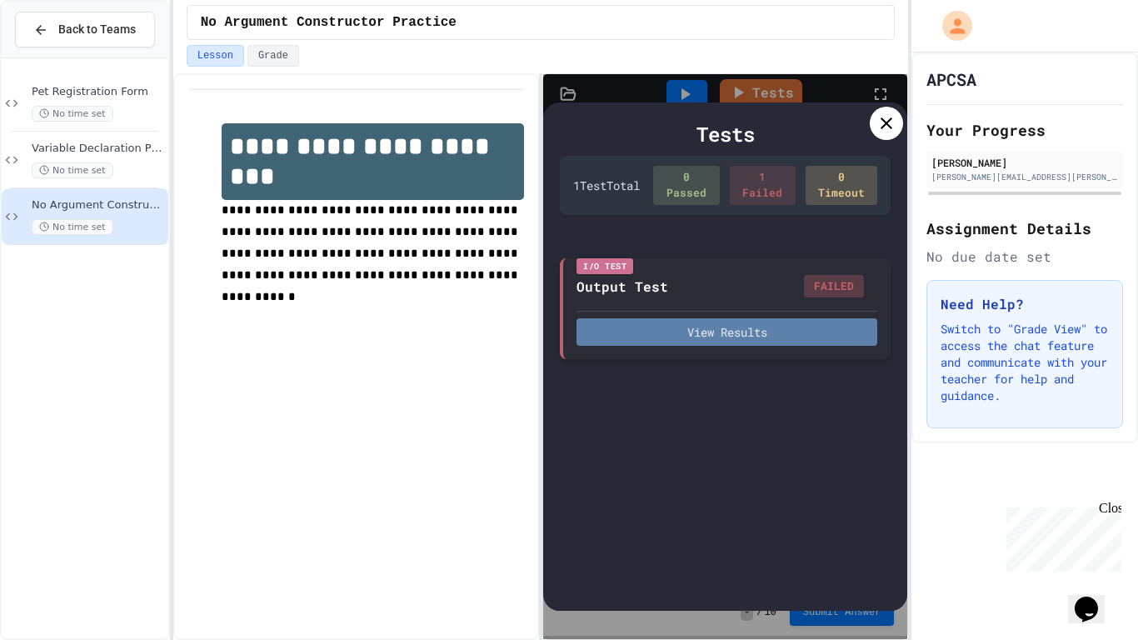
click at [743, 345] on button "View Results" at bounding box center [727, 332] width 301 height 28
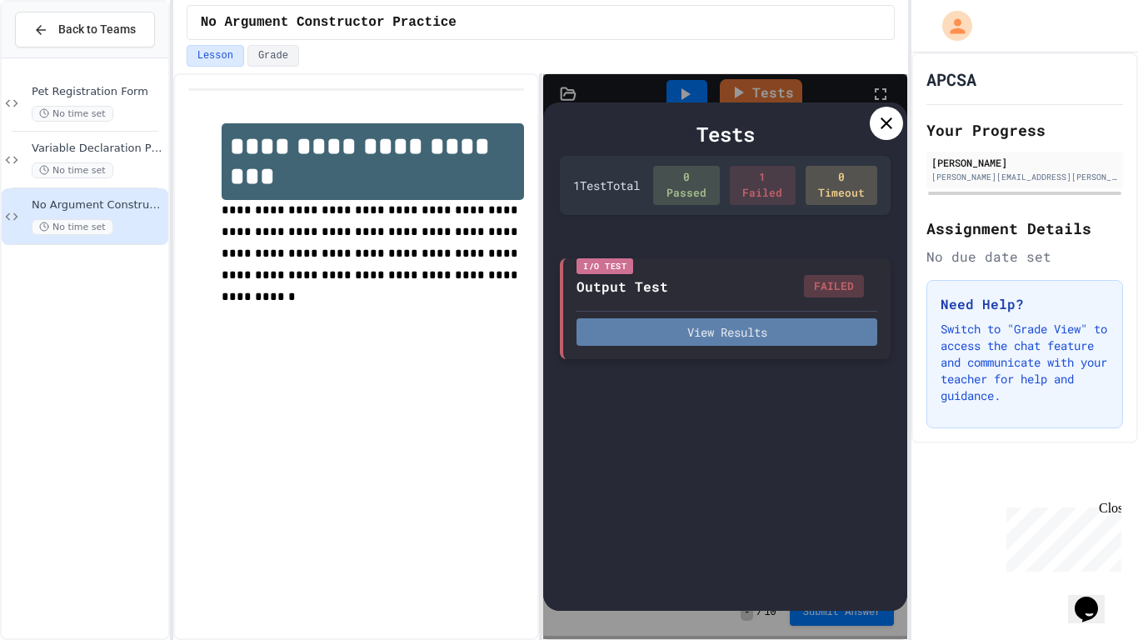
click at [797, 325] on button "View Results" at bounding box center [727, 332] width 301 height 28
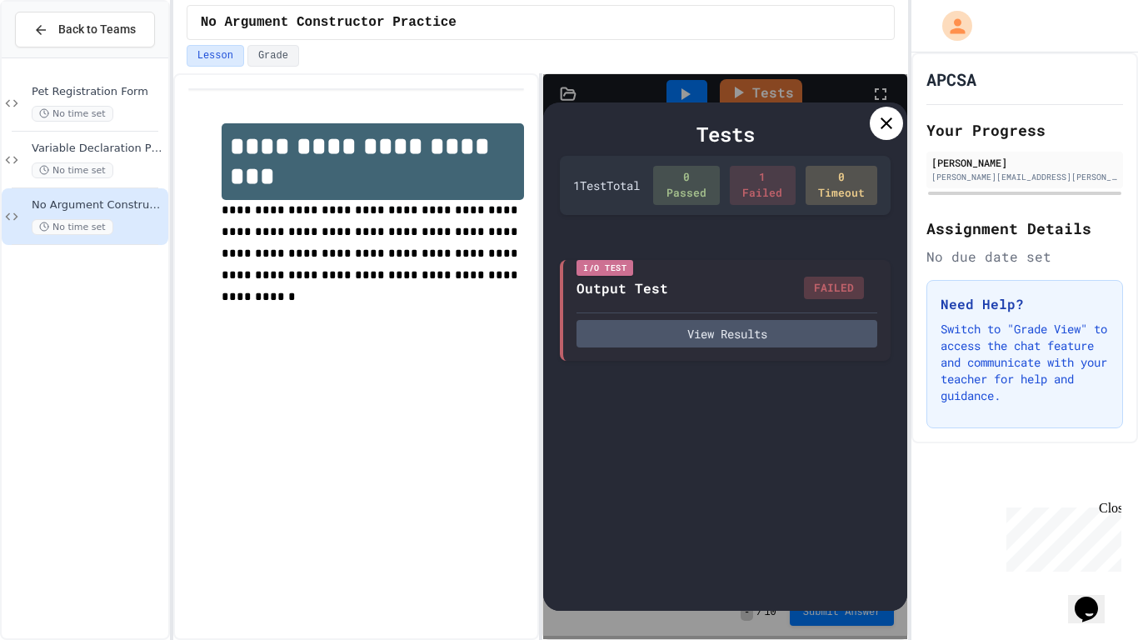
click at [890, 133] on div at bounding box center [886, 123] width 33 height 33
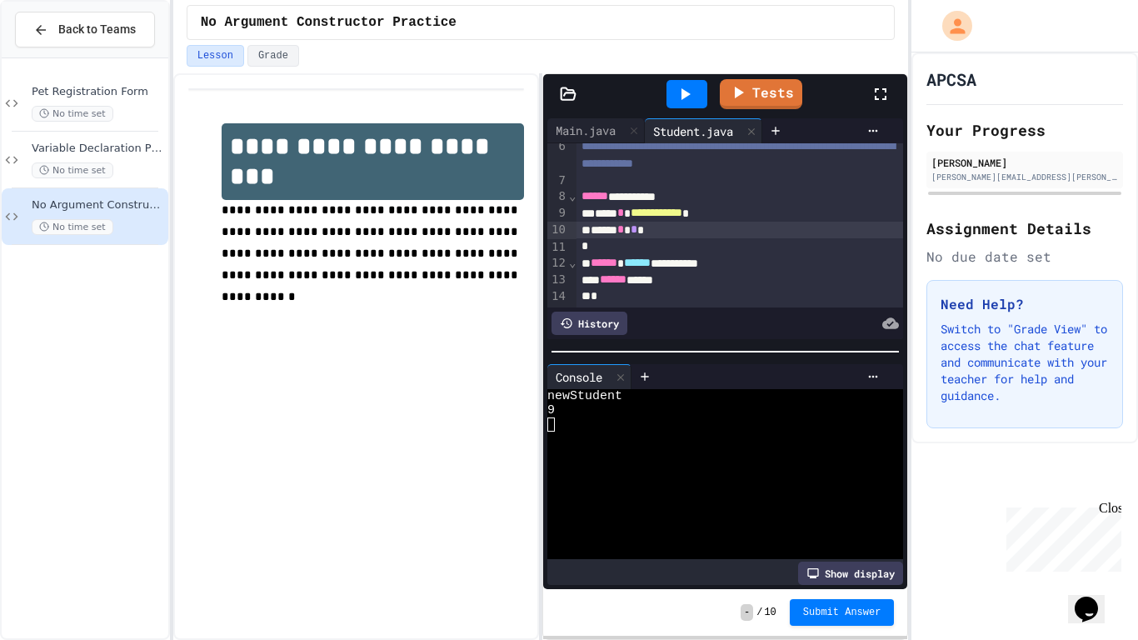
click at [658, 214] on span "**********" at bounding box center [657, 213] width 52 height 12
click at [681, 214] on span "**********" at bounding box center [657, 213] width 52 height 12
click at [751, 94] on link "Tests" at bounding box center [761, 93] width 80 height 32
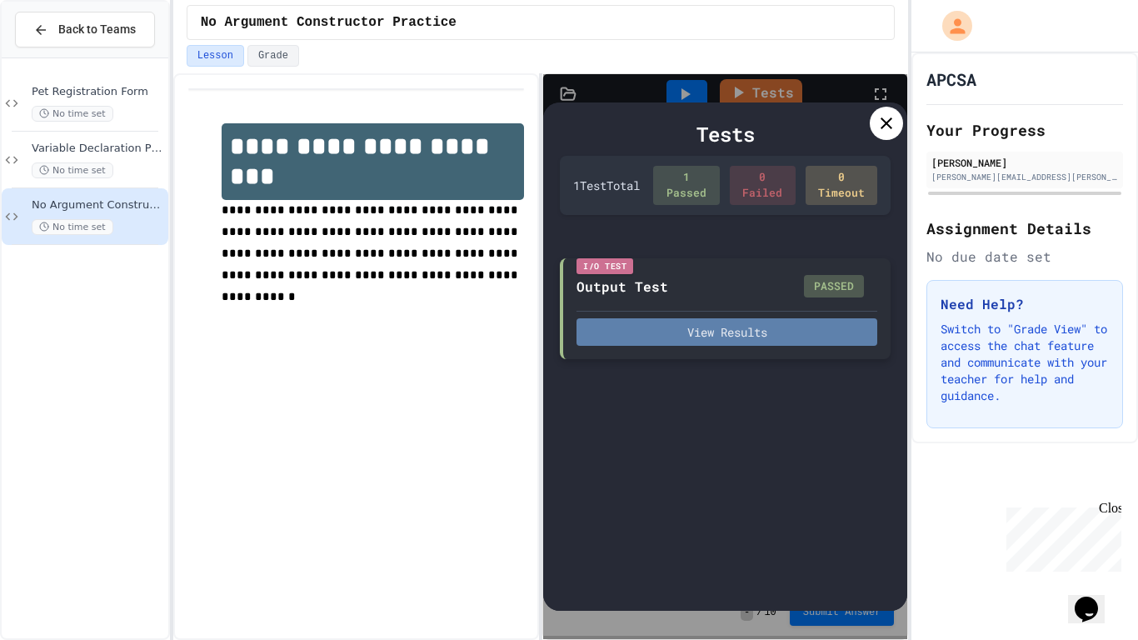
click at [697, 328] on button "View Results" at bounding box center [727, 332] width 301 height 28
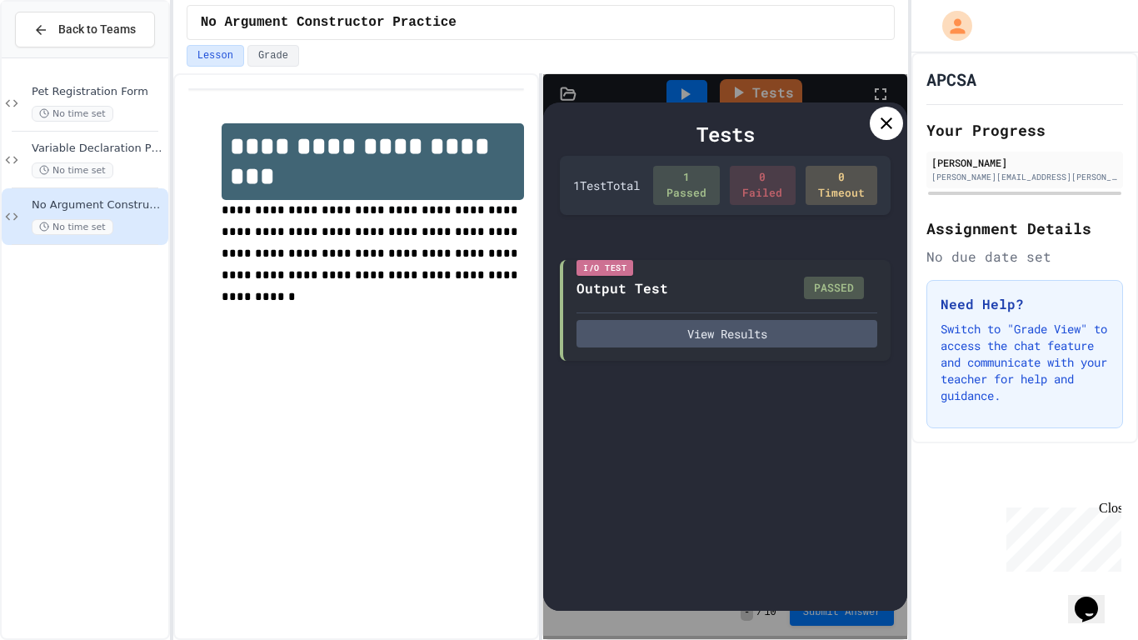
click at [885, 125] on icon at bounding box center [887, 124] width 12 height 12
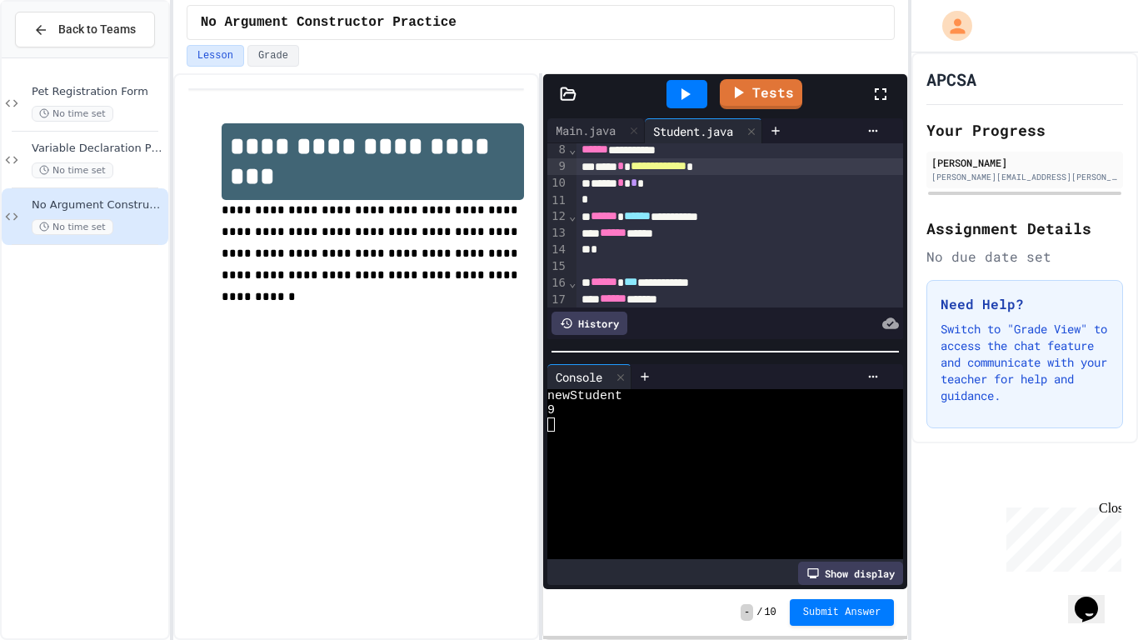
scroll to position [138, 0]
click at [578, 132] on div "Main.java" at bounding box center [586, 131] width 77 height 18
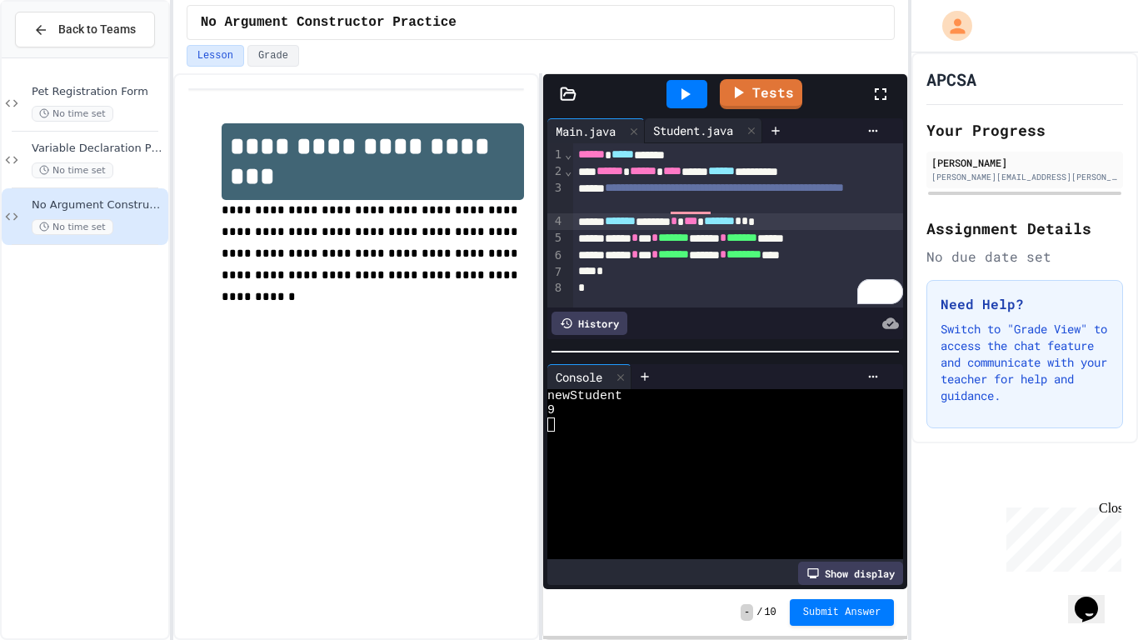
click at [668, 140] on div "Student.java" at bounding box center [704, 130] width 118 height 25
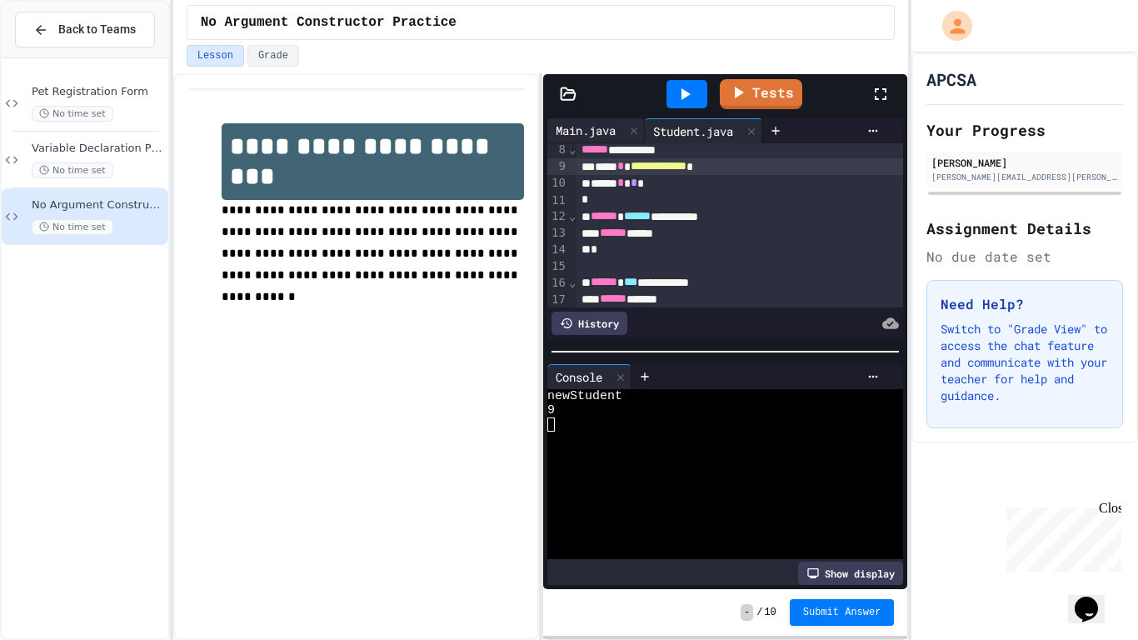
click at [581, 123] on div "Main.java" at bounding box center [586, 131] width 77 height 18
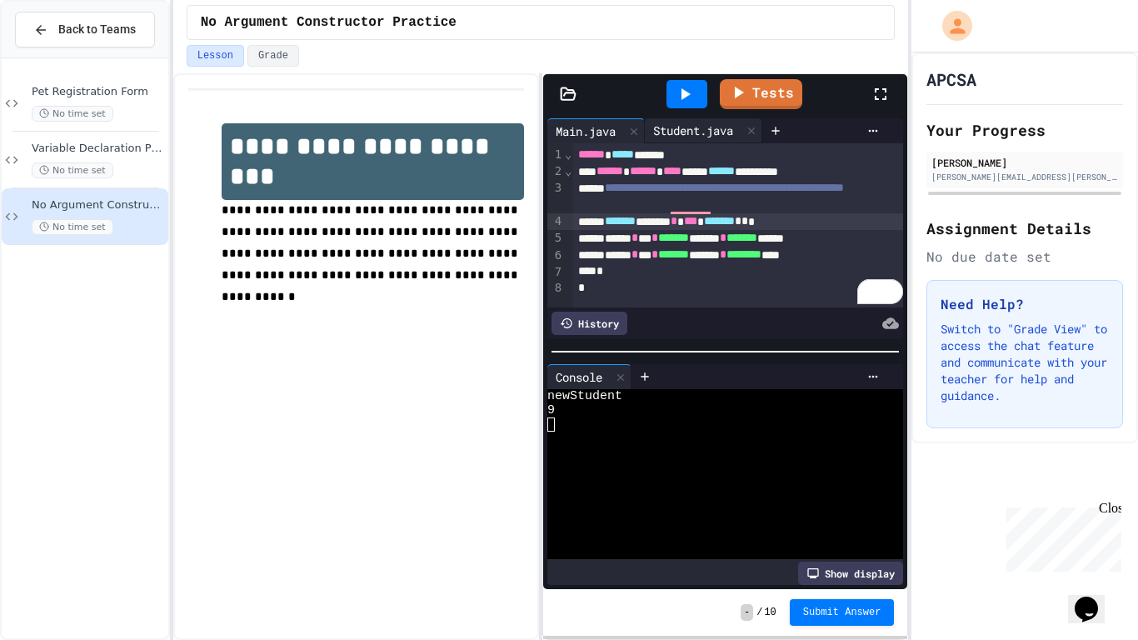
click at [713, 133] on div "Student.java" at bounding box center [693, 131] width 97 height 18
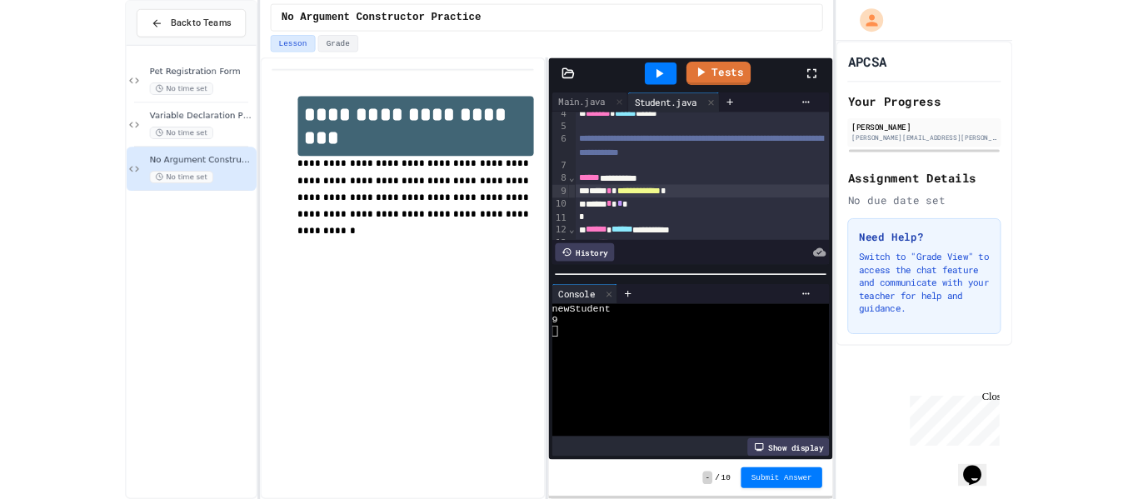
scroll to position [0, 0]
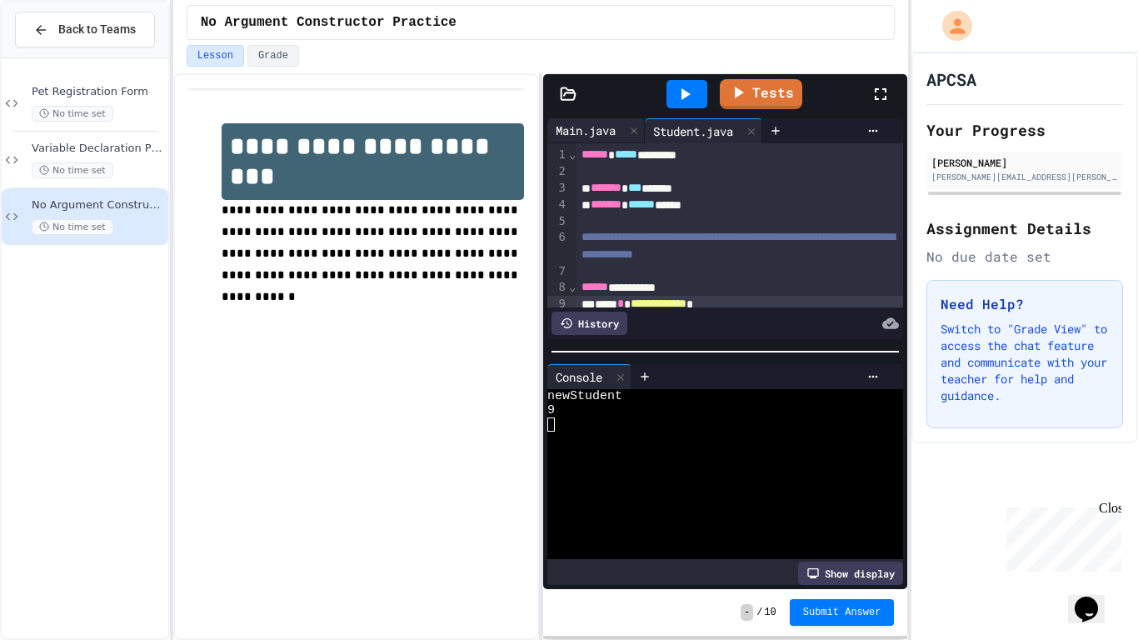
click at [593, 126] on div "Main.java" at bounding box center [586, 131] width 77 height 18
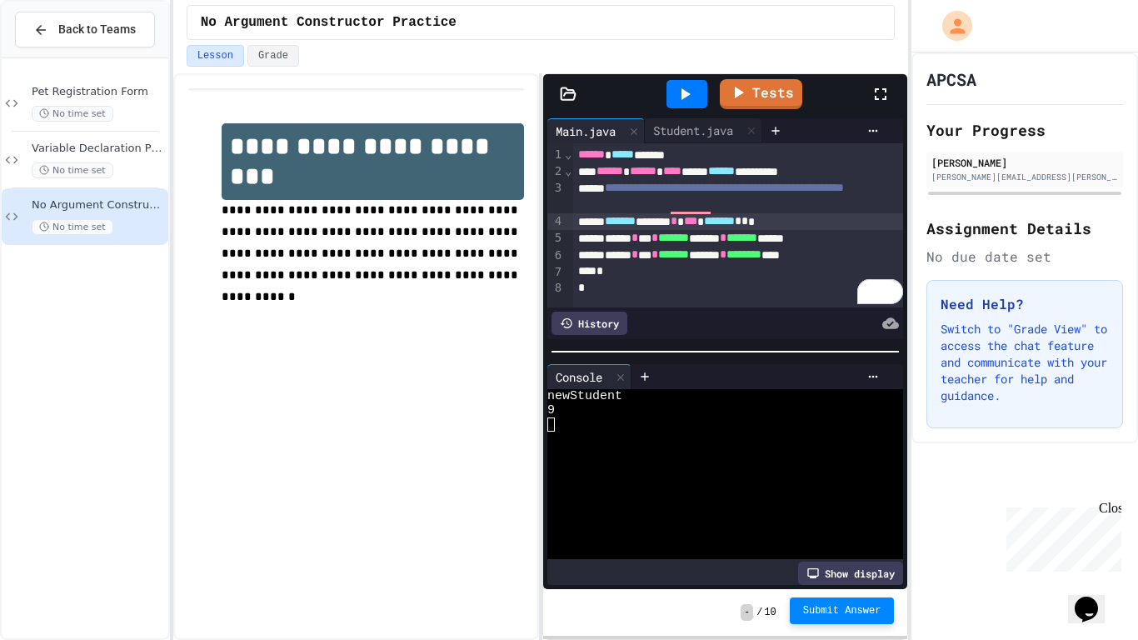
click at [859, 613] on span "Submit Answer" at bounding box center [842, 610] width 78 height 13
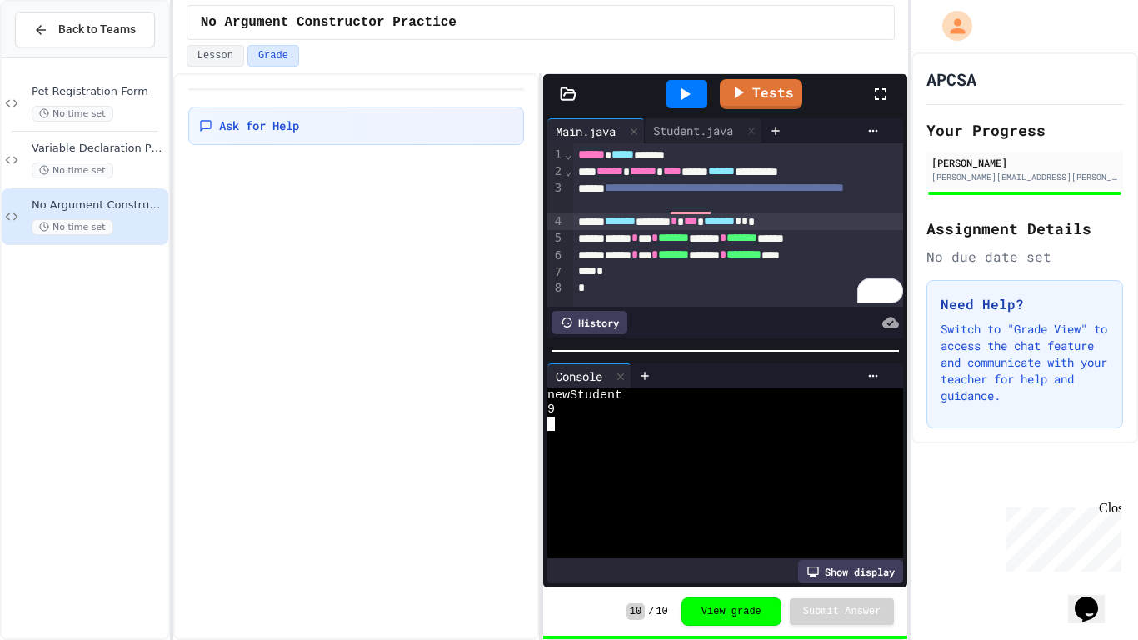
click at [647, 459] on div at bounding box center [717, 466] width 338 height 14
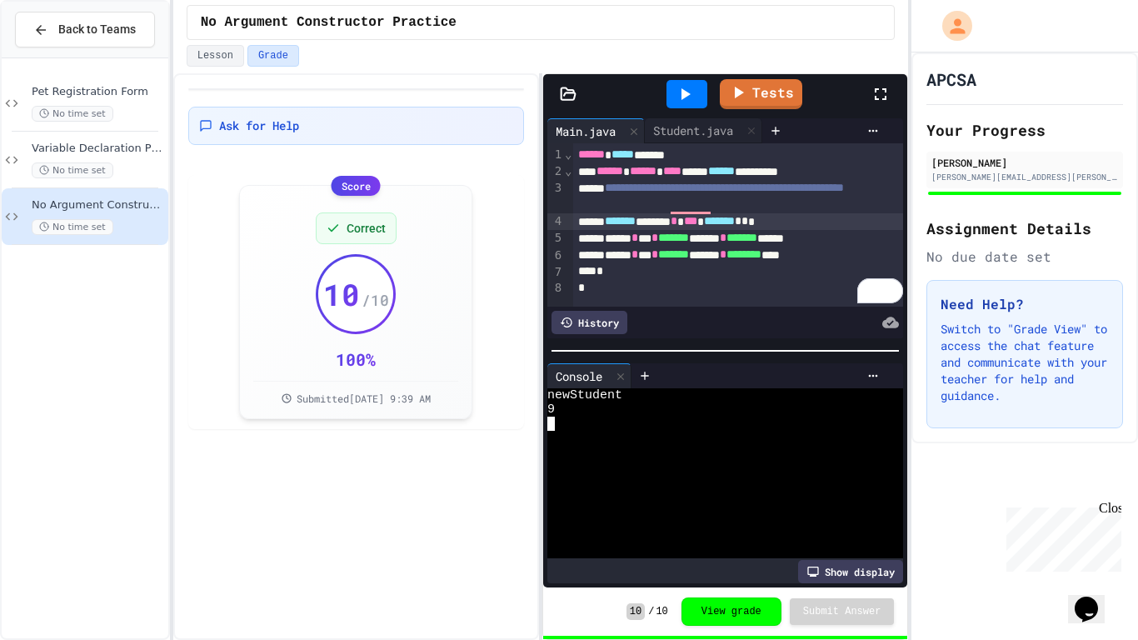
click at [368, 487] on div "Ask for Help Score Correct 10 / 10 100 % Submitted Sep 26, 2025, 9:39 AM" at bounding box center [356, 356] width 366 height 567
